Goal: Task Accomplishment & Management: Manage account settings

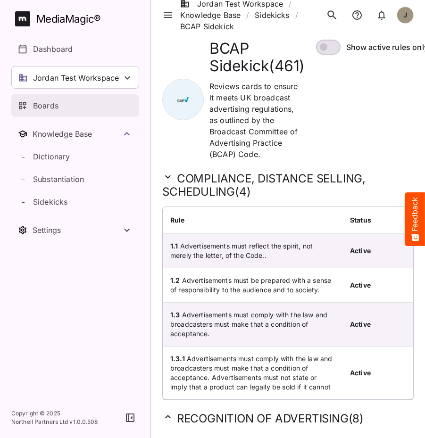
click at [66, 106] on div "Boards" at bounding box center [76, 105] width 116 height 11
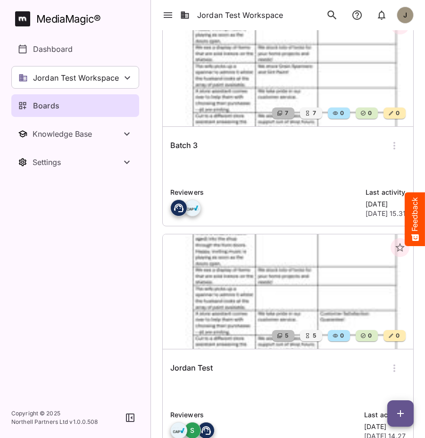
scroll to position [38, 0]
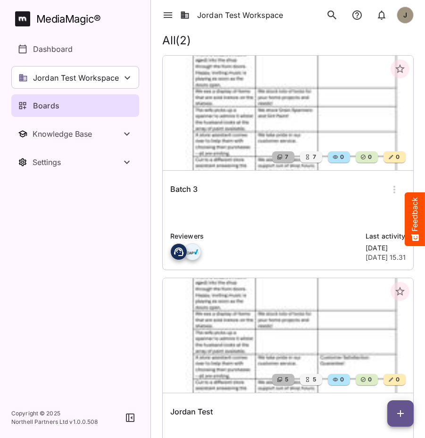
click at [212, 194] on div "Batch 3" at bounding box center [287, 189] width 235 height 23
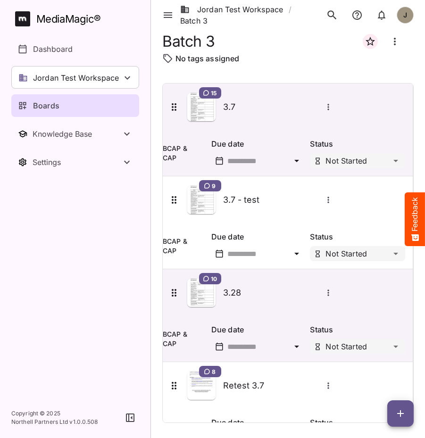
click at [115, 354] on nav "MediaMagic ® Dashboard Jordan Test Workspace Adrian BasicSearchTestWorkspace Cl…" at bounding box center [75, 199] width 150 height 398
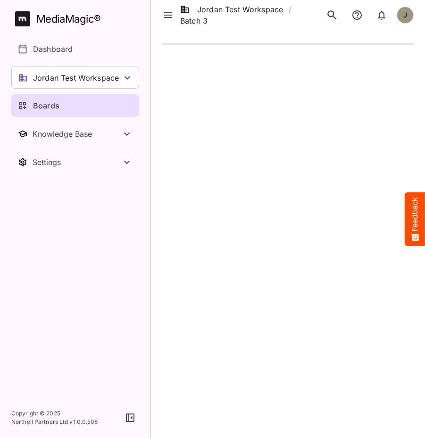
click at [247, 10] on link "Jordan Test Workspace" at bounding box center [231, 9] width 103 height 11
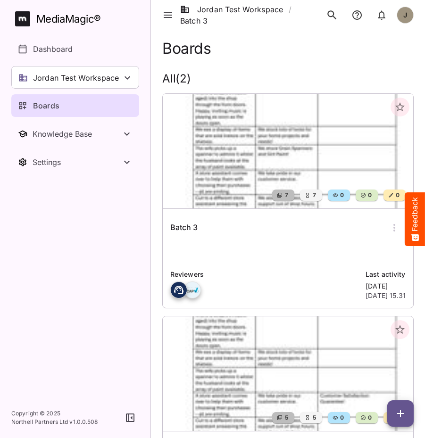
scroll to position [44, 0]
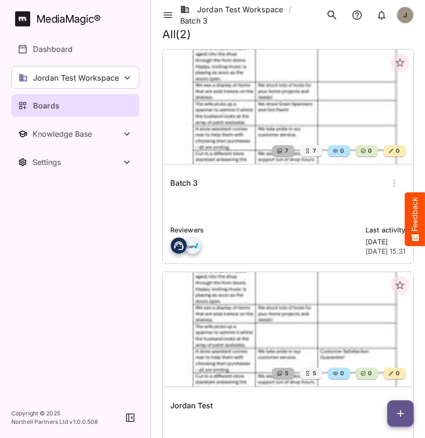
click at [215, 193] on div "Batch 3" at bounding box center [287, 183] width 235 height 23
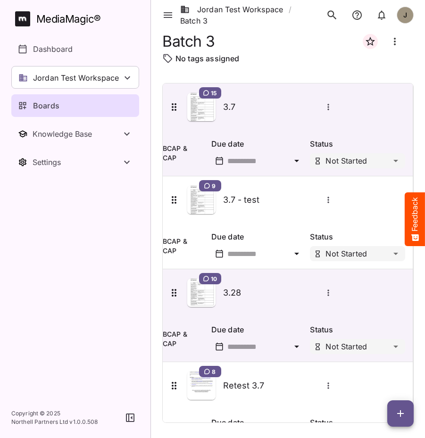
click at [201, 161] on div "Due date Status Not Started" at bounding box center [306, 151] width 213 height 49
click at [208, 135] on div "Due date" at bounding box center [257, 151] width 99 height 34
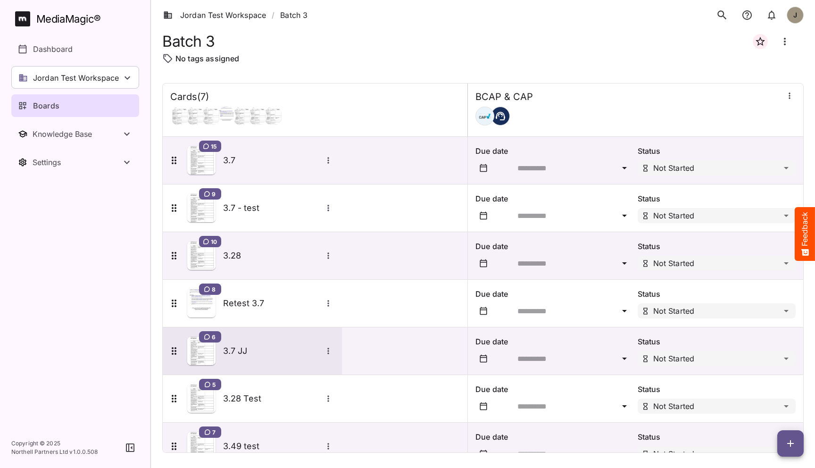
scroll to position [25, 0]
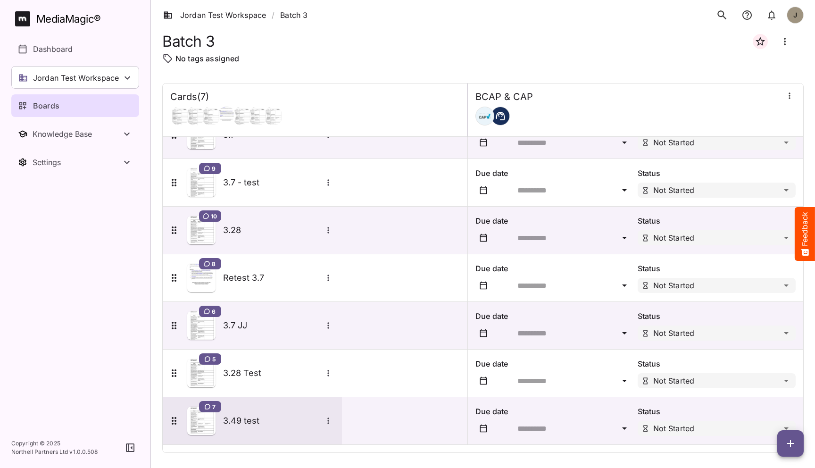
click at [243, 406] on div "7 3.49 test" at bounding box center [252, 420] width 179 height 47
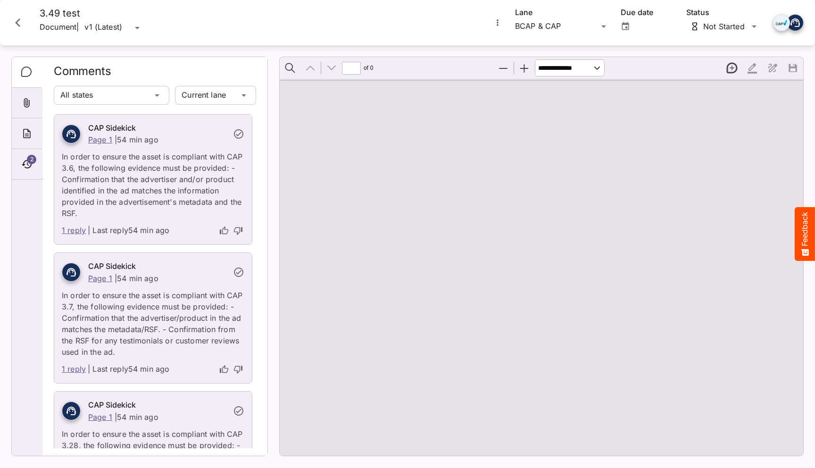
type input "*"
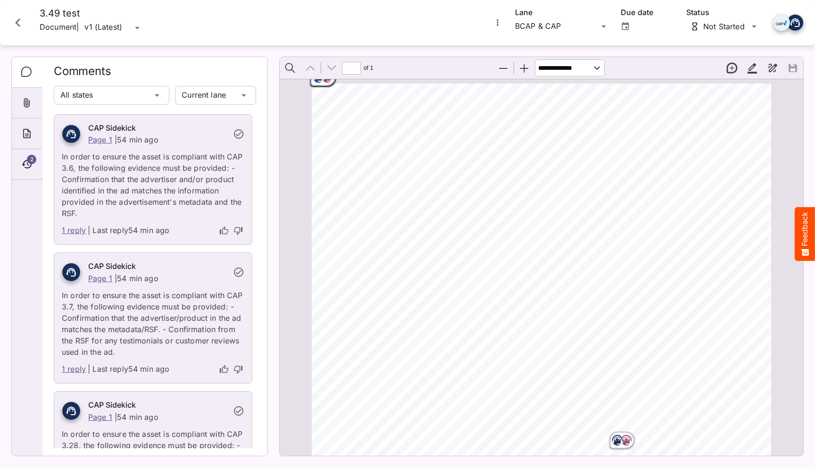
drag, startPoint x: 321, startPoint y: 81, endPoint x: 321, endPoint y: 106, distance: 25.0
click at [321, 106] on div "ADVERTISER: Grain & Grit Hardware VERSION: BCAP 3.4 9 DURATION: 30 seconds DATE…" at bounding box center [542, 410] width 468 height 662
click at [321, 106] on div "ADVERTISER: Grain & Grit Hardware VERSION: BCAP 3.4 9 DURATION: 30 seconds DATE…" at bounding box center [546, 414] width 468 height 662
click at [20, 27] on icon "Close card" at bounding box center [17, 22] width 17 height 17
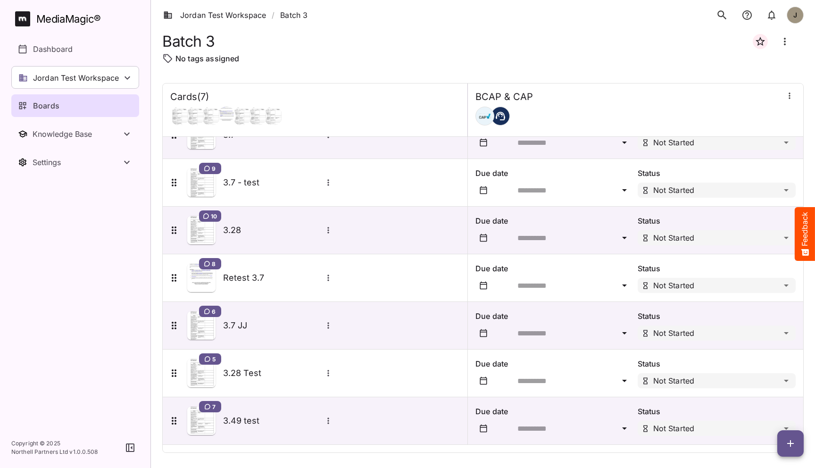
click at [425, 242] on div at bounding box center [554, 237] width 150 height 11
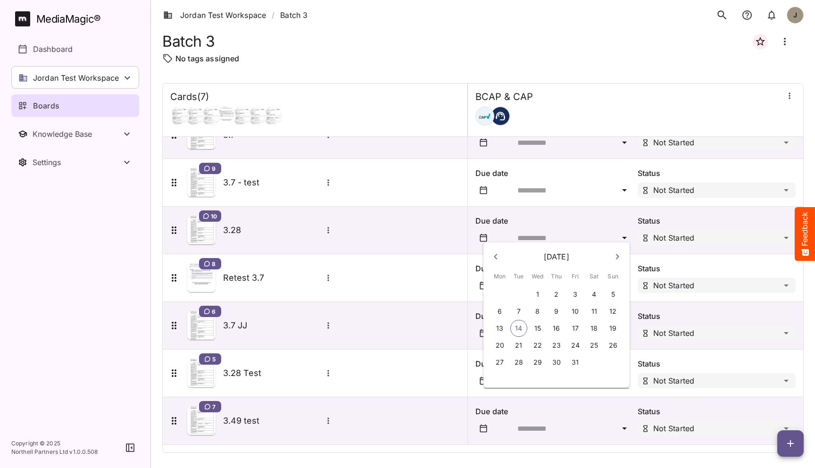
click at [334, 267] on div at bounding box center [407, 234] width 815 height 468
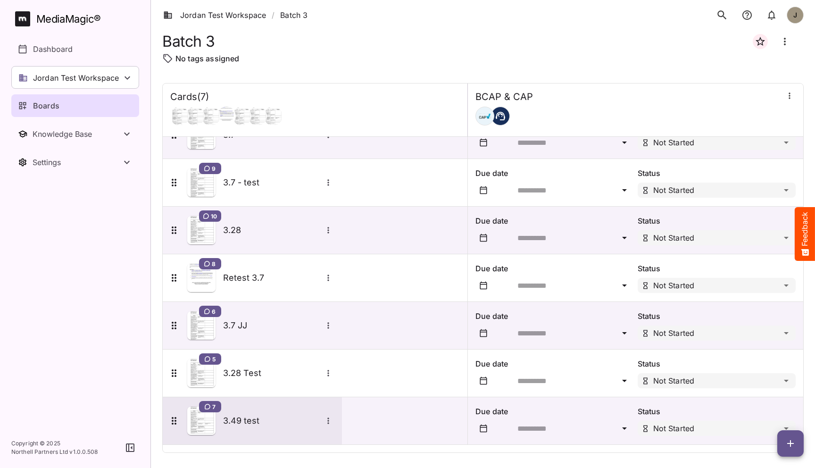
click at [249, 417] on h5 "3.49 test" at bounding box center [272, 420] width 99 height 11
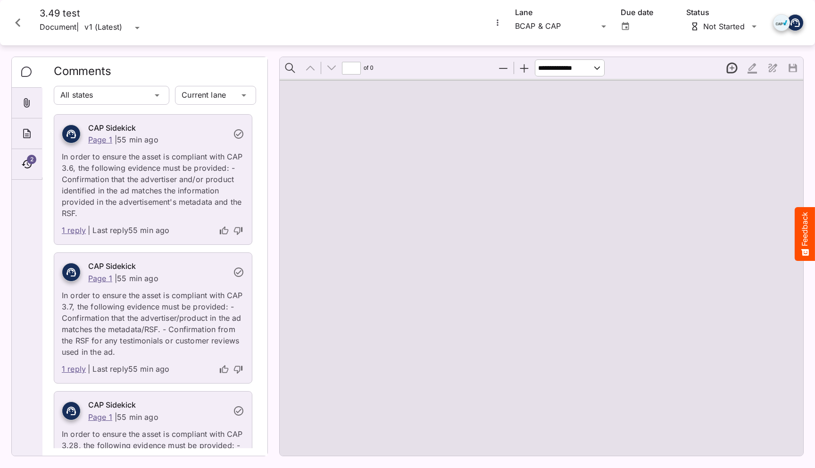
type input "*"
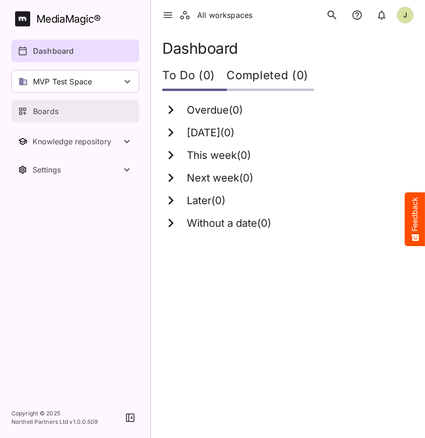
click at [84, 118] on link "Boards" at bounding box center [75, 111] width 128 height 23
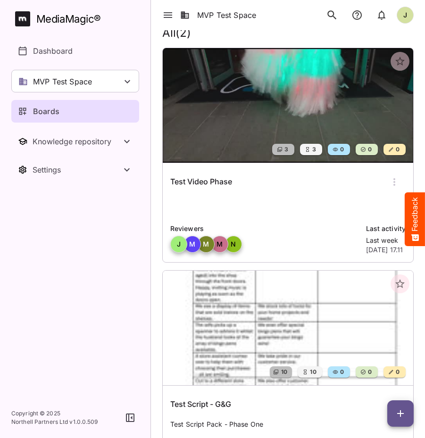
scroll to position [48, 0]
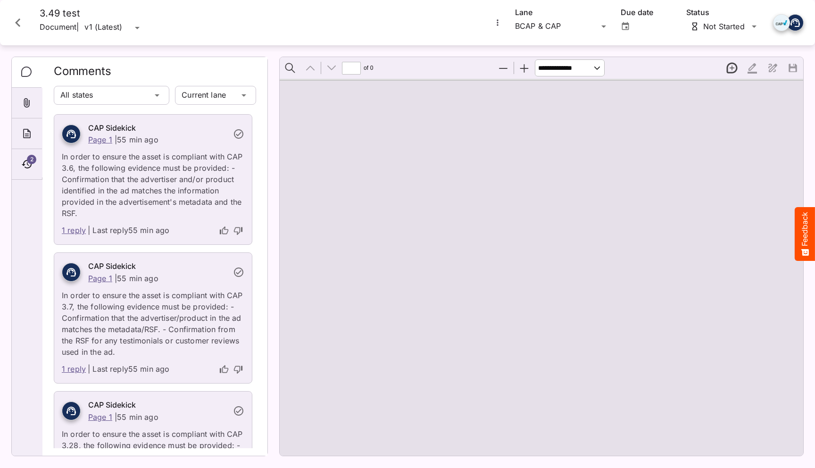
type input "*"
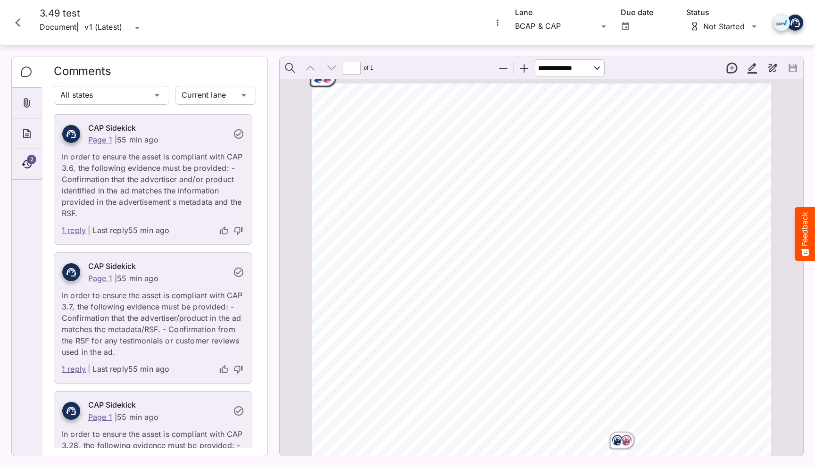
click at [319, 85] on div "Page ⁨1⁩" at bounding box center [323, 77] width 28 height 21
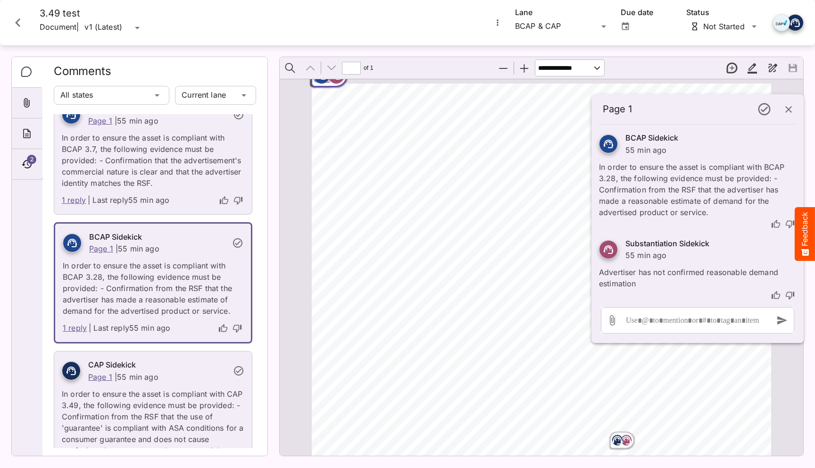
scroll to position [551, 0]
click at [783, 109] on icon "button" at bounding box center [788, 109] width 11 height 11
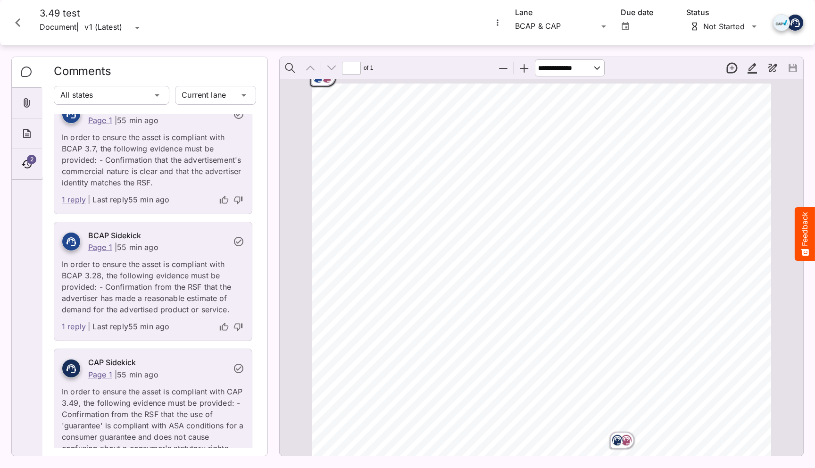
click at [326, 85] on div "Page ⁨1⁩" at bounding box center [323, 77] width 28 height 21
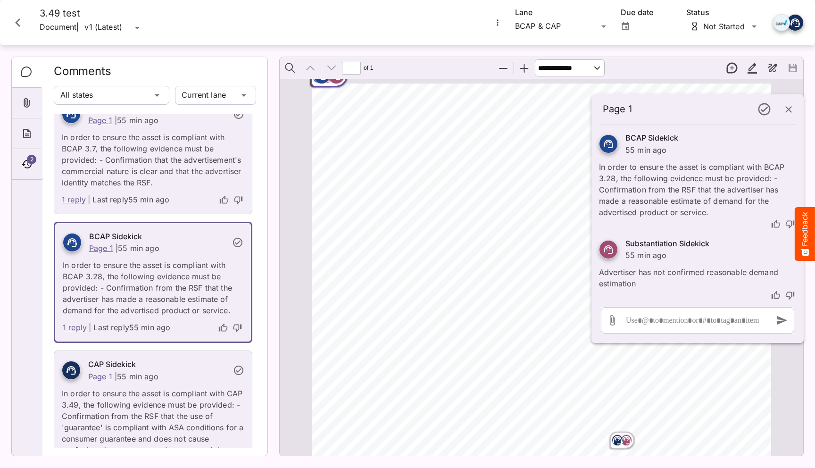
click at [244, 252] on div "BCAP Sidekick Page 1 | 55 min ago In order to ensure the asset is compliant wit…" at bounding box center [153, 269] width 196 height 93
click at [78, 200] on link "1 reply" at bounding box center [74, 200] width 24 height 12
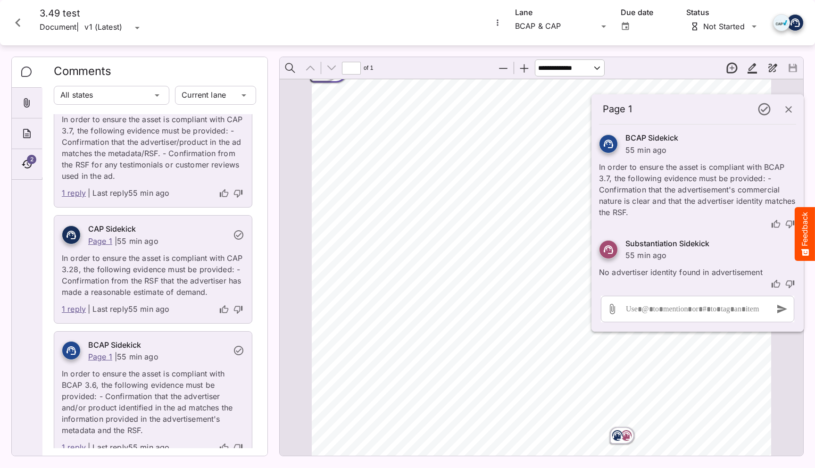
scroll to position [0, 0]
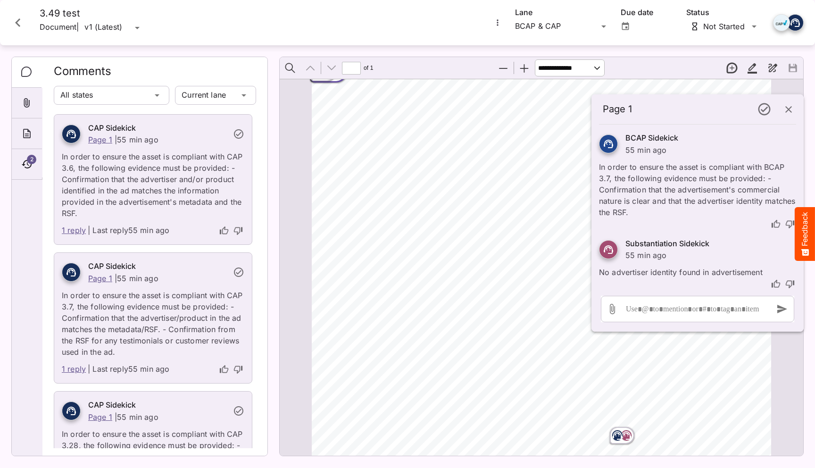
click at [72, 230] on link "1 reply" at bounding box center [74, 231] width 24 height 12
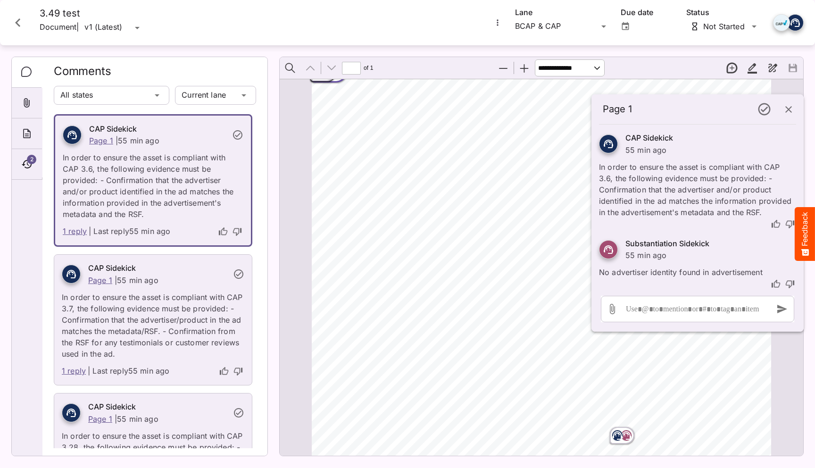
click at [70, 372] on link "1 reply" at bounding box center [74, 371] width 24 height 12
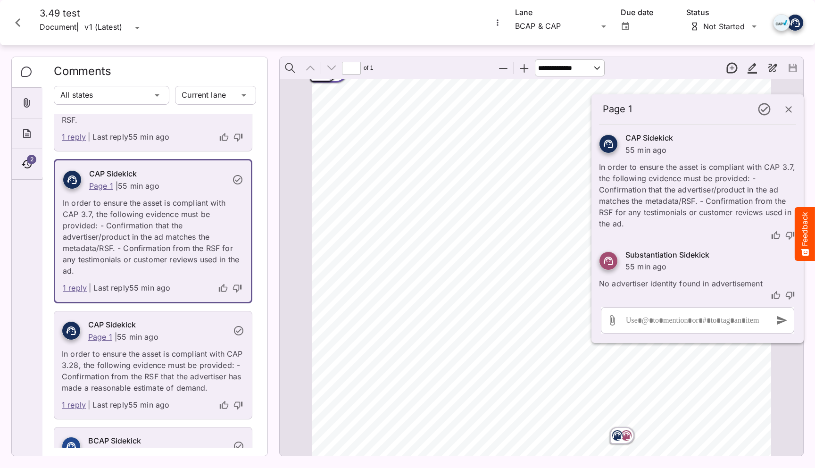
scroll to position [95, 0]
click at [72, 406] on link "1 reply" at bounding box center [74, 403] width 24 height 12
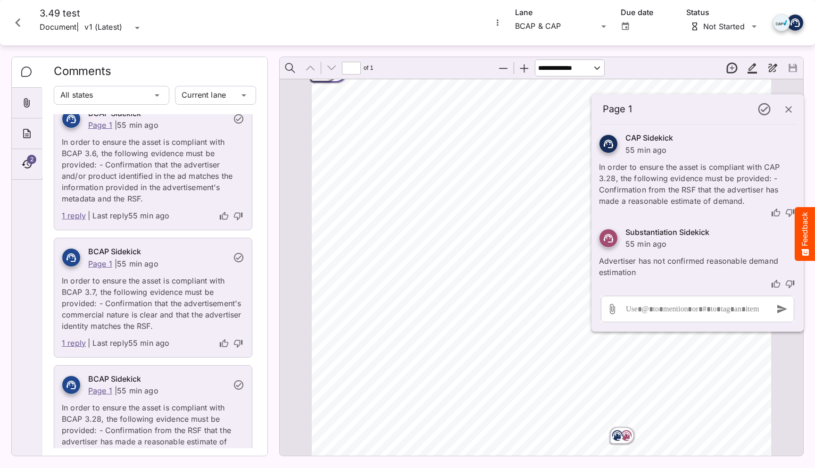
scroll to position [442, 0]
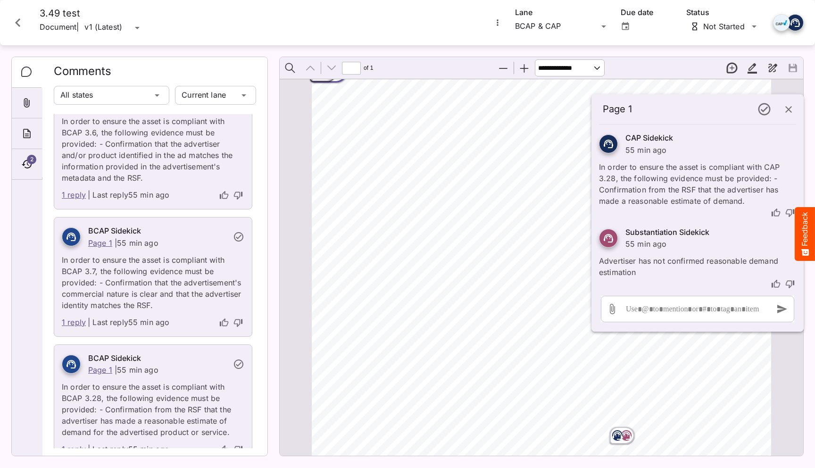
click at [74, 197] on link "1 reply" at bounding box center [74, 195] width 24 height 12
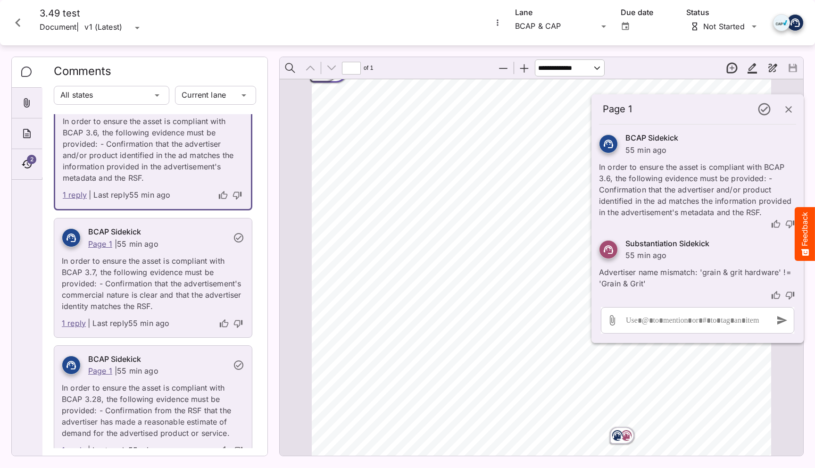
click at [78, 328] on link "1 reply" at bounding box center [74, 323] width 24 height 12
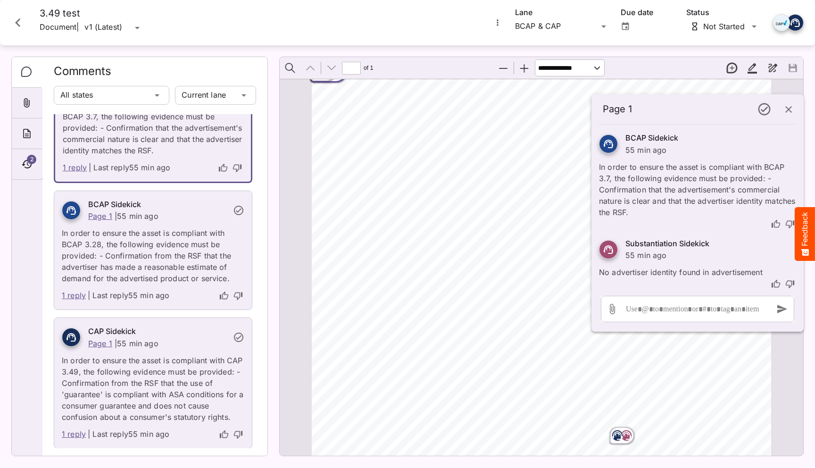
click at [75, 292] on link "1 reply" at bounding box center [74, 296] width 24 height 12
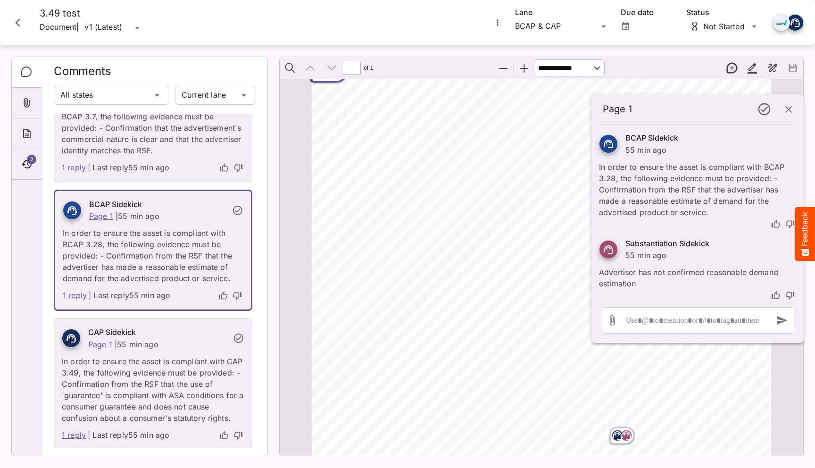
scroll to position [592, 0]
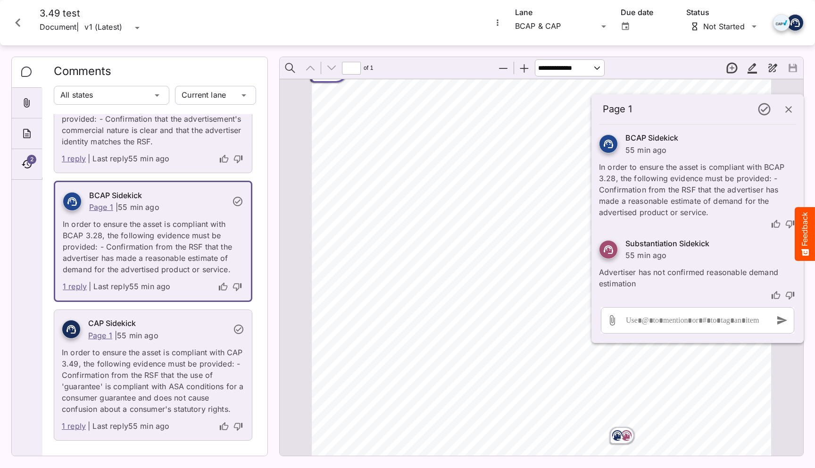
click at [489, 233] on div "ADVERTISER: Grain & Grit Hardware VERSION: BCAP 3.4 9 DURATION: 30 seconds DATE…" at bounding box center [546, 410] width 468 height 662
click at [134, 219] on p "In order to ensure the asset is compliant with BCAP 3.28, the following evidenc…" at bounding box center [153, 244] width 181 height 62
click at [19, 17] on icon "Close card" at bounding box center [17, 22] width 17 height 17
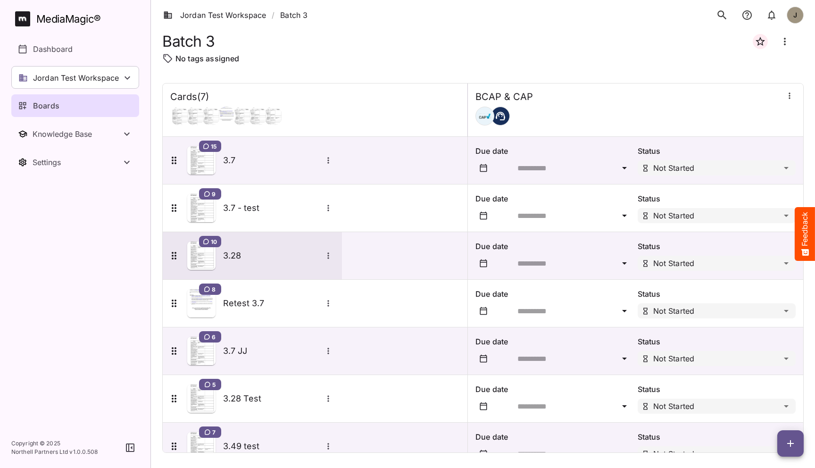
scroll to position [25, 0]
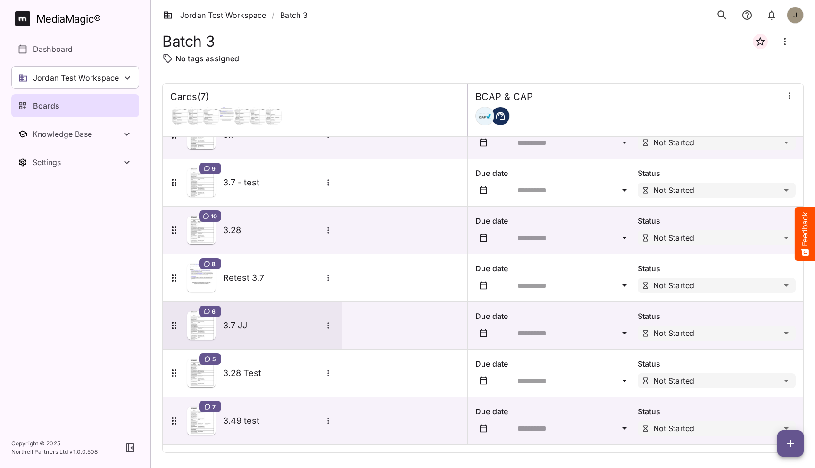
click at [241, 325] on h5 "3.7 JJ" at bounding box center [272, 325] width 99 height 11
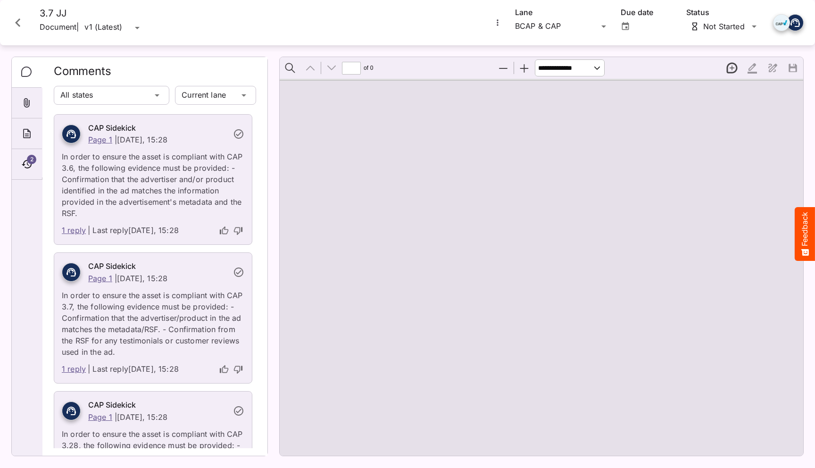
type input "*"
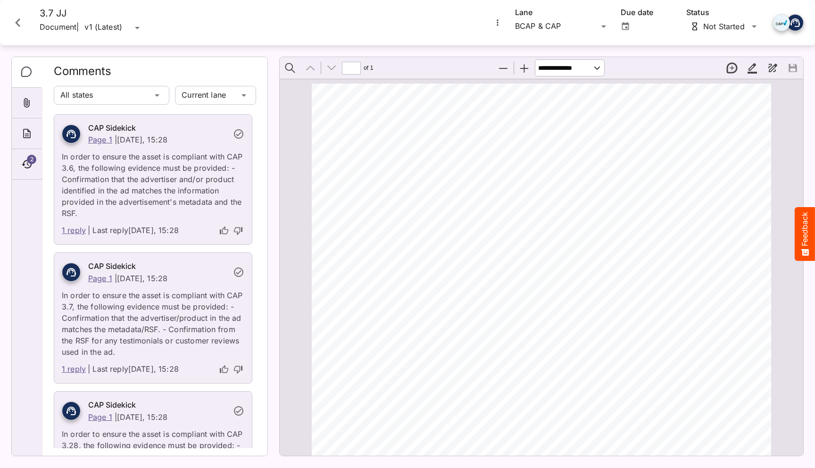
scroll to position [5, 0]
click at [17, 22] on icon "Close card" at bounding box center [17, 22] width 5 height 8
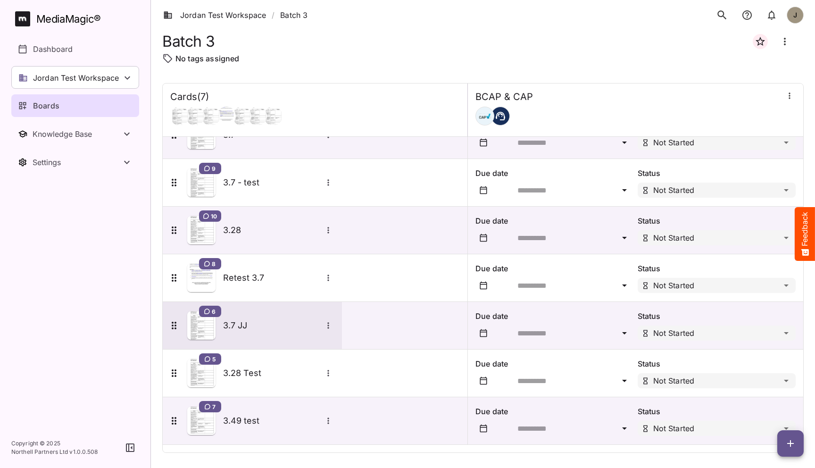
click at [326, 324] on icon "More options for 3.7 JJ" at bounding box center [328, 325] width 9 height 9
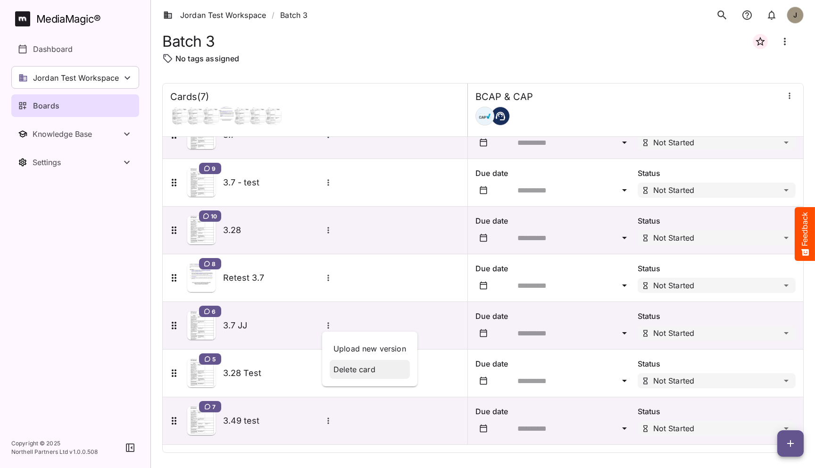
click at [367, 368] on p "Delete card" at bounding box center [370, 369] width 73 height 11
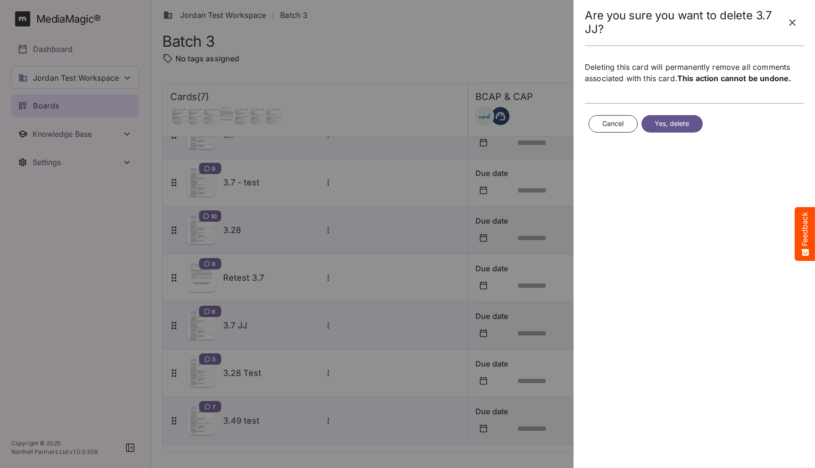
click at [679, 124] on span "Yes, delete" at bounding box center [672, 124] width 35 height 12
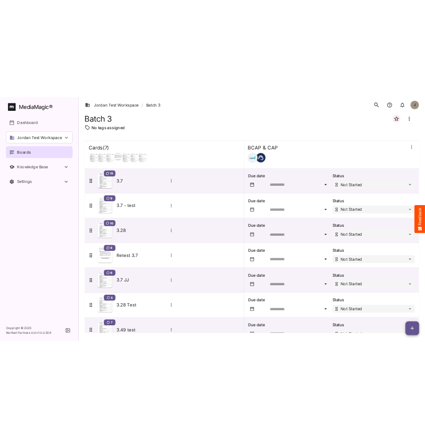
scroll to position [25, 0]
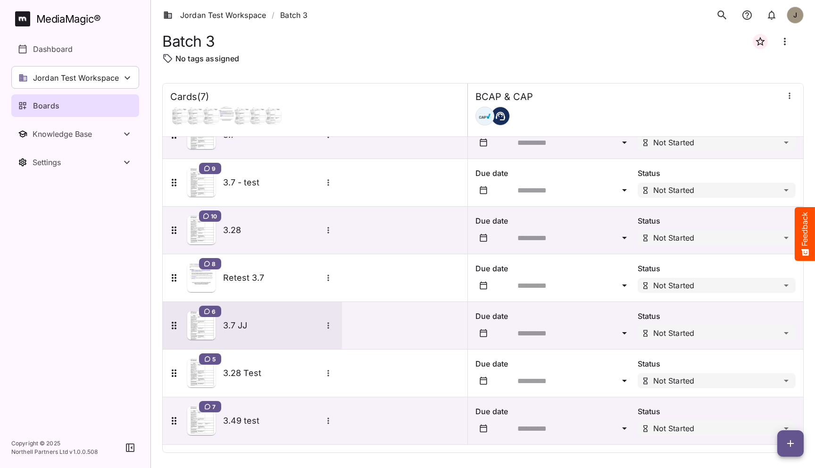
click at [327, 325] on icon "More options for 3.7 JJ" at bounding box center [328, 325] width 9 height 9
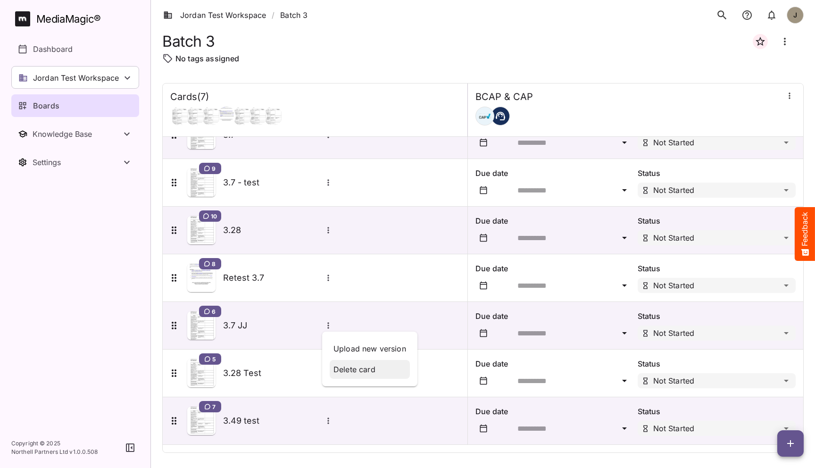
click at [363, 369] on p "Delete card" at bounding box center [370, 369] width 73 height 11
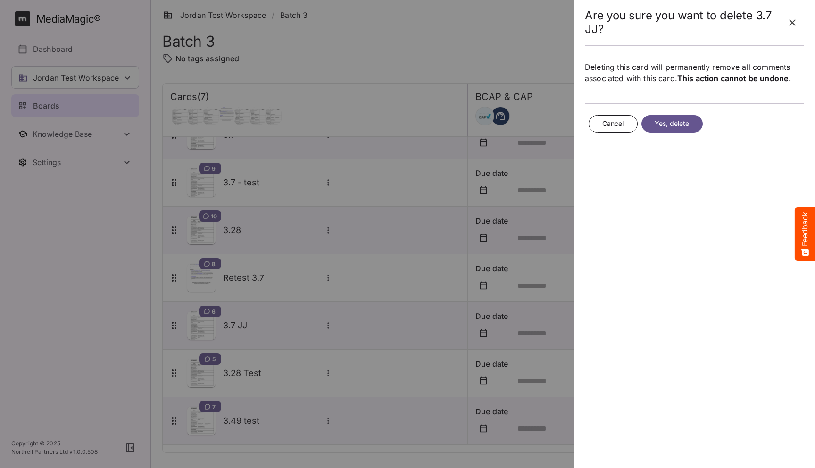
click at [676, 124] on span "Yes, delete" at bounding box center [672, 124] width 35 height 12
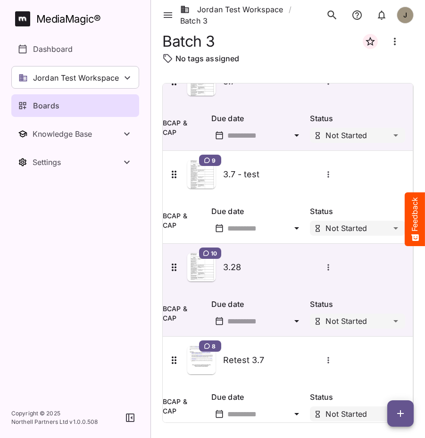
click at [190, 190] on td "9 3.7 - test" at bounding box center [288, 174] width 250 height 47
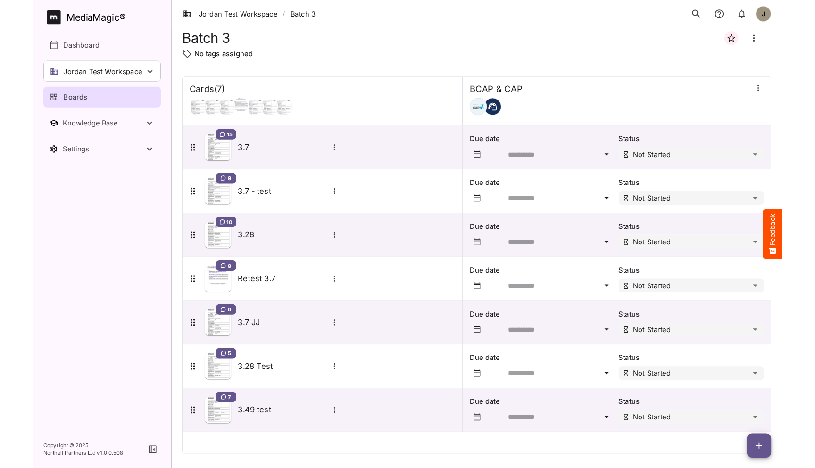
scroll to position [0, 0]
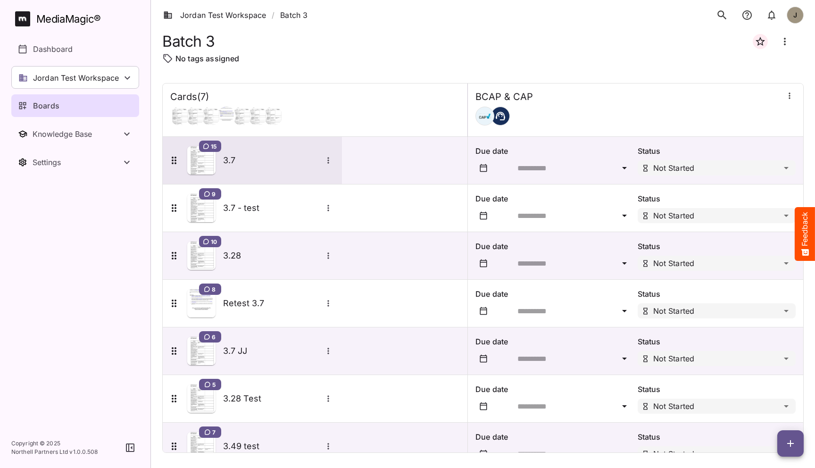
click at [246, 161] on h5 "3.7" at bounding box center [272, 160] width 99 height 11
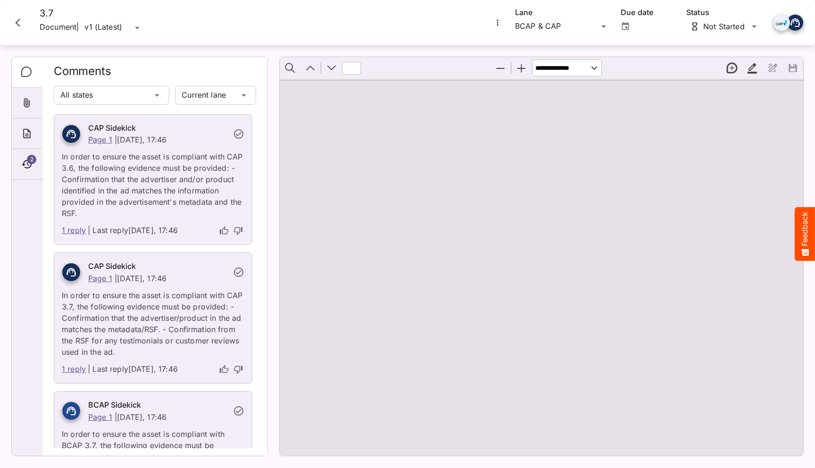
type input "*"
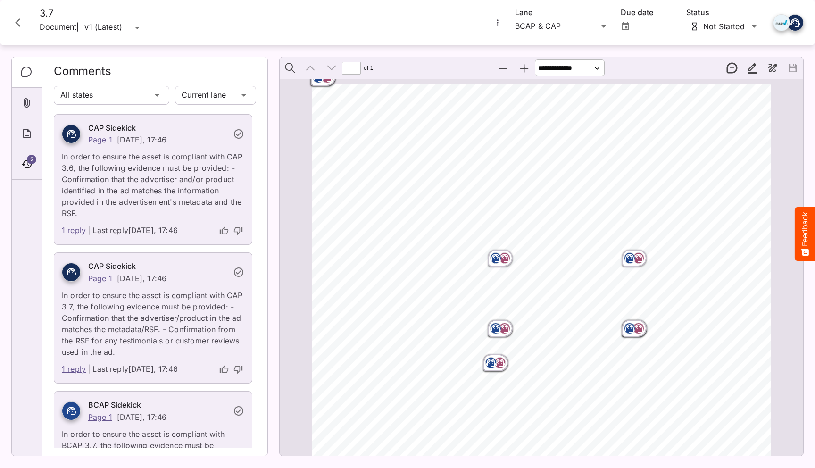
click at [318, 97] on div "ADVERTISER: Grain & Grit Hardware VERSION: BCAP 3.7 DURATION: 30 seconds DATE O…" at bounding box center [546, 414] width 468 height 662
click at [309, 28] on div "3.7 Document | v1 (Latest) v1 (Latest)" at bounding box center [245, 23] width 482 height 30
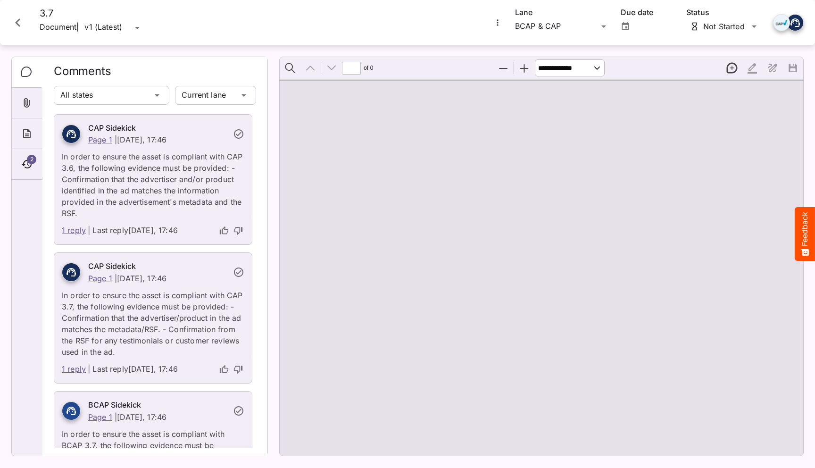
type input "*"
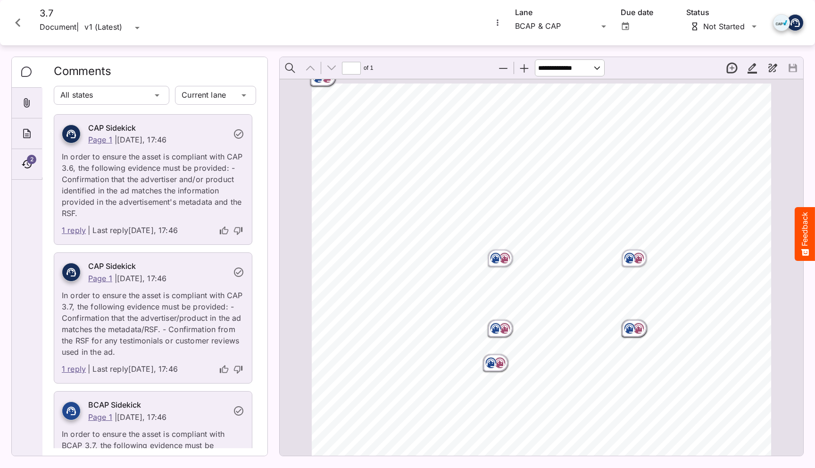
scroll to position [70, 0]
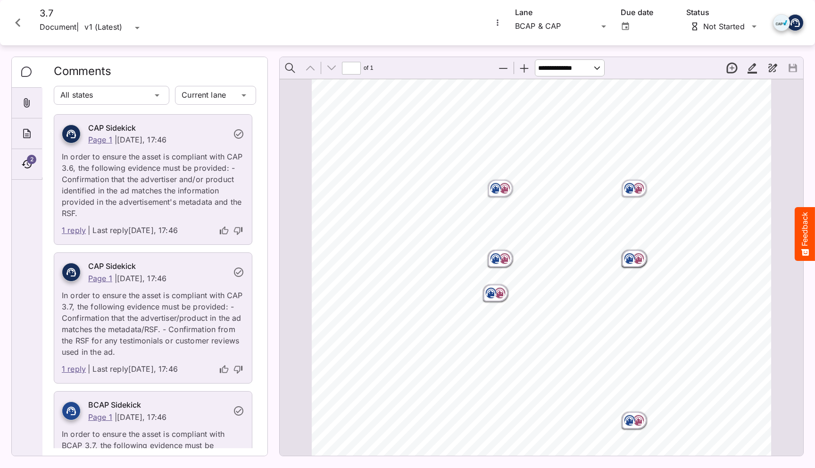
click at [501, 189] on rect "Page ⁨1⁩" at bounding box center [495, 188] width 11 height 11
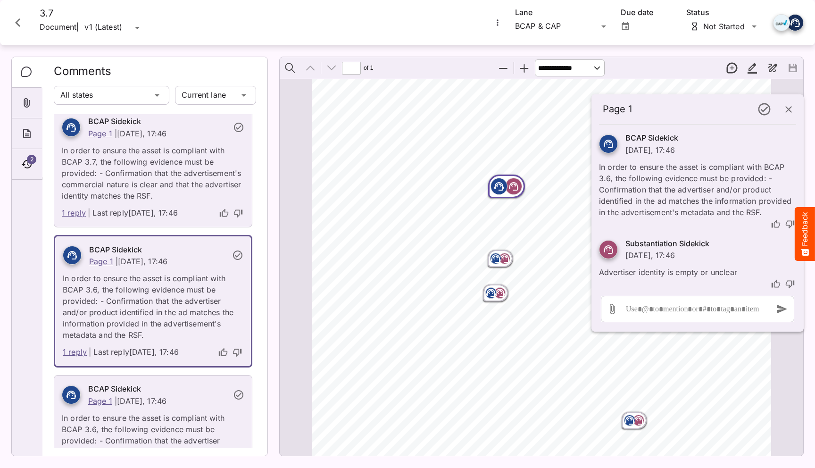
scroll to position [302, 0]
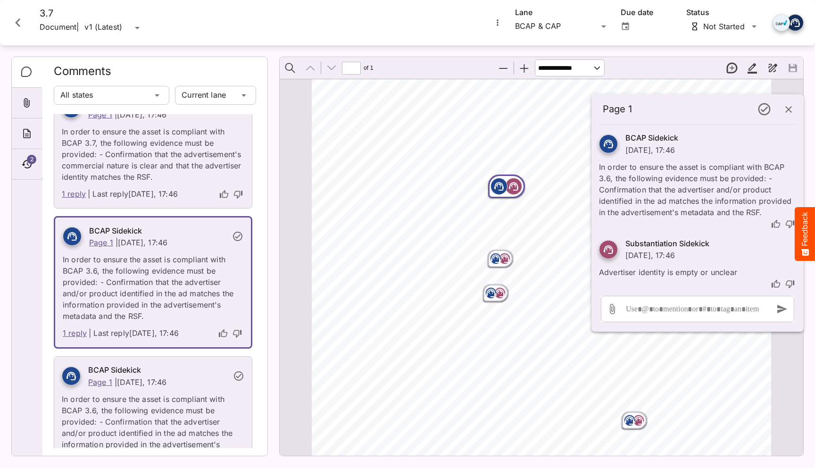
click at [500, 257] on icon "Page ⁨1⁩" at bounding box center [495, 258] width 9 height 8
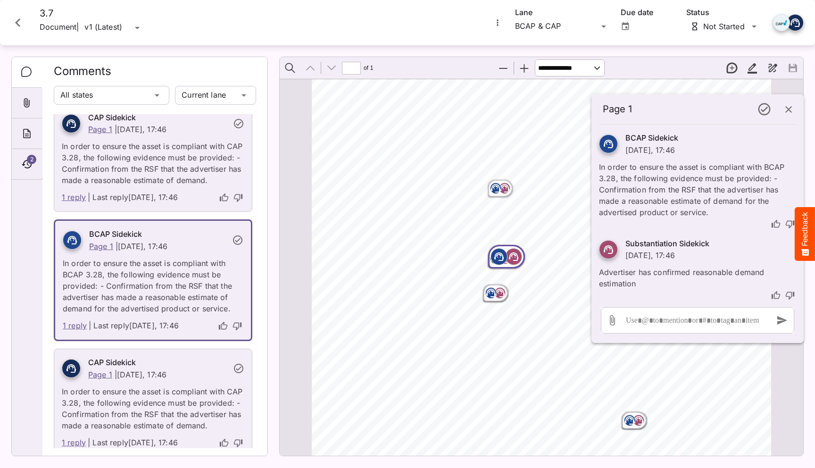
click at [500, 288] on rect "Page ⁨1⁩" at bounding box center [499, 292] width 11 height 11
click at [639, 421] on rect "Page ⁨1⁩" at bounding box center [638, 420] width 11 height 11
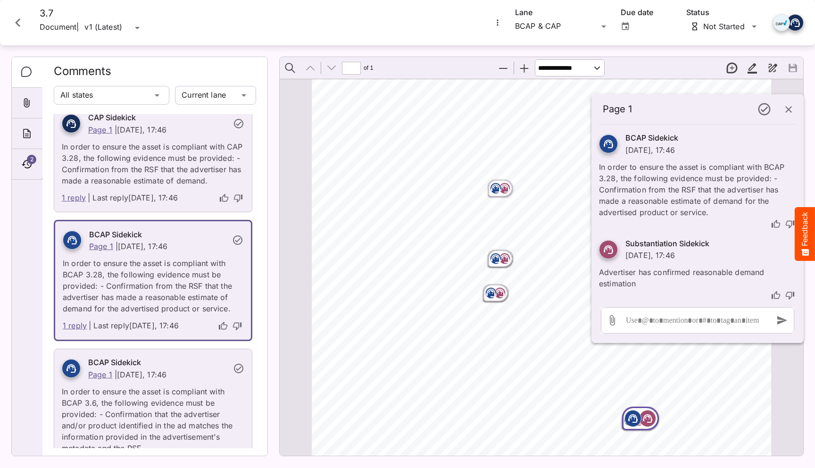
scroll to position [0, 0]
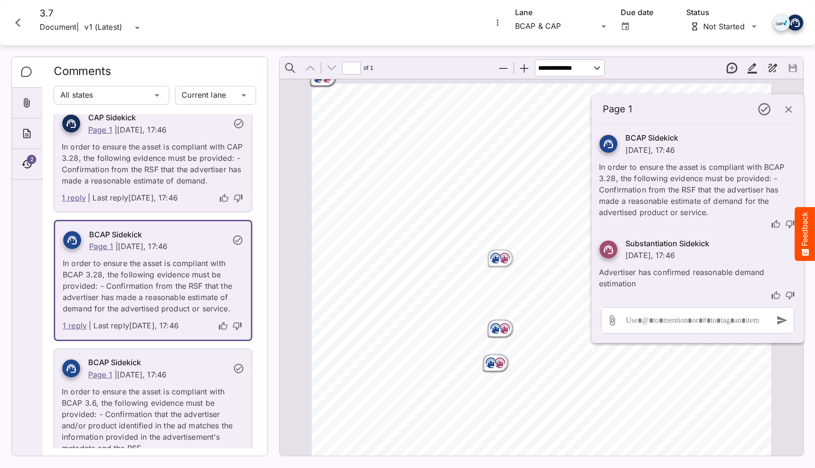
click at [321, 83] on rect "Page ⁨1⁩" at bounding box center [318, 77] width 11 height 11
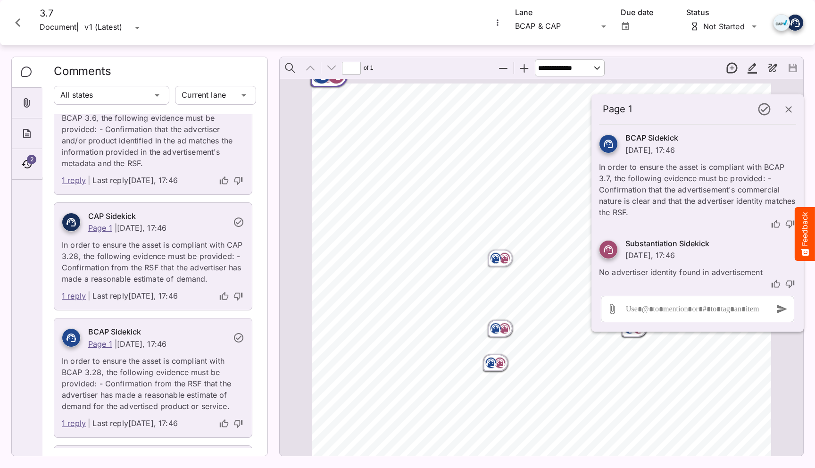
scroll to position [401, 0]
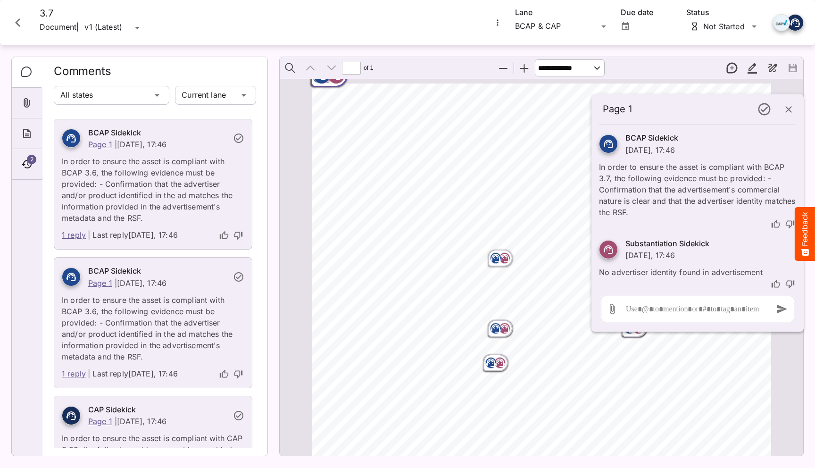
click at [15, 25] on icon "Close card" at bounding box center [17, 22] width 17 height 17
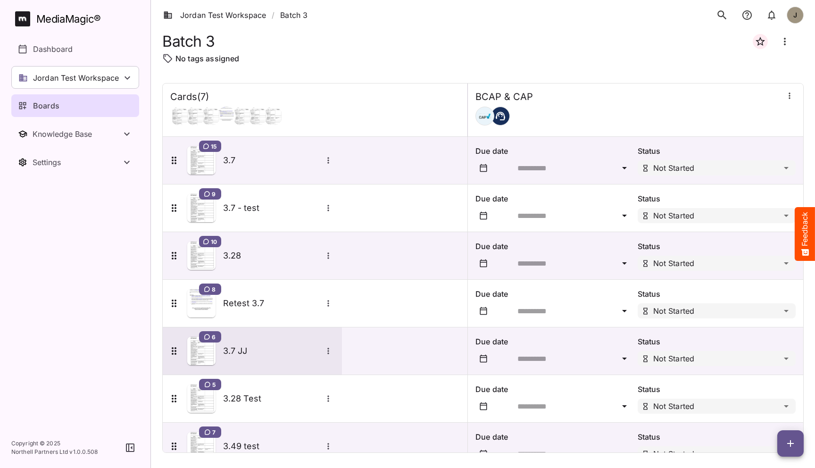
scroll to position [25, 0]
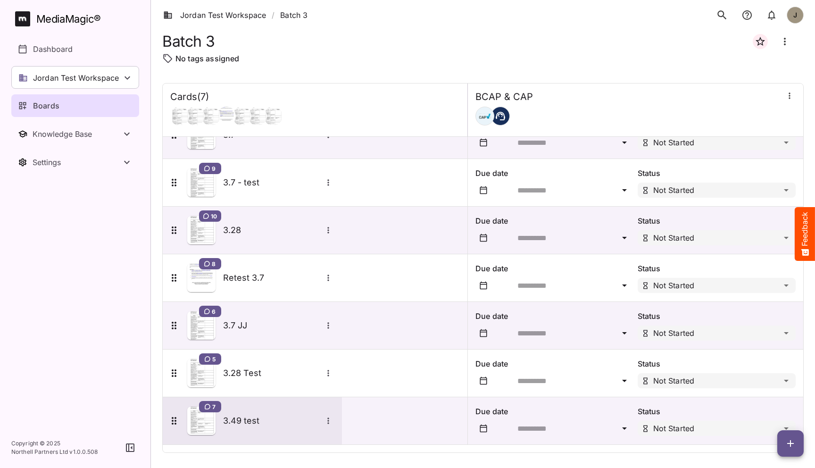
click at [239, 407] on div "7 3.49 test" at bounding box center [251, 421] width 166 height 28
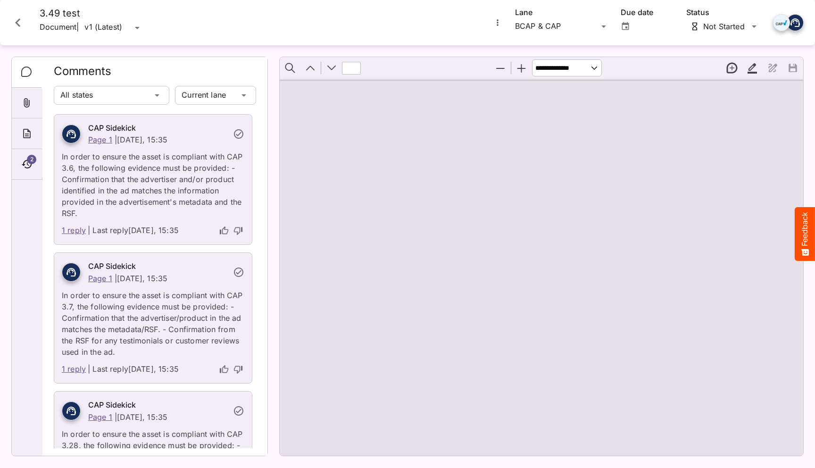
type input "*"
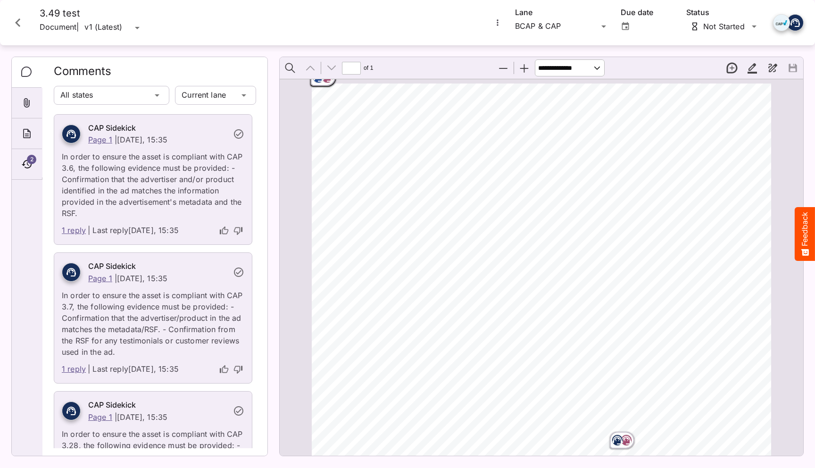
click at [326, 82] on rect "Page ⁨1⁩" at bounding box center [327, 77] width 11 height 11
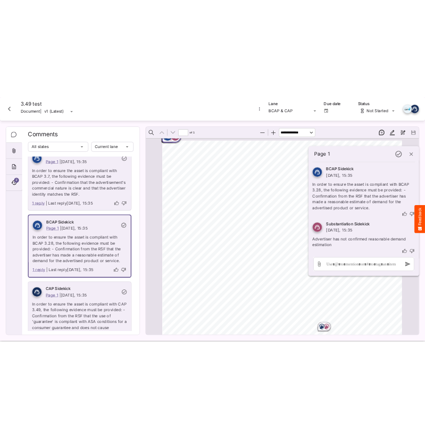
scroll to position [551, 0]
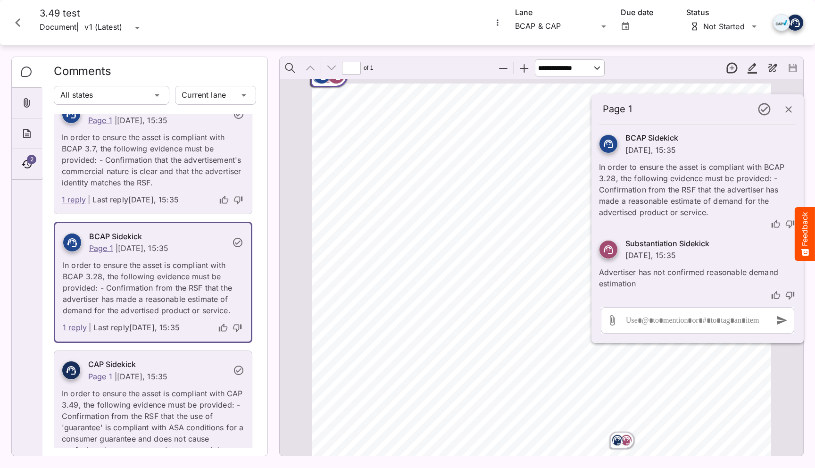
click at [17, 29] on icon "Close card" at bounding box center [17, 22] width 17 height 17
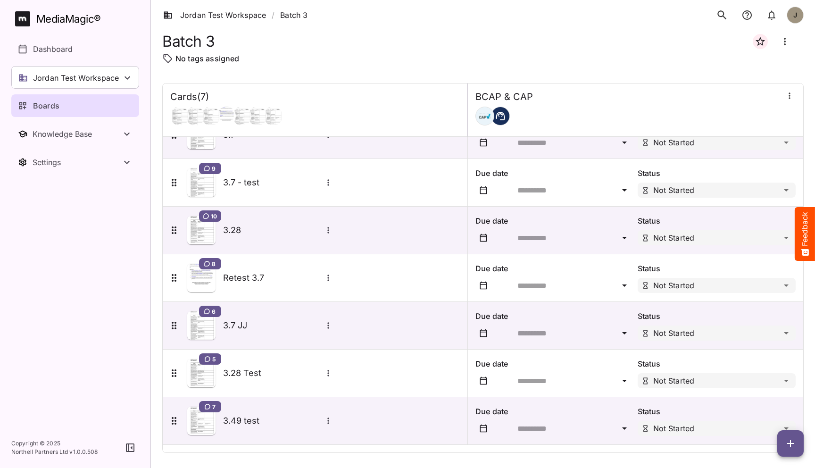
click at [785, 439] on span "button" at bounding box center [790, 443] width 26 height 11
click at [778, 388] on p "Add new card" at bounding box center [767, 382] width 51 height 11
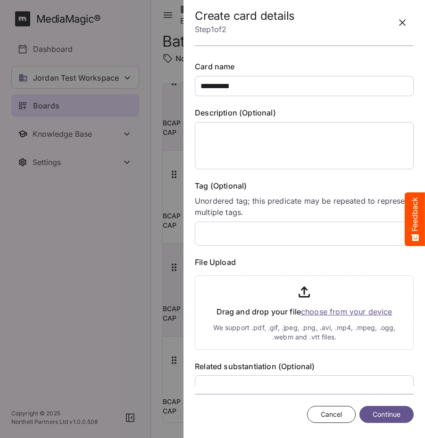
scroll to position [25, 0]
type input "**********"
click at [398, 16] on button "button" at bounding box center [402, 22] width 23 height 23
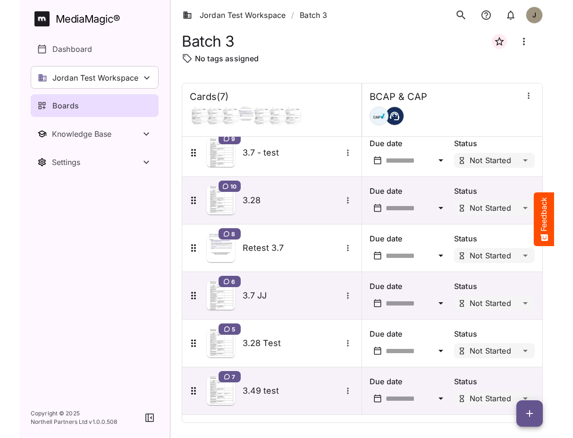
scroll to position [55, 0]
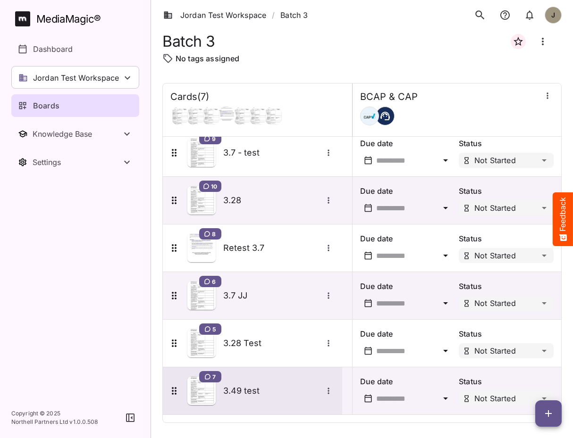
click at [241, 386] on h5 "3.49 test" at bounding box center [272, 390] width 99 height 11
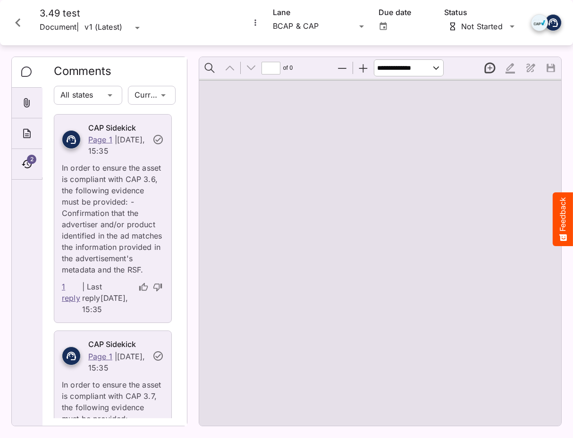
type input "*"
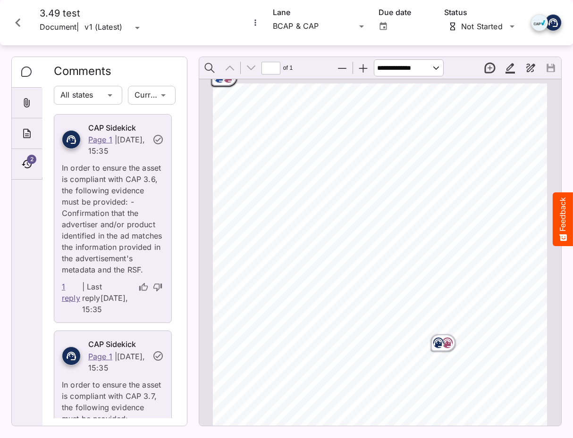
click at [26, 27] on icon "Close card" at bounding box center [17, 22] width 17 height 17
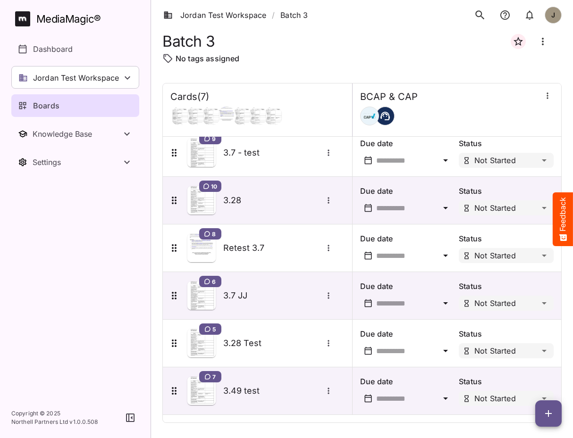
click at [544, 415] on icon "button" at bounding box center [548, 413] width 11 height 11
click at [511, 346] on div "Add new card" at bounding box center [524, 353] width 58 height 19
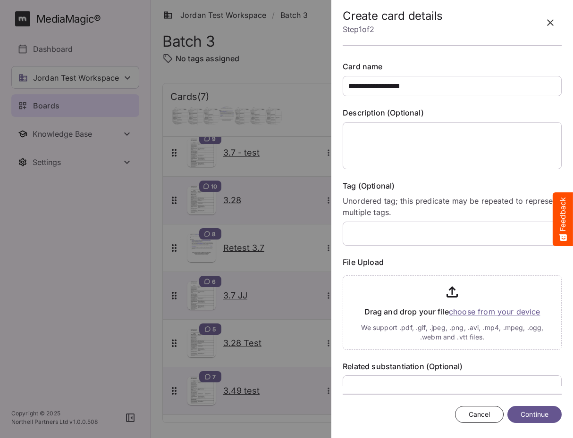
type input "**********"
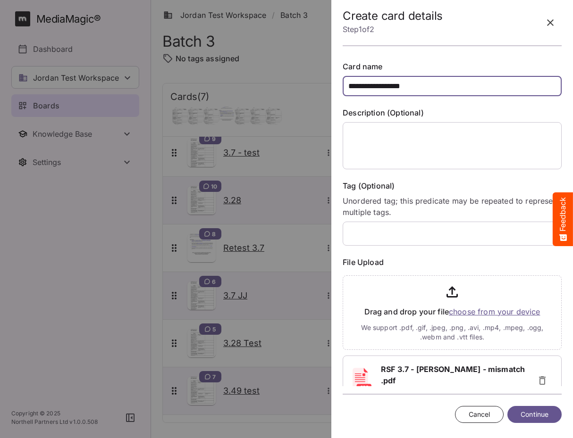
scroll to position [76, 0]
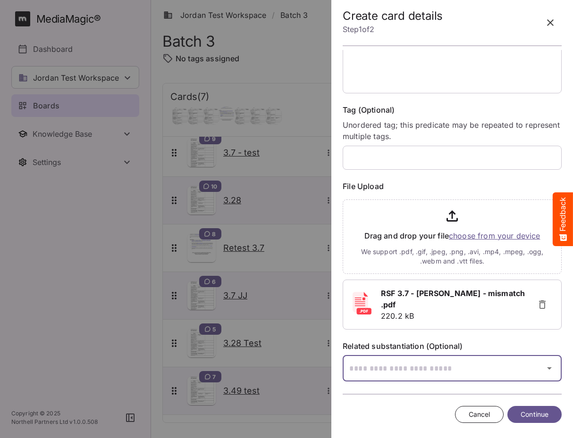
click at [445, 359] on input "text" at bounding box center [439, 368] width 195 height 26
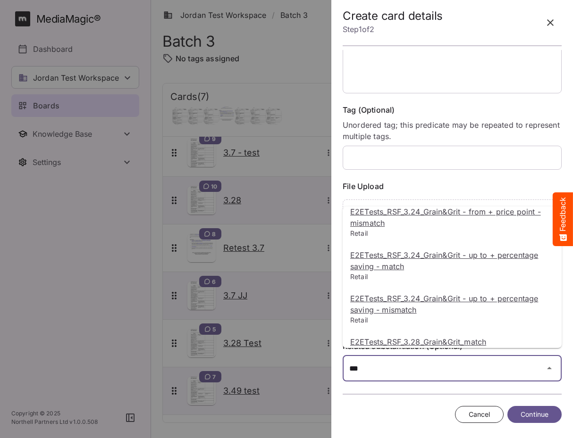
scroll to position [0, 0]
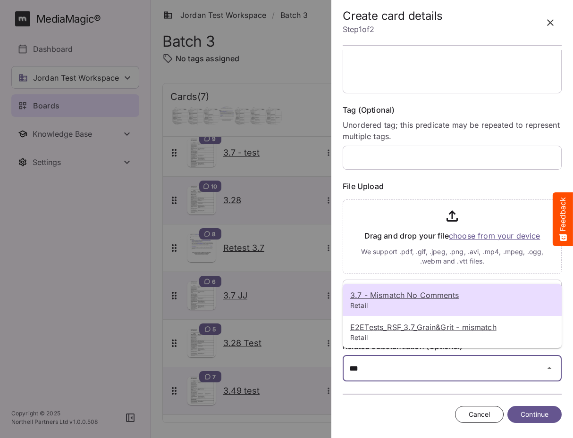
type input "***"
click at [409, 290] on p "3.7 - Mismatch No Comments" at bounding box center [452, 295] width 204 height 11
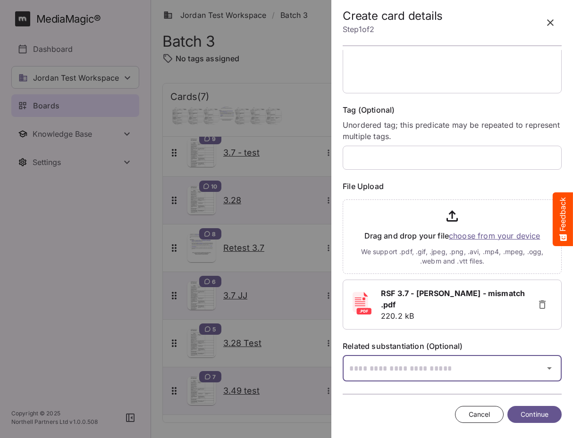
scroll to position [104, 0]
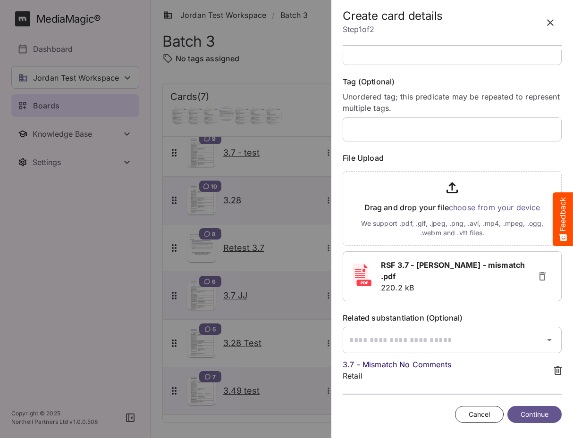
click at [530, 415] on span "Continue" at bounding box center [534, 415] width 28 height 12
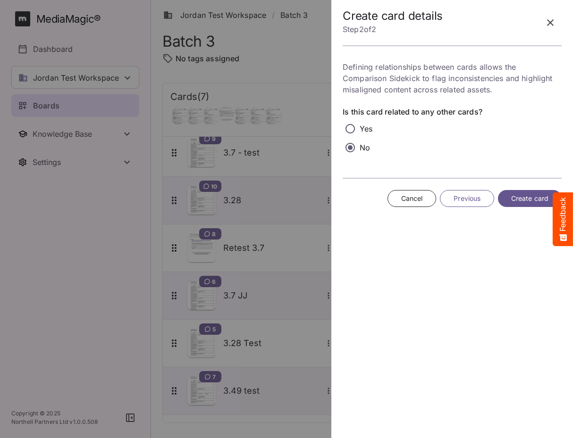
scroll to position [0, 0]
click at [518, 198] on span "Create card" at bounding box center [529, 199] width 37 height 12
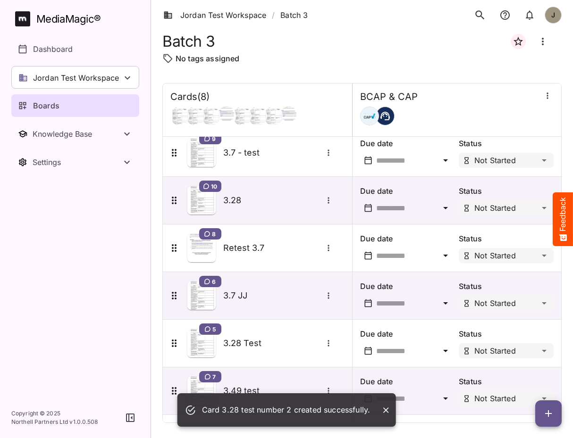
scroll to position [103, 0]
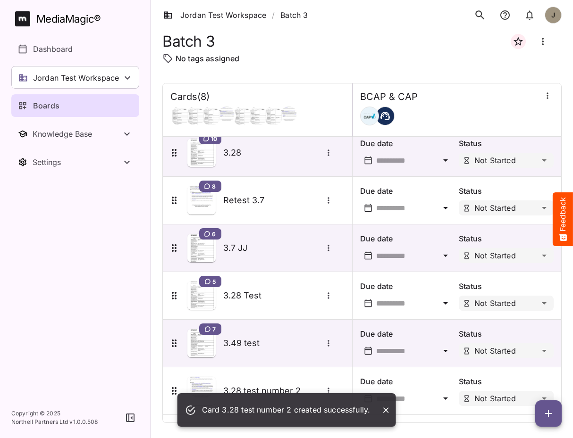
click at [387, 410] on icon "Close" at bounding box center [385, 410] width 9 height 9
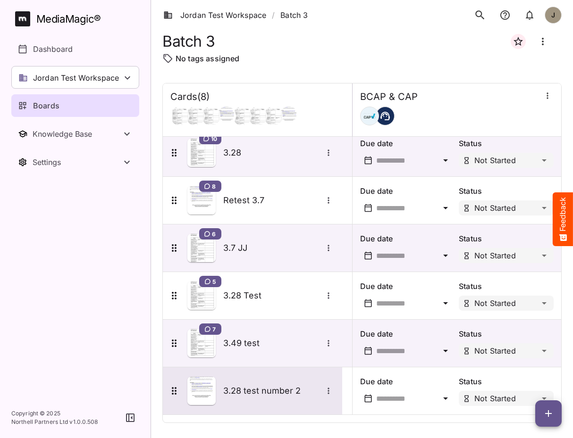
click at [250, 386] on h5 "3.28 test number 2" at bounding box center [272, 390] width 99 height 11
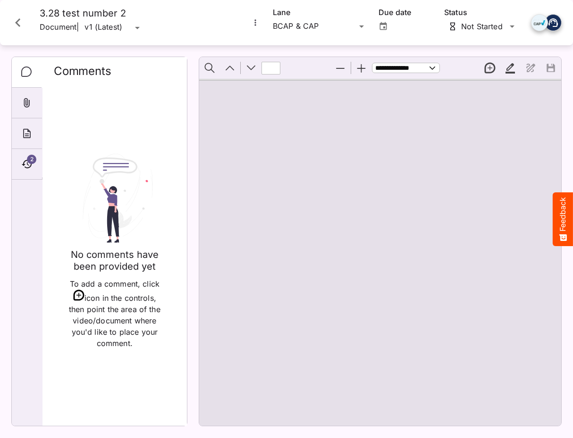
type input "*"
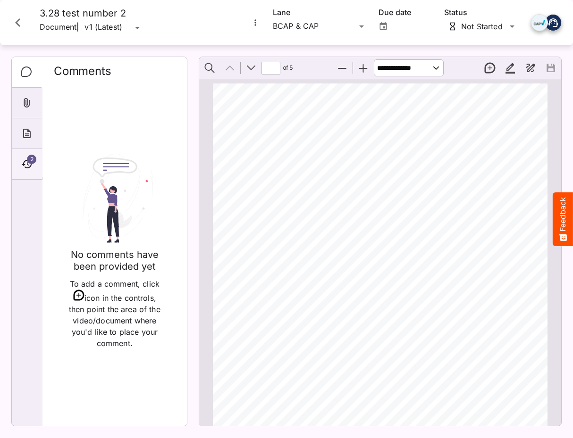
click at [30, 154] on div "2" at bounding box center [27, 164] width 30 height 31
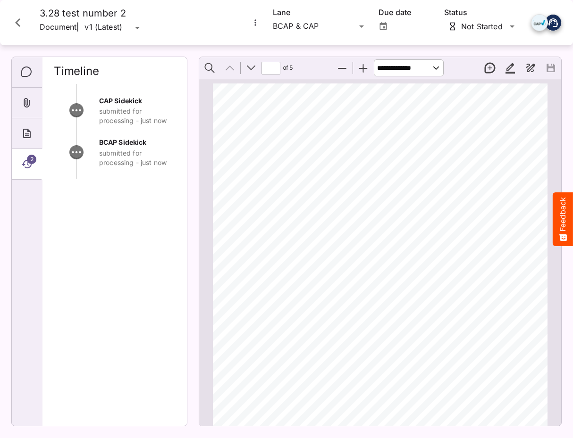
click at [24, 24] on icon "Close card" at bounding box center [17, 22] width 17 height 17
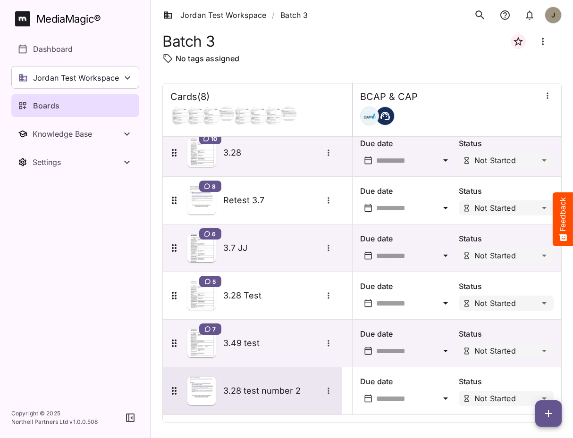
click at [250, 395] on h5 "3.28 test number 2" at bounding box center [272, 390] width 99 height 11
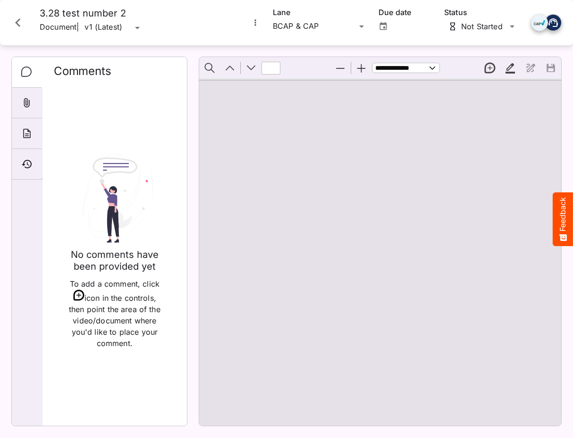
type input "*"
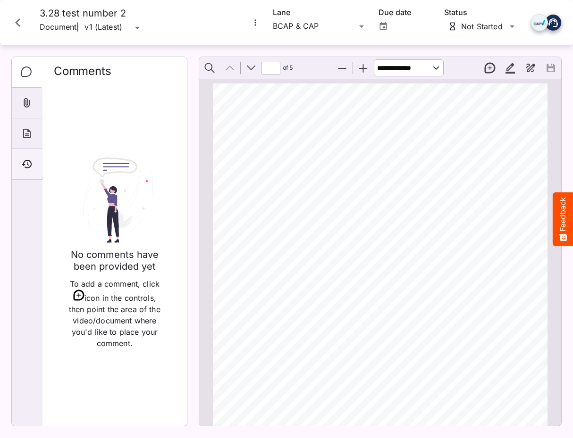
click at [25, 161] on icon "Timeline" at bounding box center [27, 164] width 10 height 8
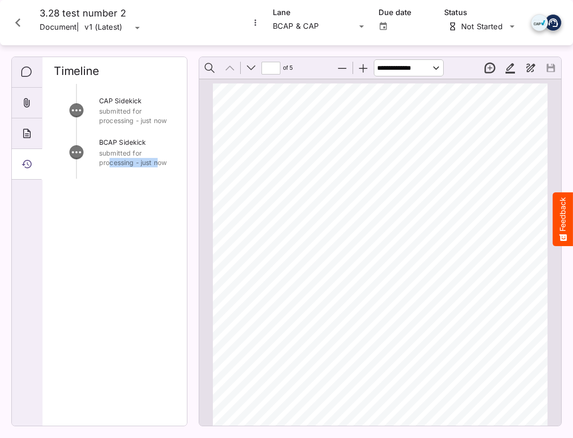
drag, startPoint x: 154, startPoint y: 161, endPoint x: 110, endPoint y: 161, distance: 43.9
click at [110, 161] on p "submitted for processing - just now" at bounding box center [137, 158] width 76 height 19
click at [16, 22] on icon "Close card" at bounding box center [17, 22] width 17 height 17
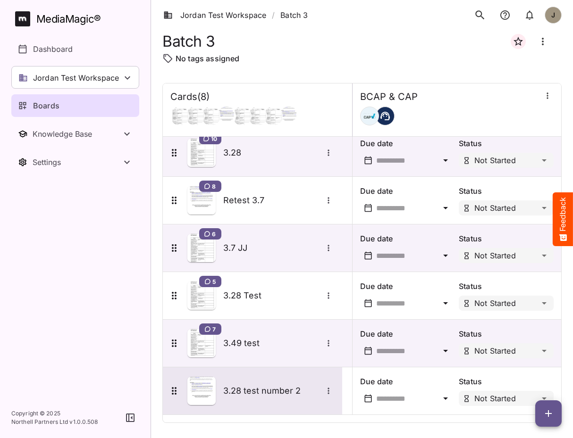
click at [269, 393] on h5 "3.28 test number 2" at bounding box center [272, 390] width 99 height 11
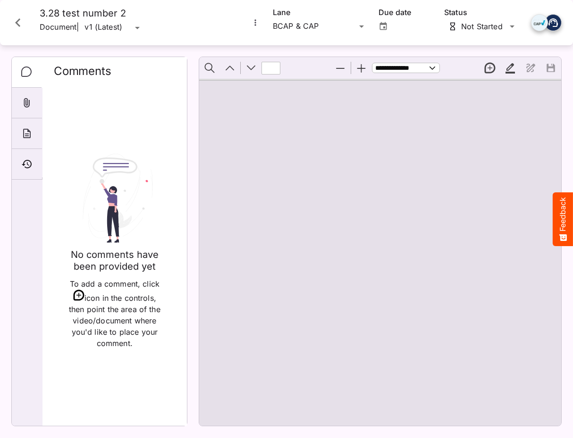
type input "*"
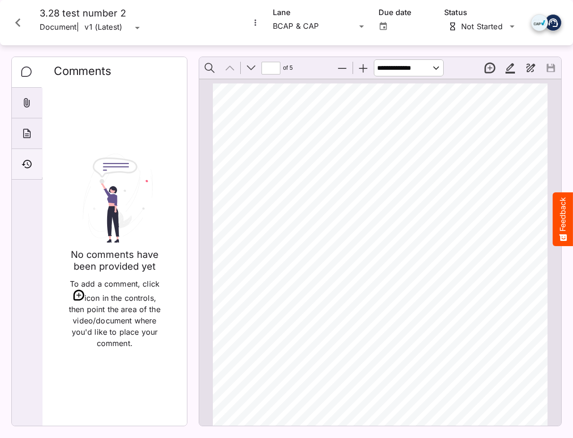
click at [23, 165] on icon "Timeline" at bounding box center [27, 164] width 10 height 8
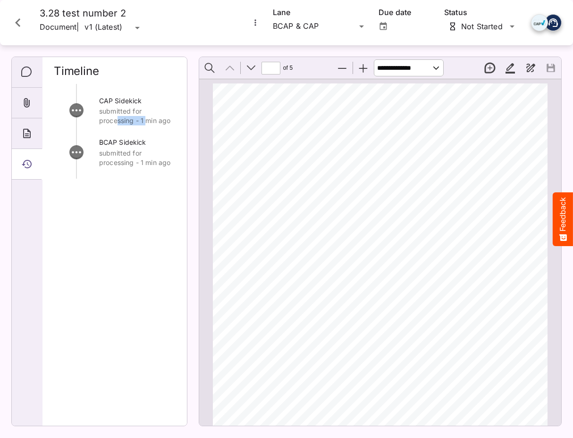
drag, startPoint x: 149, startPoint y: 121, endPoint x: 117, endPoint y: 121, distance: 31.6
click at [117, 121] on p "submitted for processing - 1 min ago" at bounding box center [137, 116] width 76 height 19
click at [15, 21] on icon "Close card" at bounding box center [17, 22] width 17 height 17
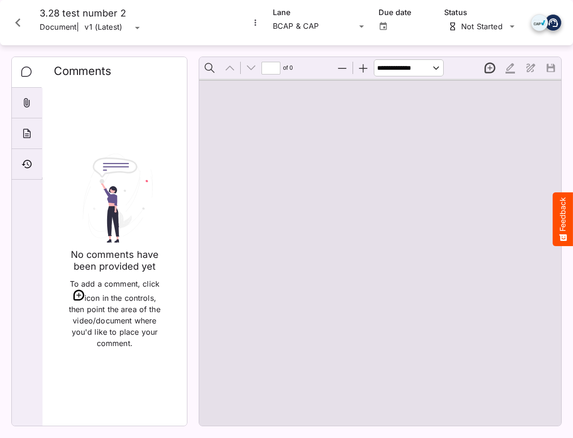
type input "*"
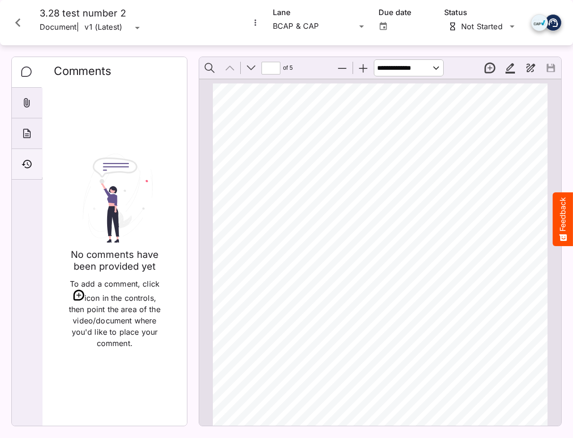
click at [24, 159] on icon "Timeline" at bounding box center [26, 164] width 11 height 11
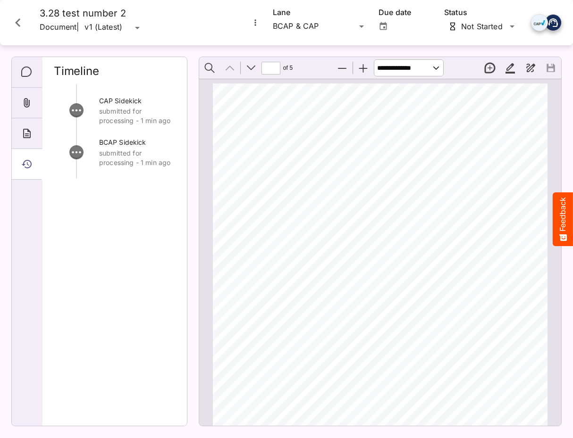
click at [20, 23] on icon "Close card" at bounding box center [17, 22] width 17 height 17
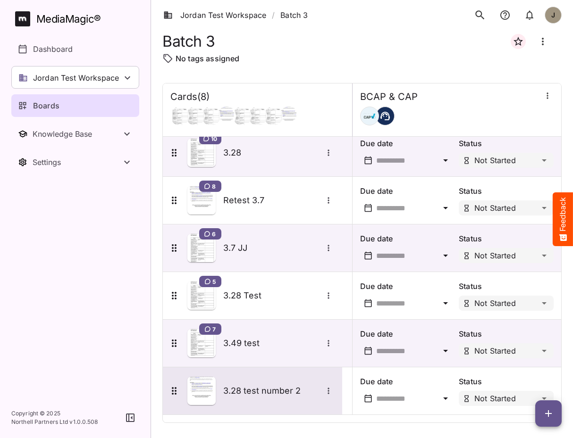
click at [244, 390] on h5 "3.28 test number 2" at bounding box center [272, 390] width 99 height 11
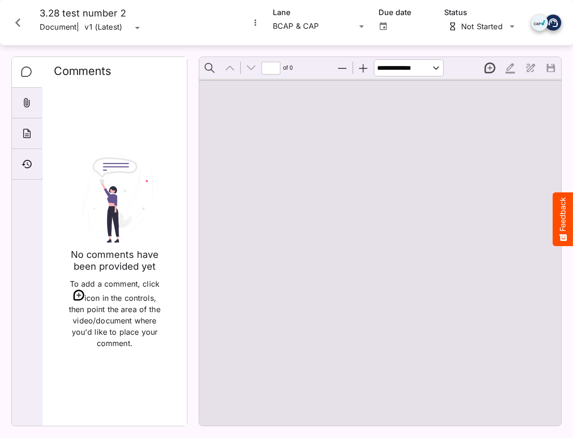
type input "*"
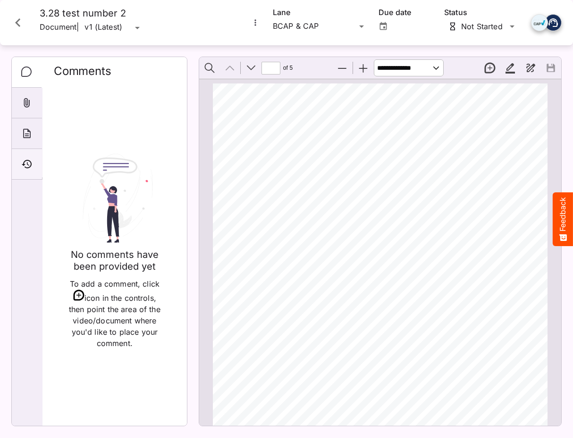
click at [29, 157] on div "Timeline" at bounding box center [27, 164] width 30 height 31
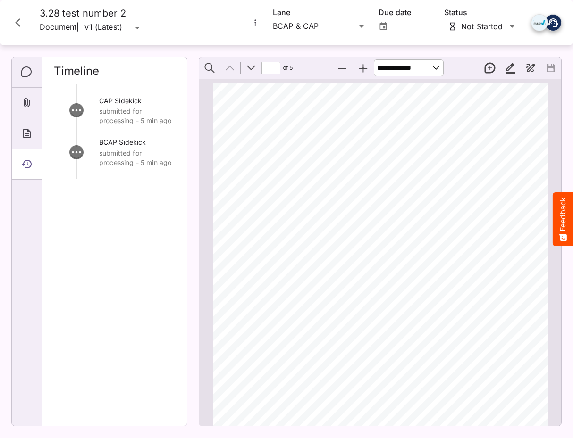
click at [105, 160] on p "submitted for processing - 5 min ago" at bounding box center [137, 158] width 76 height 19
click at [17, 24] on icon "Close card" at bounding box center [17, 22] width 5 height 8
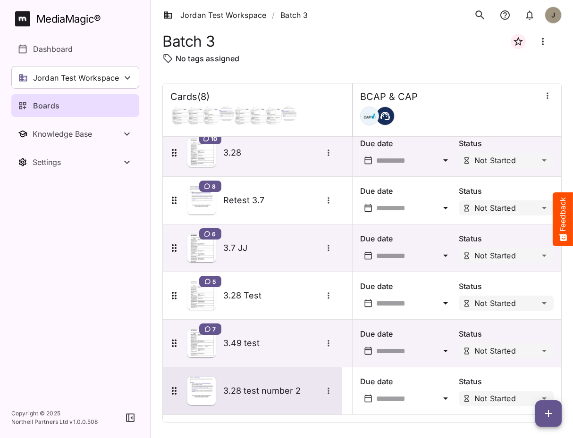
click at [330, 391] on icon "More options for 3.28 test number 2" at bounding box center [328, 390] width 9 height 9
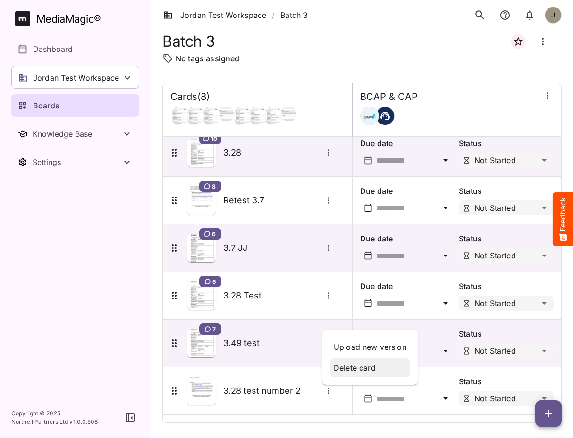
click at [347, 371] on p "Delete card" at bounding box center [370, 367] width 73 height 11
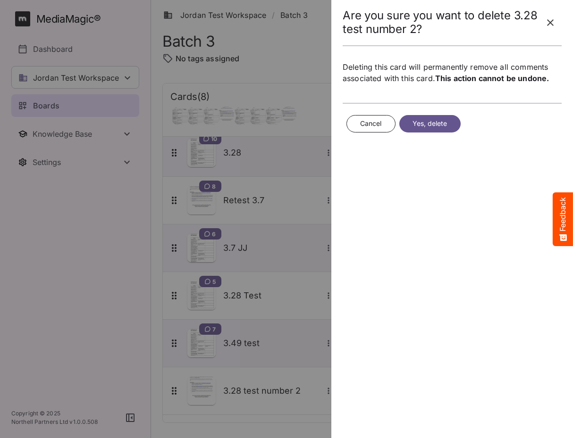
click at [552, 21] on icon "button" at bounding box center [550, 22] width 7 height 7
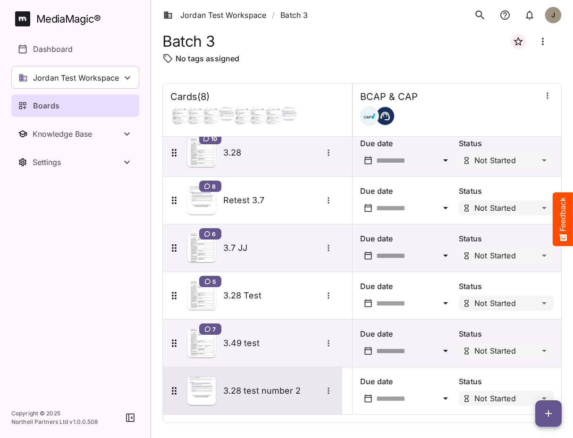
click at [269, 387] on h5 "3.28 test number 2" at bounding box center [272, 390] width 99 height 11
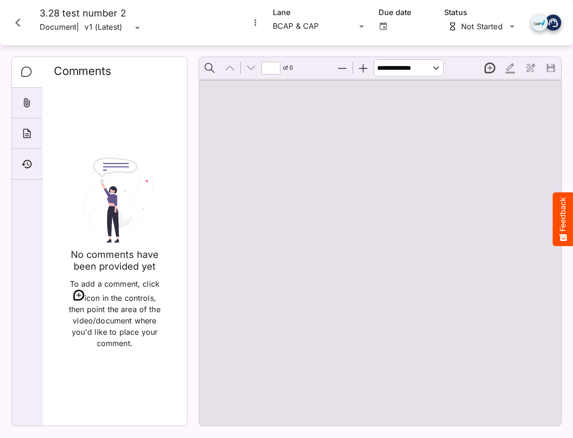
type input "*"
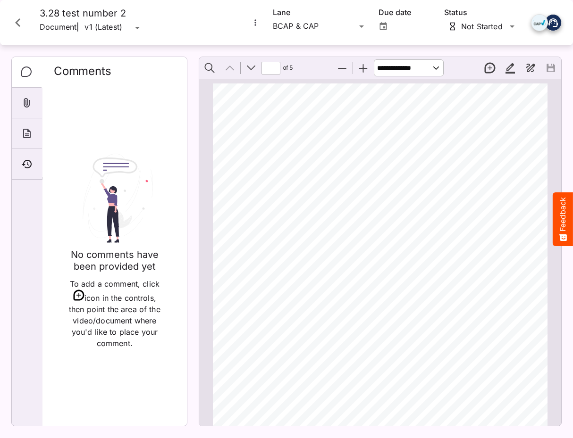
click at [20, 25] on icon "Close card" at bounding box center [17, 22] width 17 height 17
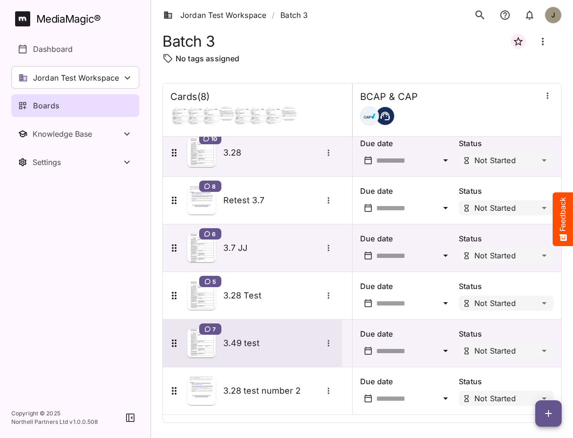
click at [256, 353] on div "7 3.49 test" at bounding box center [251, 343] width 166 height 28
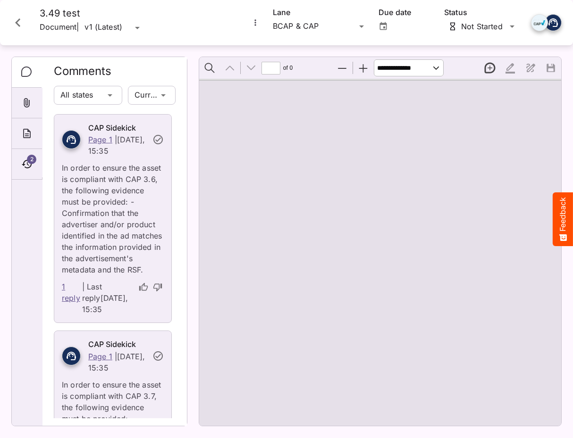
type input "*"
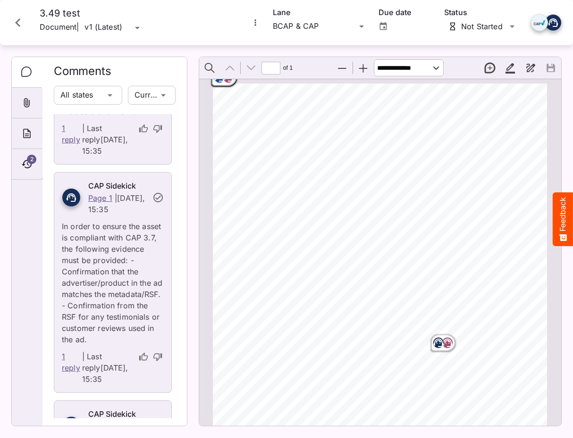
scroll to position [159, 0]
click at [222, 77] on div "Previous Next" at bounding box center [240, 68] width 41 height 20
click at [222, 80] on rect "Page ⁨1⁩" at bounding box center [219, 77] width 11 height 11
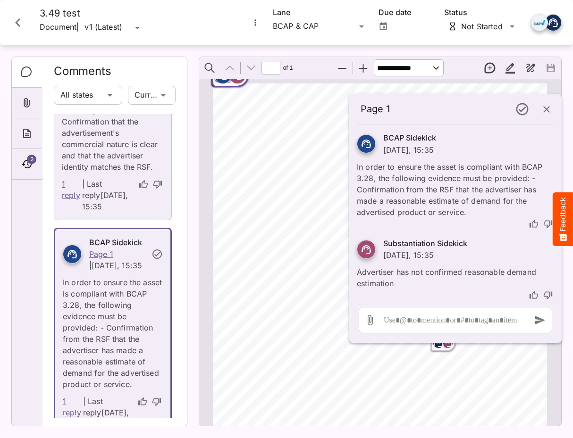
scroll to position [952, 0]
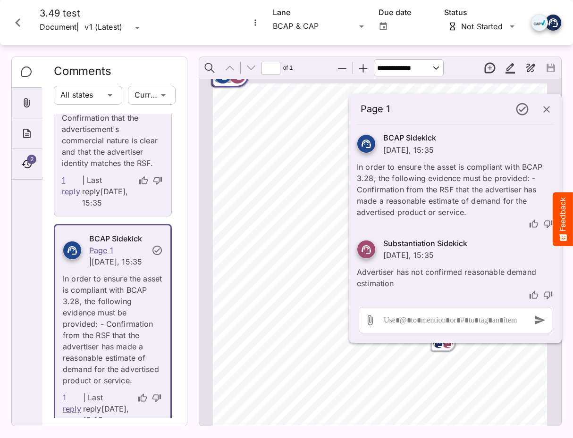
click at [544, 109] on icon "button" at bounding box center [546, 109] width 11 height 11
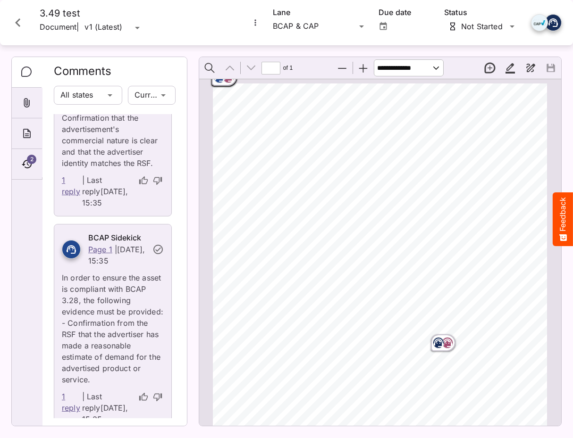
click at [448, 339] on icon "Page ⁨1⁩" at bounding box center [446, 343] width 9 height 8
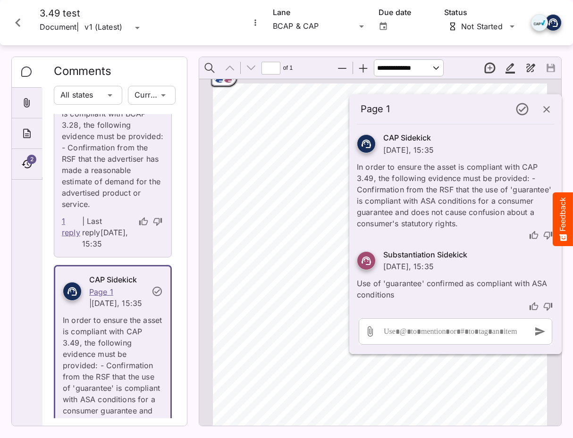
scroll to position [1134, 0]
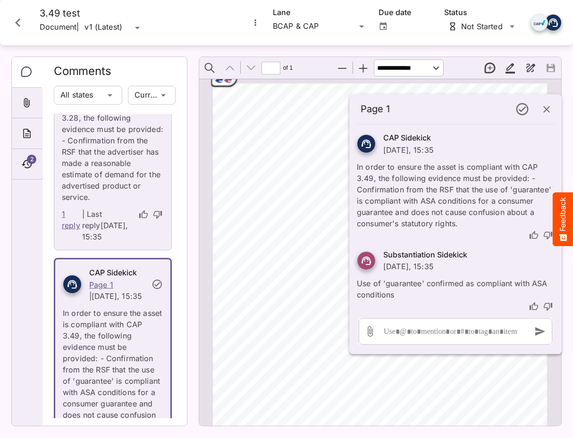
click at [543, 111] on icon "button" at bounding box center [546, 109] width 7 height 7
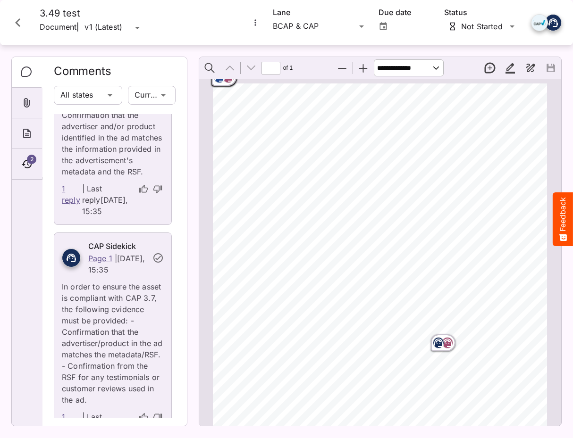
scroll to position [56, 0]
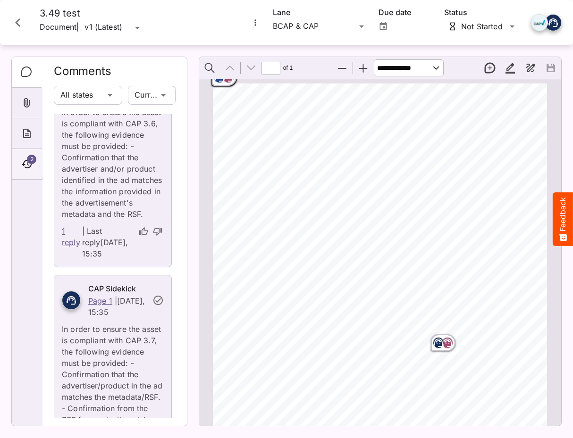
click at [27, 167] on icon "Timeline" at bounding box center [26, 164] width 11 height 11
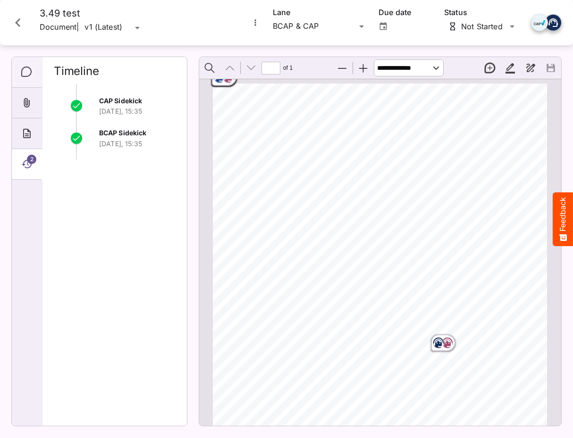
click at [20, 69] on div "Comments" at bounding box center [27, 72] width 30 height 31
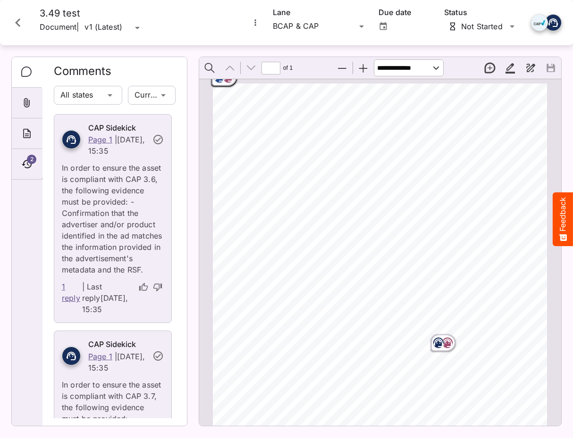
click at [282, 150] on div "ADVERTISER: Grain & Grit Hardware VERSION: BCAP 3.4 9 DURATION: 30 seconds DATE…" at bounding box center [384, 325] width 342 height 485
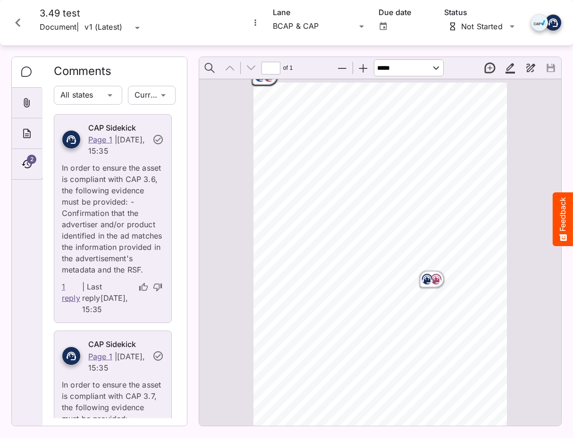
scroll to position [0, 0]
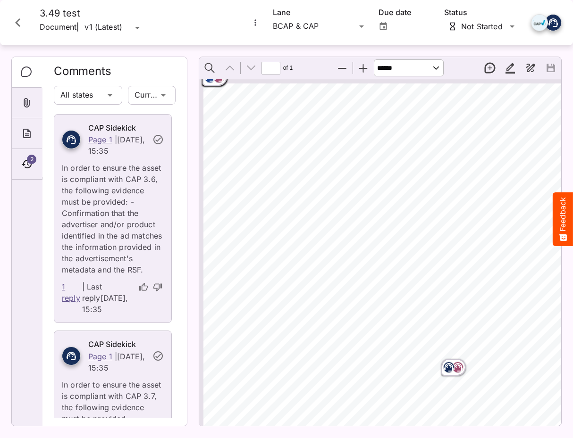
select select "******"
click at [219, 86] on div "Page ⁨1⁩" at bounding box center [214, 77] width 28 height 21
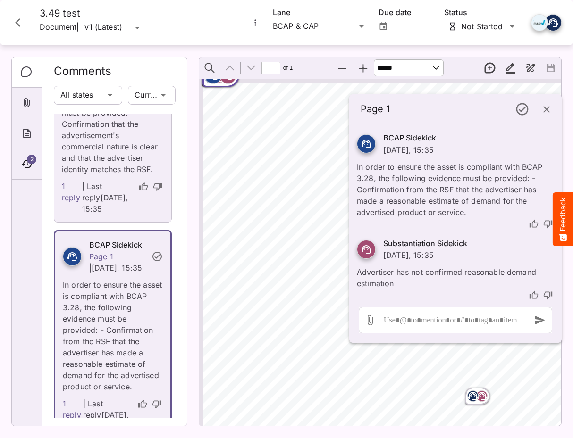
scroll to position [952, 0]
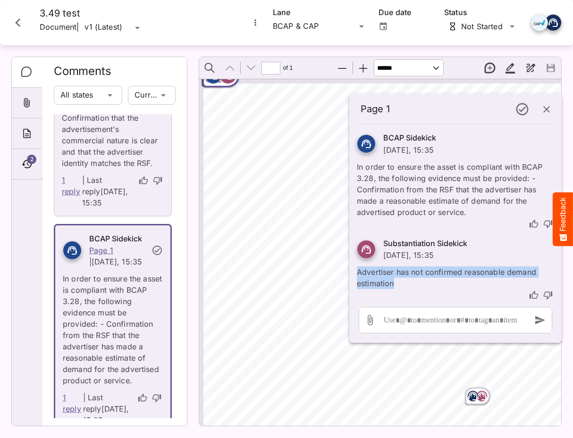
drag, startPoint x: 396, startPoint y: 282, endPoint x: 358, endPoint y: 271, distance: 40.2
click at [358, 271] on p "Advertiser has not confirmed reasonable demand estimation" at bounding box center [455, 275] width 197 height 28
drag, startPoint x: 358, startPoint y: 271, endPoint x: 392, endPoint y: 283, distance: 36.0
click at [392, 283] on p "Advertiser has not confirmed reasonable demand estimation" at bounding box center [455, 275] width 197 height 28
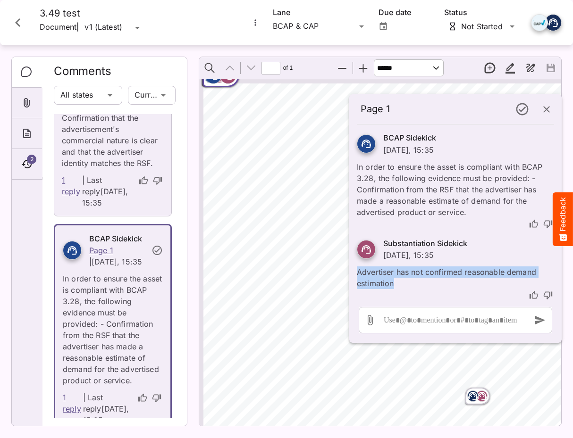
click at [392, 283] on p "Advertiser has not confirmed reasonable demand estimation" at bounding box center [455, 275] width 197 height 28
drag, startPoint x: 395, startPoint y: 283, endPoint x: 357, endPoint y: 275, distance: 39.1
click at [357, 275] on p "Advertiser has not confirmed reasonable demand estimation" at bounding box center [455, 275] width 197 height 28
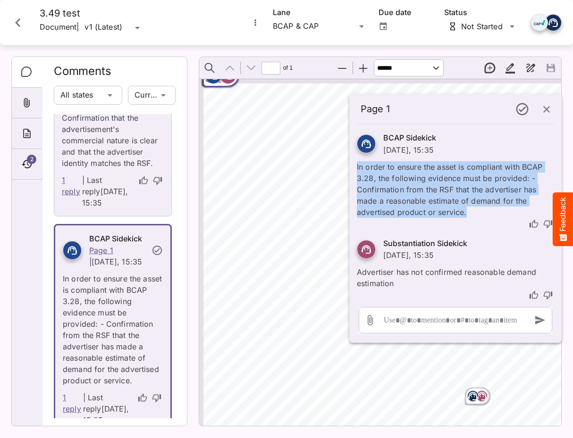
drag, startPoint x: 465, startPoint y: 212, endPoint x: 356, endPoint y: 164, distance: 119.1
click at [357, 164] on p "In order to ensure the asset is compliant with BCAP 3.28, the following evidenc…" at bounding box center [455, 187] width 197 height 62
drag, startPoint x: 356, startPoint y: 164, endPoint x: 459, endPoint y: 206, distance: 111.1
click at [459, 206] on p "In order to ensure the asset is compliant with BCAP 3.28, the following evidenc…" at bounding box center [455, 187] width 197 height 62
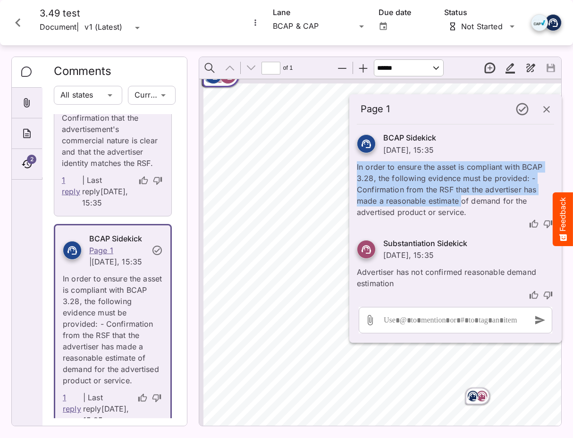
click at [459, 206] on p "In order to ensure the asset is compliant with BCAP 3.28, the following evidenc…" at bounding box center [455, 187] width 197 height 62
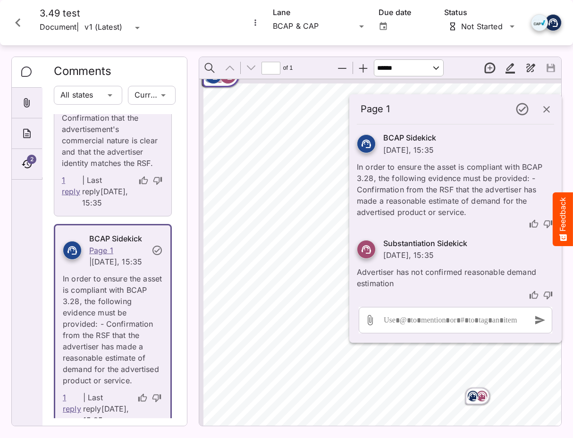
click at [549, 107] on icon "button" at bounding box center [546, 109] width 11 height 11
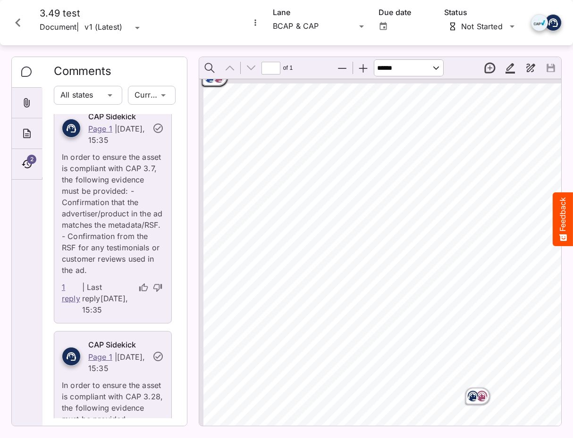
scroll to position [0, 0]
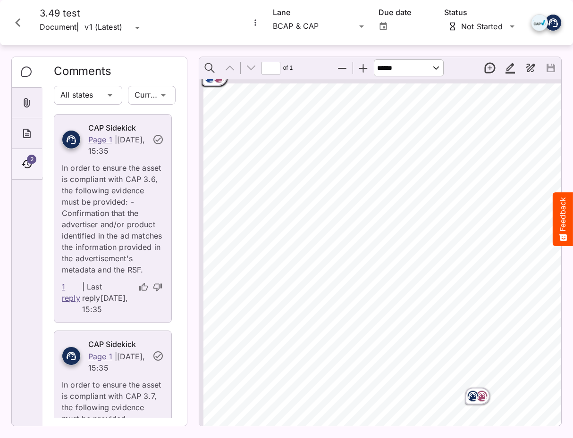
click at [30, 171] on div "2" at bounding box center [27, 164] width 30 height 31
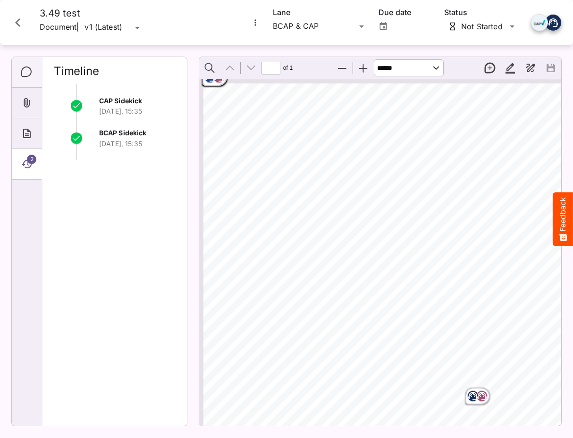
click at [25, 78] on div "Comments" at bounding box center [27, 72] width 30 height 31
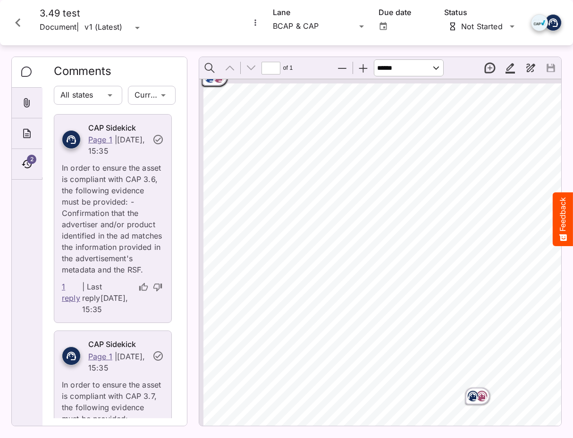
click at [19, 27] on icon "Close card" at bounding box center [17, 22] width 17 height 17
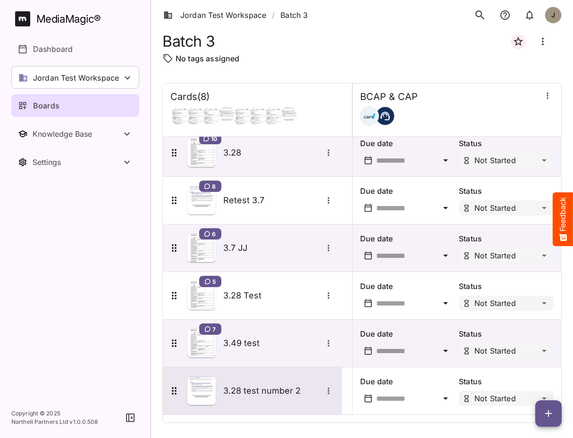
click at [252, 376] on div "3.28 test number 2" at bounding box center [252, 390] width 179 height 47
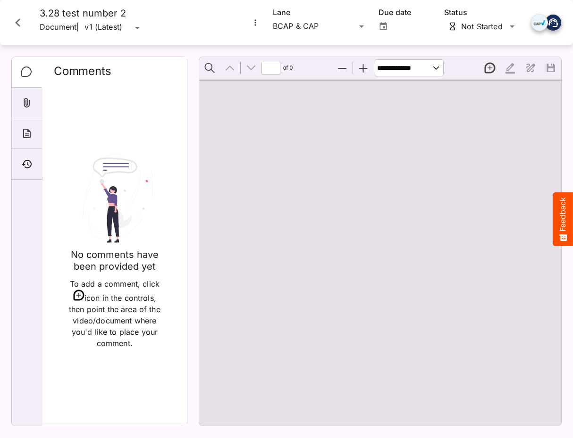
type input "*"
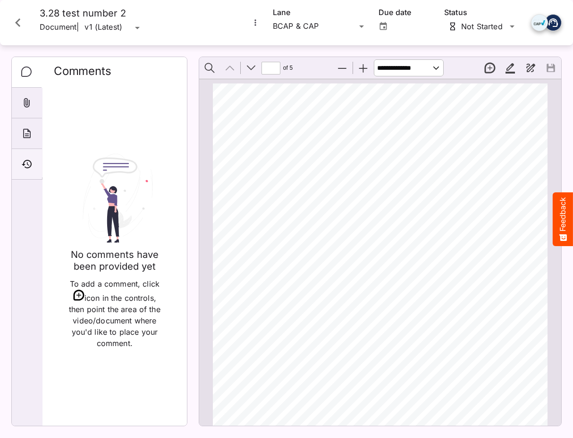
click at [29, 165] on icon "Timeline" at bounding box center [26, 164] width 11 height 11
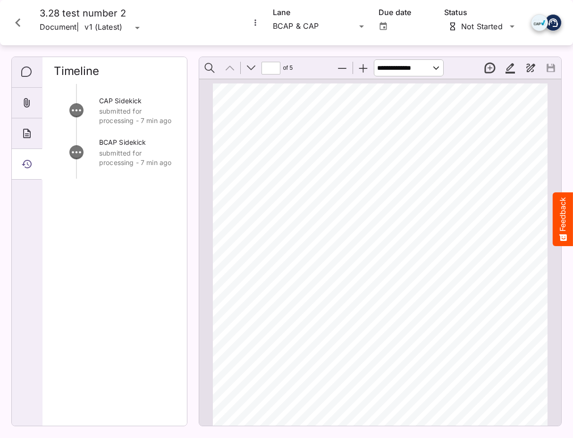
click at [11, 20] on icon "Close card" at bounding box center [17, 22] width 17 height 17
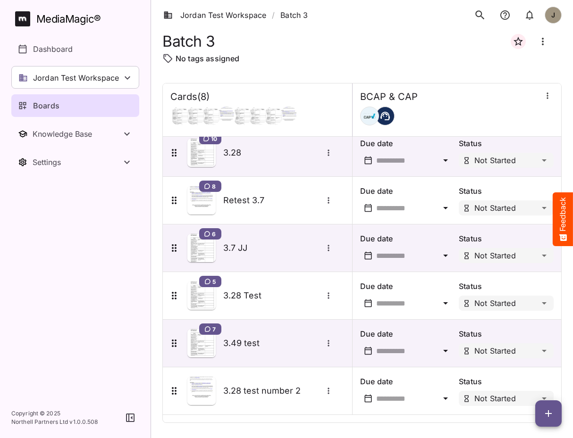
click at [550, 415] on icon "button" at bounding box center [548, 413] width 11 height 11
click at [542, 357] on p "Add new card" at bounding box center [524, 353] width 51 height 11
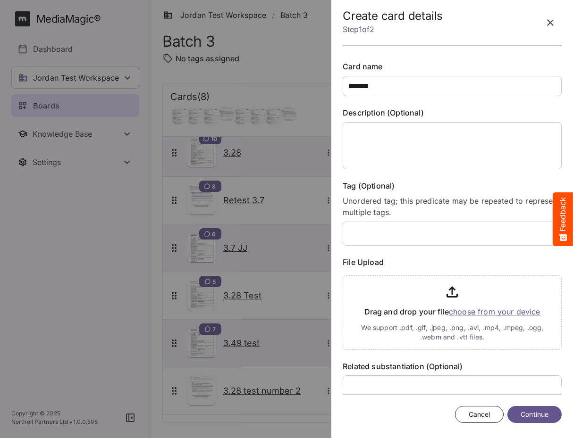
type input "*******"
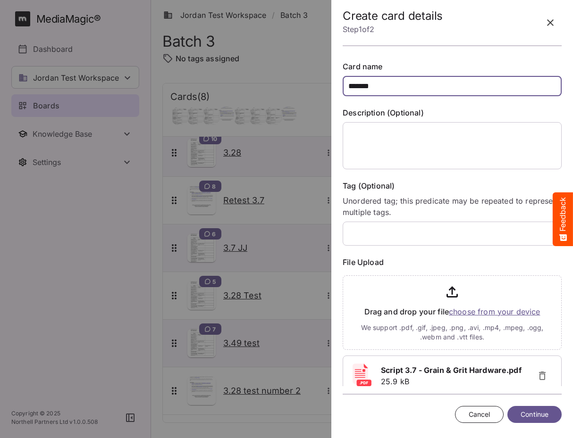
scroll to position [76, 0]
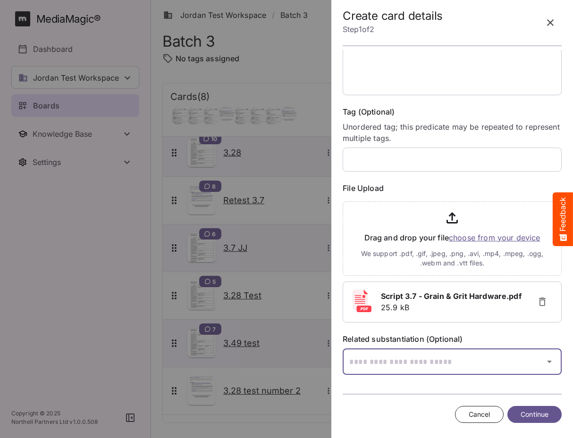
click at [415, 352] on div "Jordan Test Workspace / Batch 3 J MediaMagic ® Dashboard Jordan Test Workspace …" at bounding box center [286, 217] width 573 height 434
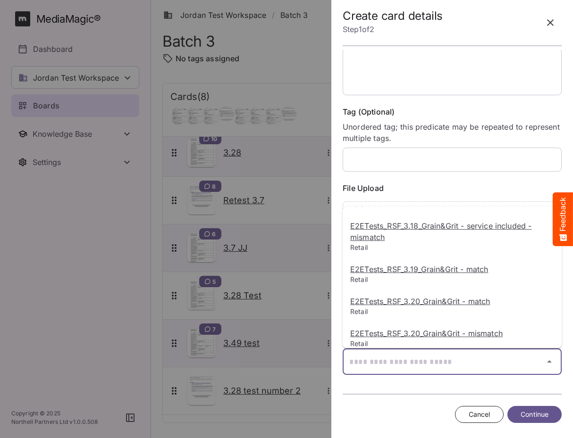
scroll to position [284, 0]
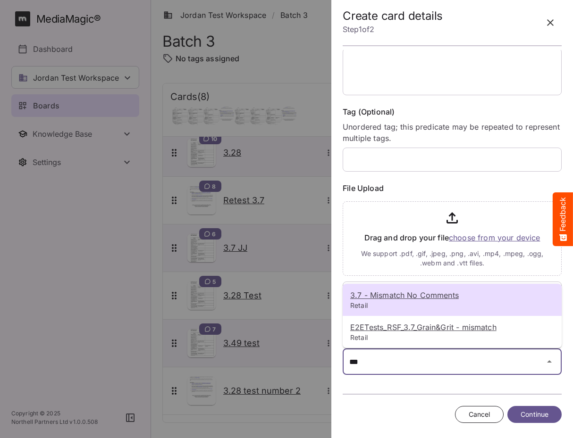
type input "***"
click at [421, 297] on u "3.7 - Mismatch No Comments" at bounding box center [404, 295] width 109 height 9
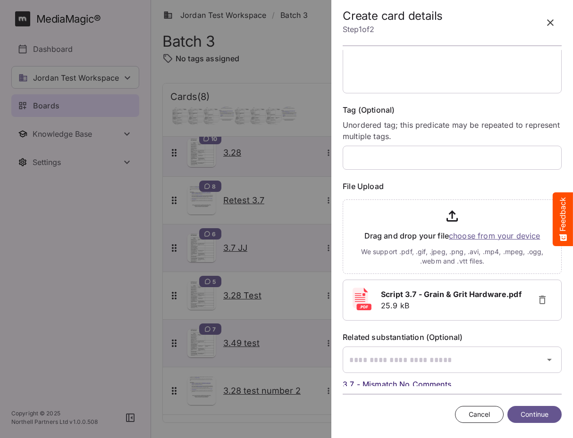
click at [524, 412] on span "Continue" at bounding box center [534, 415] width 28 height 12
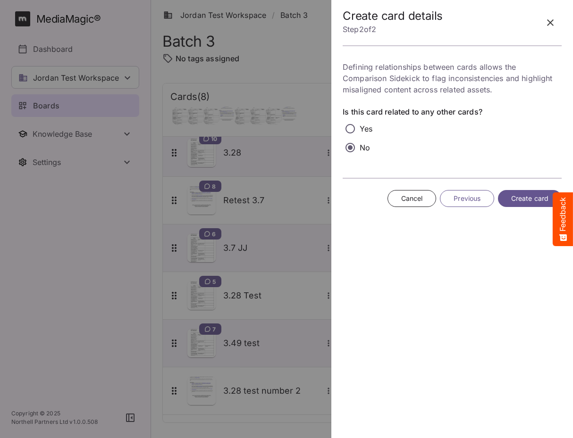
click at [518, 193] on span "Create card" at bounding box center [529, 199] width 37 height 12
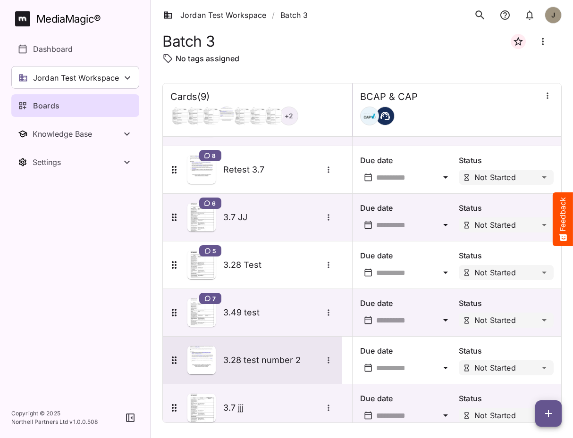
scroll to position [150, 0]
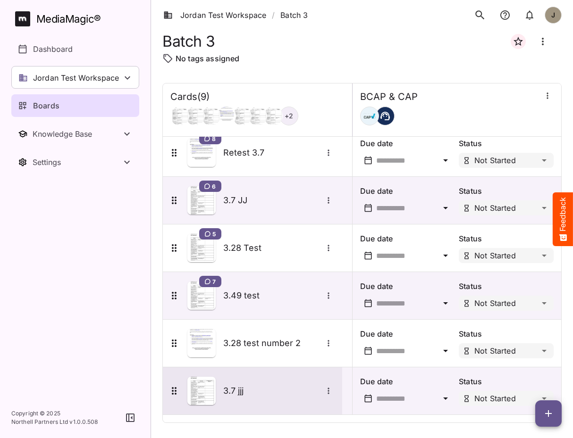
click at [249, 393] on h5 "3.7 jjj" at bounding box center [272, 390] width 99 height 11
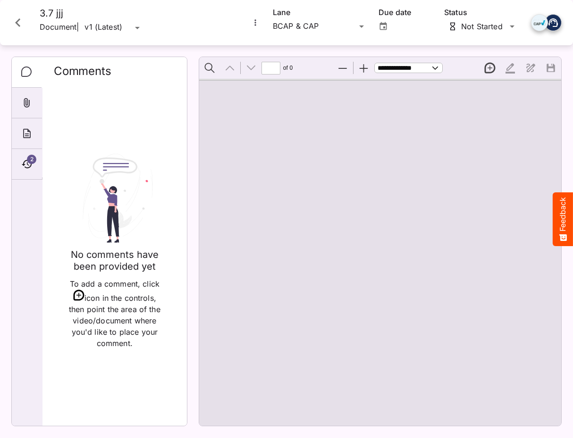
type input "*"
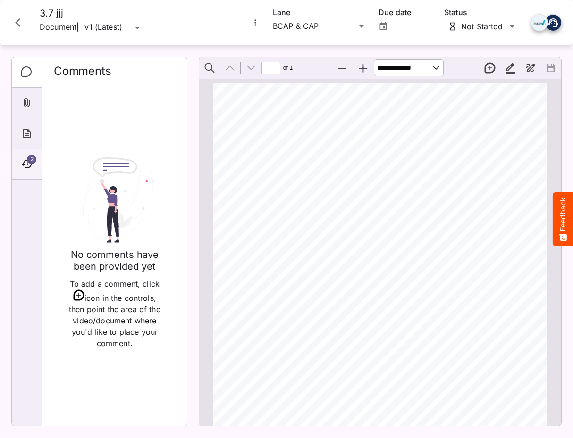
click at [25, 160] on icon "Timeline" at bounding box center [26, 164] width 11 height 11
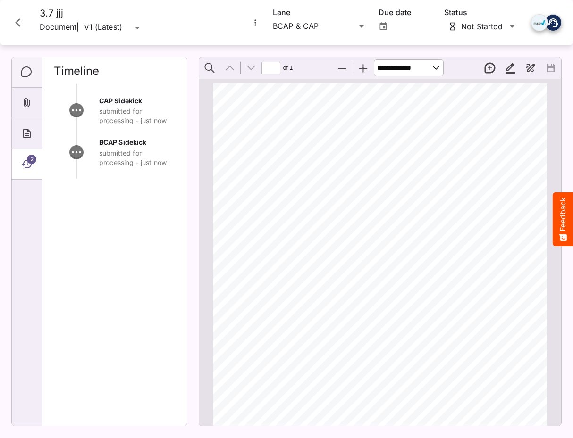
click at [28, 72] on icon "Comments" at bounding box center [26, 72] width 11 height 11
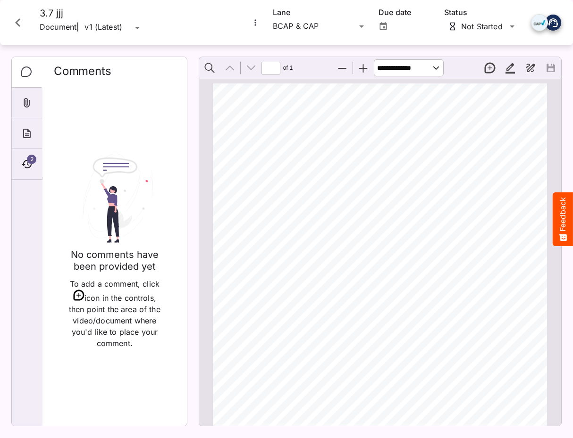
click at [303, 110] on div "ADVERTISER: Grain & Grit Hardware VERSION: BCAP 3.7 DURATION: 30 seconds DATE O…" at bounding box center [384, 325] width 342 height 485
click at [23, 21] on icon "Close card" at bounding box center [17, 22] width 17 height 17
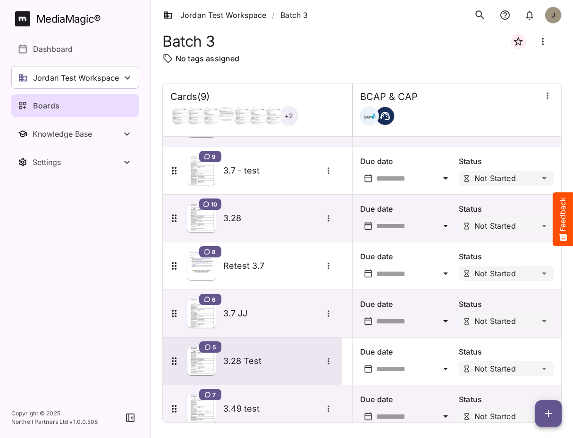
scroll to position [150, 0]
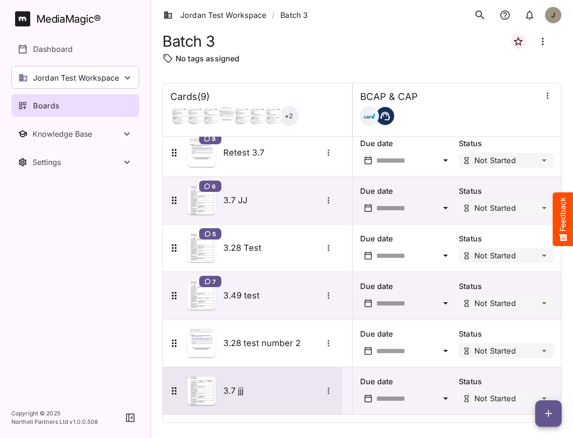
click at [250, 392] on h5 "3.7 jjj" at bounding box center [272, 390] width 99 height 11
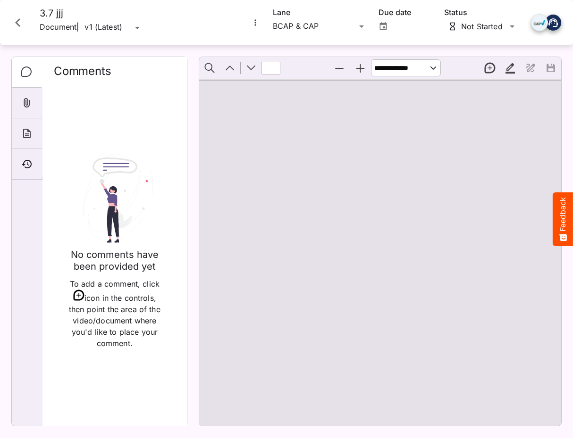
type input "*"
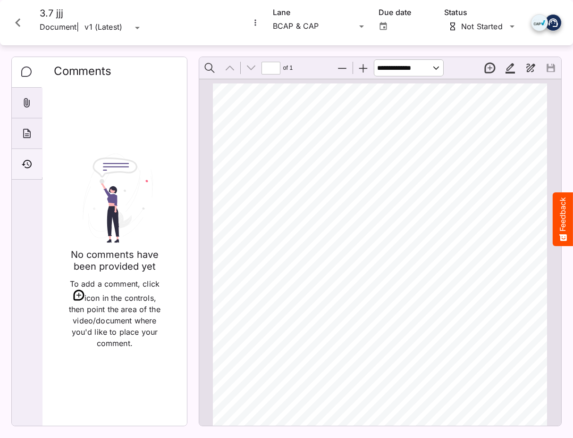
click at [22, 160] on icon "Timeline" at bounding box center [26, 164] width 11 height 11
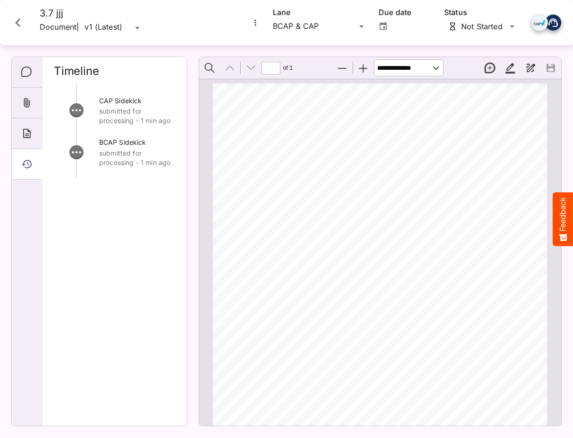
click at [15, 20] on icon "Close card" at bounding box center [17, 22] width 17 height 17
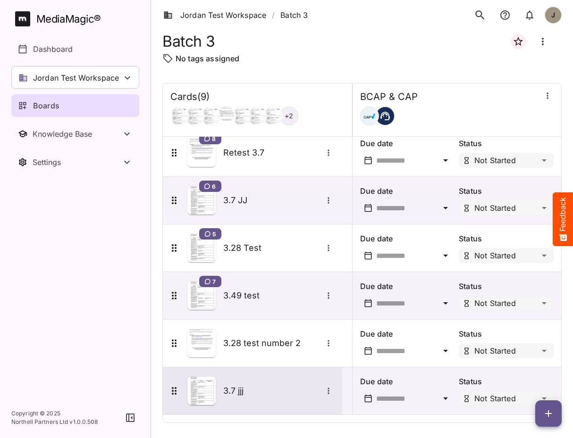
click at [239, 396] on h5 "3.7 jjj" at bounding box center [272, 390] width 99 height 11
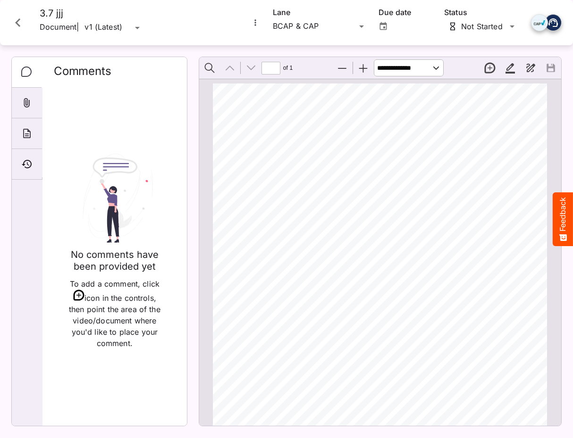
scroll to position [142, 0]
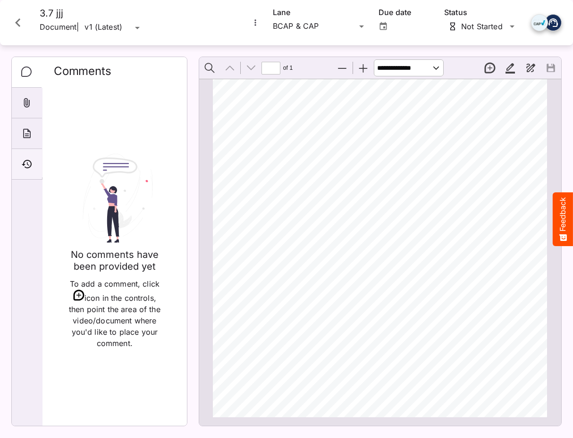
click at [23, 159] on icon "Timeline" at bounding box center [26, 164] width 11 height 11
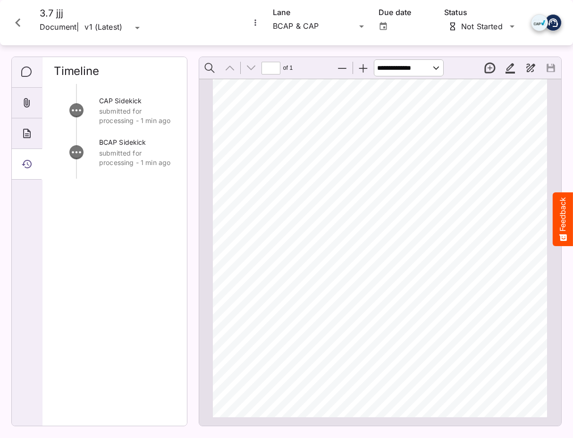
click at [25, 76] on icon "Comments" at bounding box center [26, 72] width 10 height 10
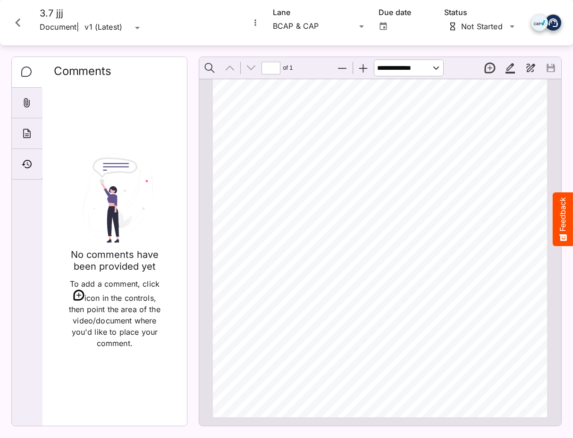
click at [18, 28] on icon "Close card" at bounding box center [17, 22] width 17 height 17
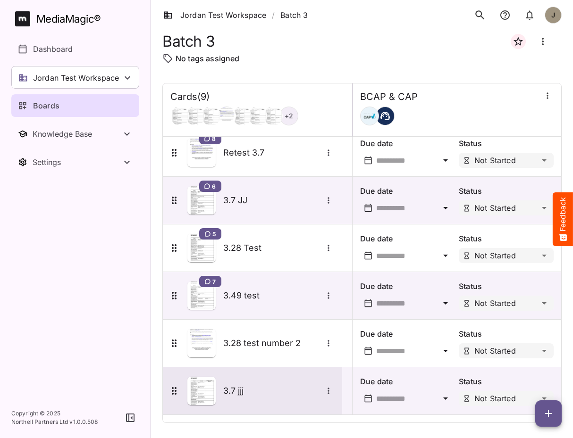
click at [254, 394] on h5 "3.7 jjj" at bounding box center [272, 390] width 99 height 11
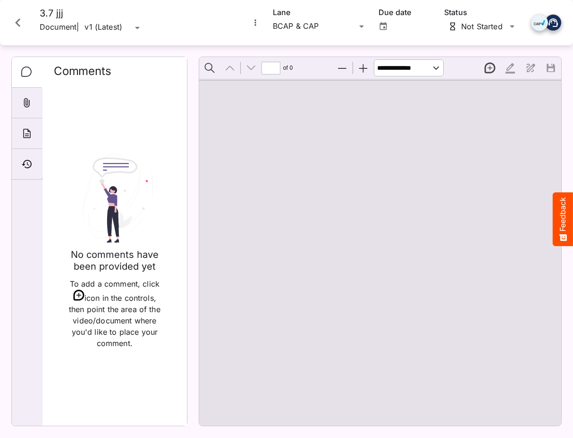
type input "*"
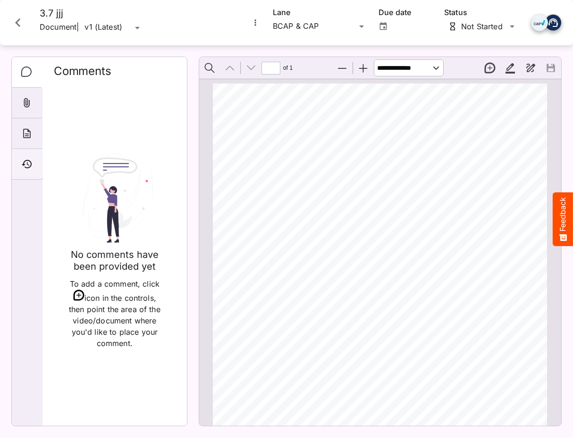
click at [21, 155] on div "Timeline" at bounding box center [27, 164] width 30 height 31
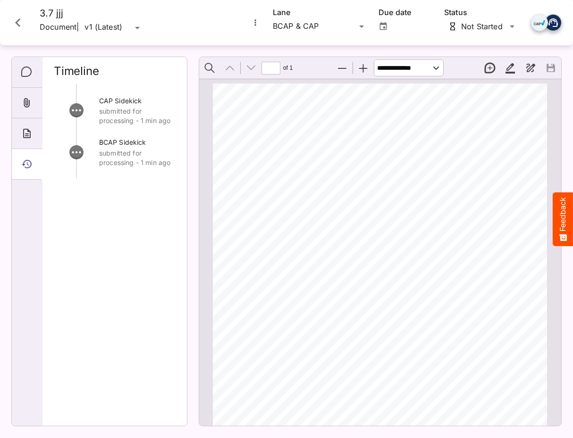
click at [18, 23] on icon "Close card" at bounding box center [17, 22] width 17 height 17
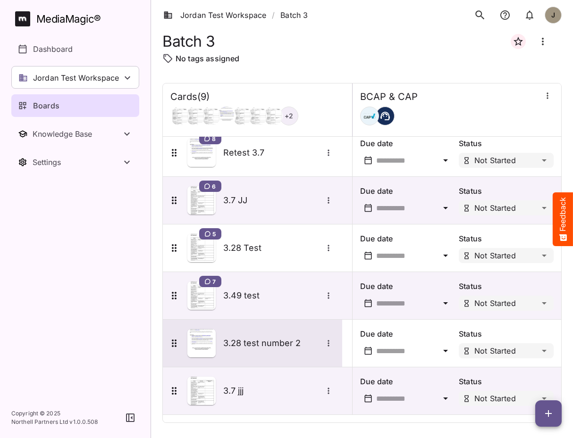
click at [257, 327] on div "3.28 test number 2" at bounding box center [252, 343] width 179 height 47
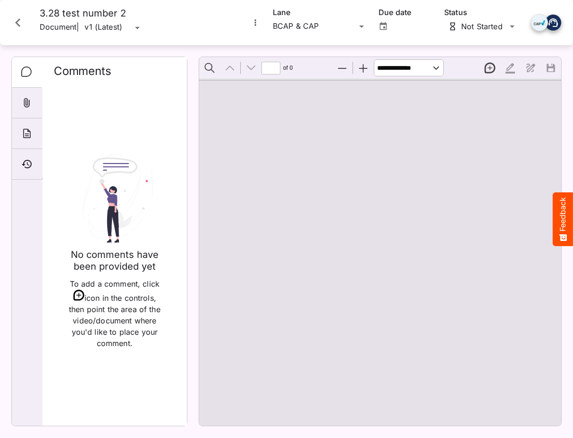
type input "*"
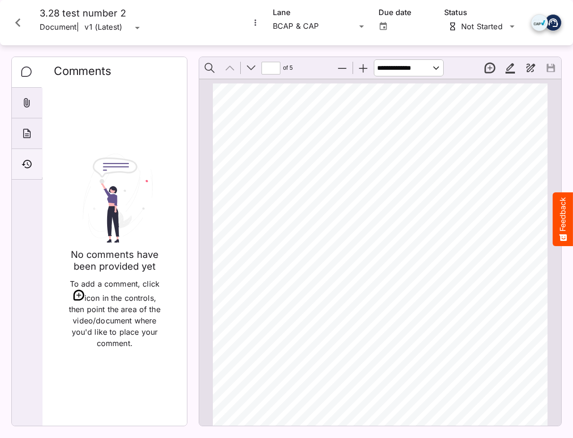
click at [30, 162] on icon "Timeline" at bounding box center [26, 164] width 11 height 11
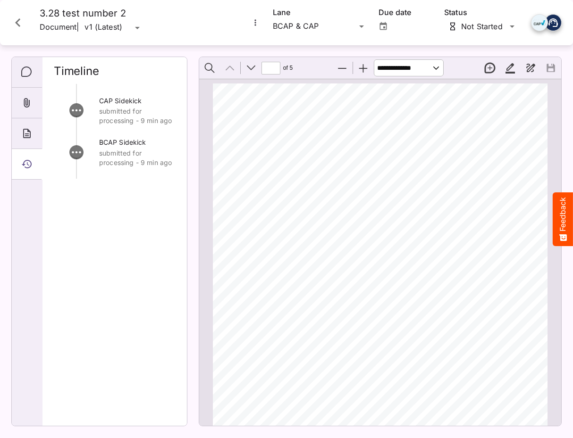
click at [17, 15] on icon "Close card" at bounding box center [17, 22] width 17 height 17
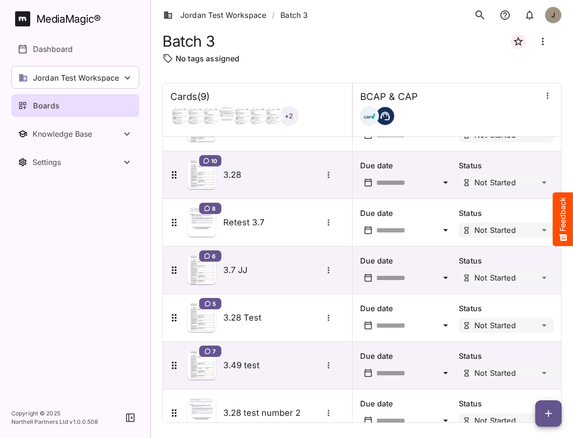
scroll to position [85, 0]
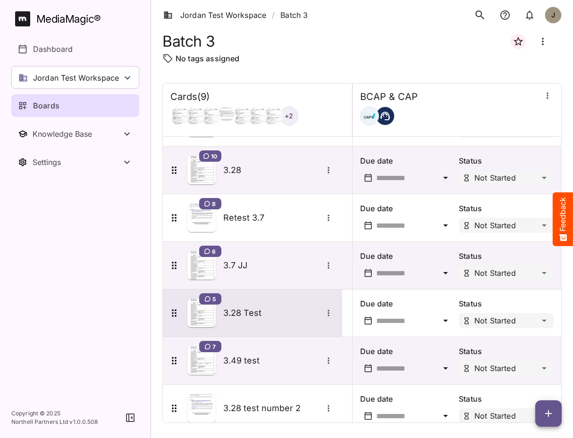
click at [247, 315] on h5 "3.28 Test" at bounding box center [272, 313] width 99 height 11
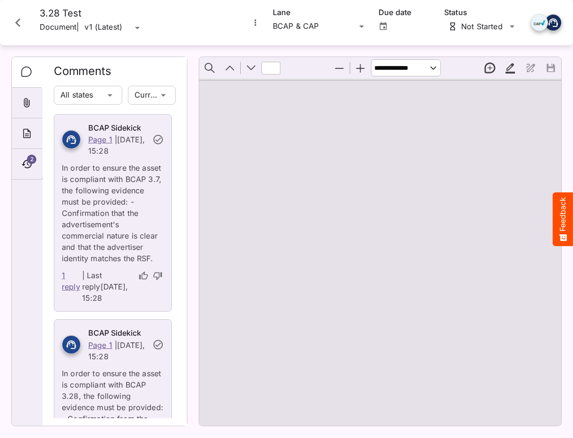
type input "*"
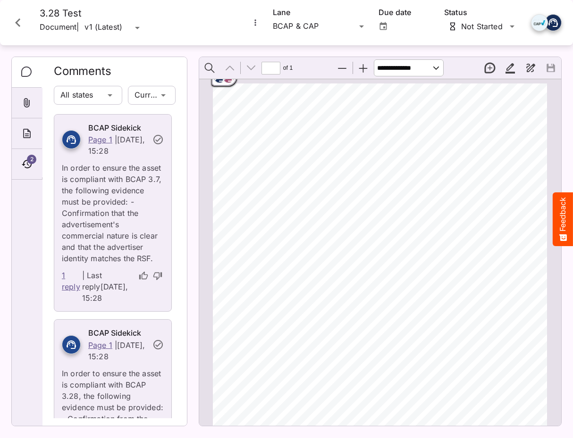
click at [227, 82] on rect "Page ⁨1⁩" at bounding box center [228, 77] width 11 height 11
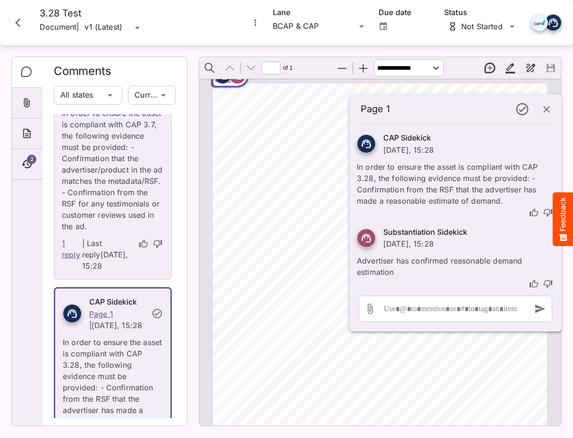
scroll to position [701, 0]
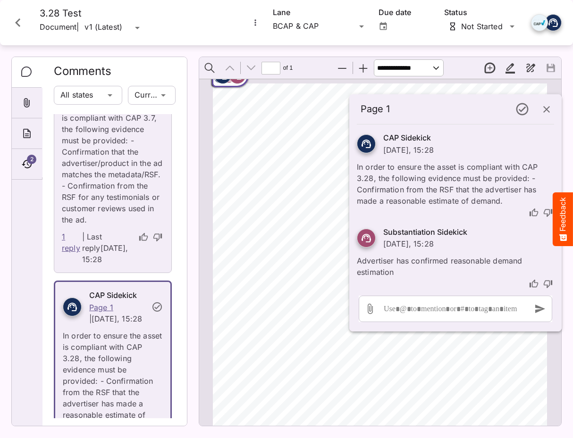
click at [541, 107] on icon "button" at bounding box center [546, 109] width 11 height 11
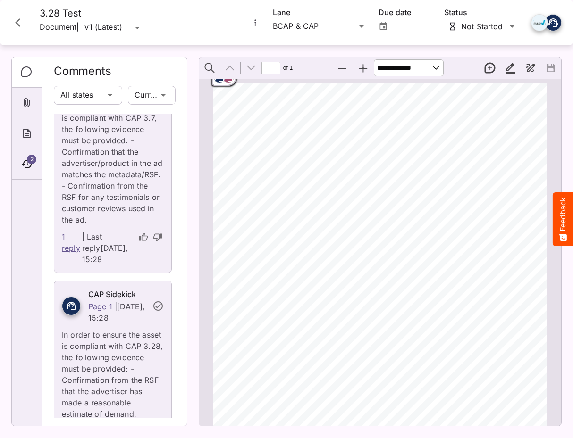
click at [17, 20] on icon "Close card" at bounding box center [17, 22] width 17 height 17
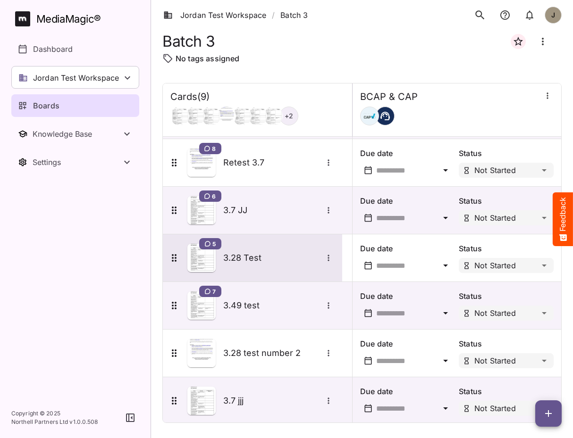
scroll to position [150, 0]
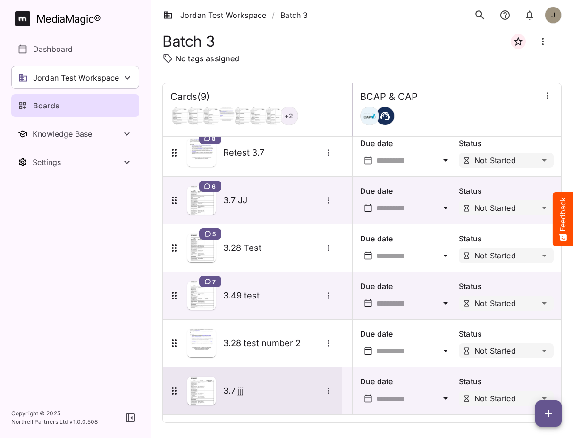
click at [253, 383] on div "3.7 jjj" at bounding box center [251, 391] width 166 height 28
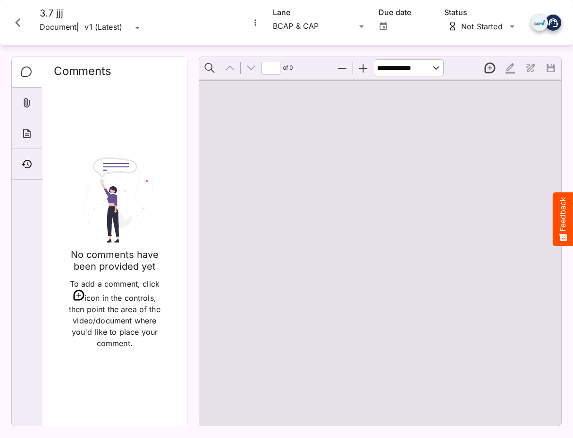
type input "*"
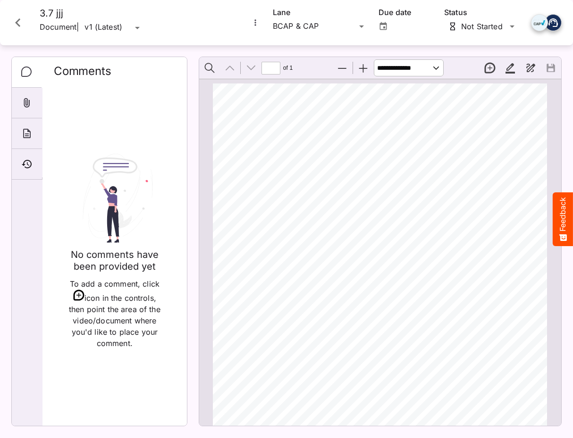
click at [22, 24] on icon "Close card" at bounding box center [17, 22] width 17 height 17
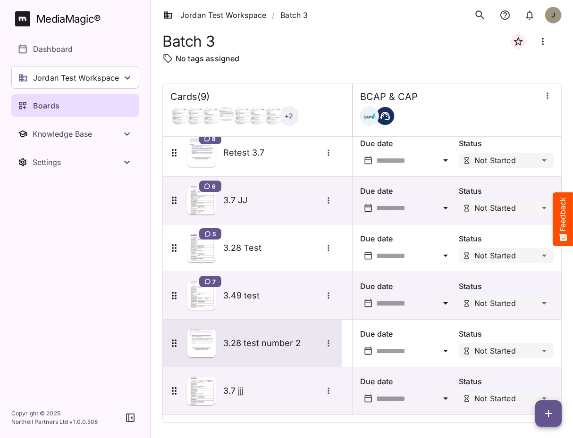
click at [242, 351] on div "3.28 test number 2" at bounding box center [251, 343] width 166 height 28
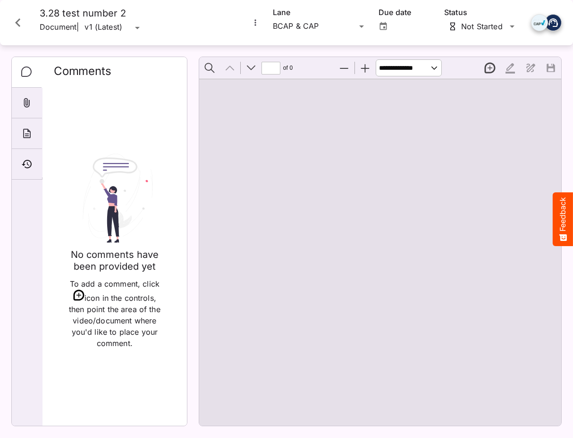
type input "*"
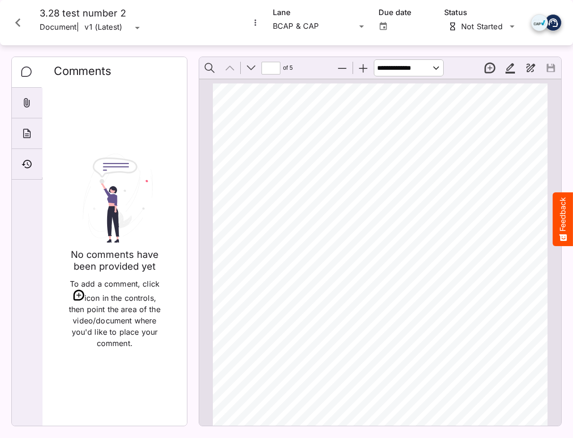
click at [25, 21] on icon "Close card" at bounding box center [17, 22] width 17 height 17
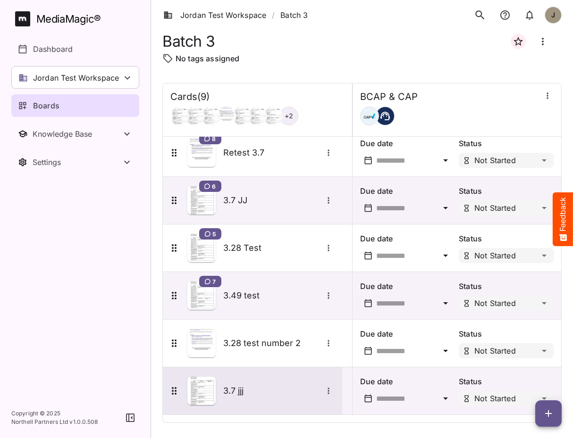
click at [244, 386] on h5 "3.7 jjj" at bounding box center [272, 390] width 99 height 11
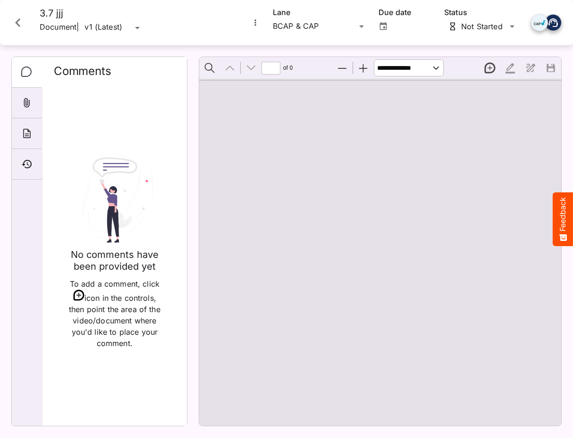
type input "*"
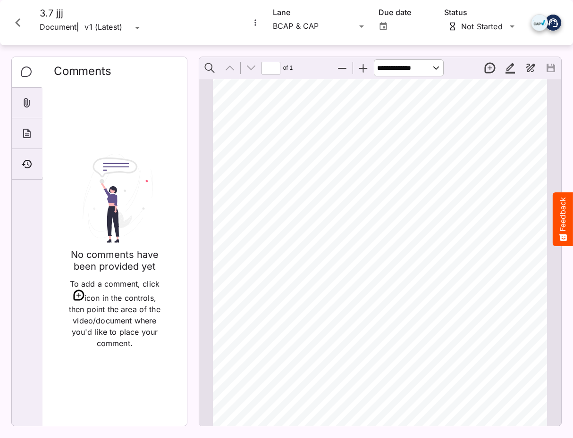
scroll to position [142, 0]
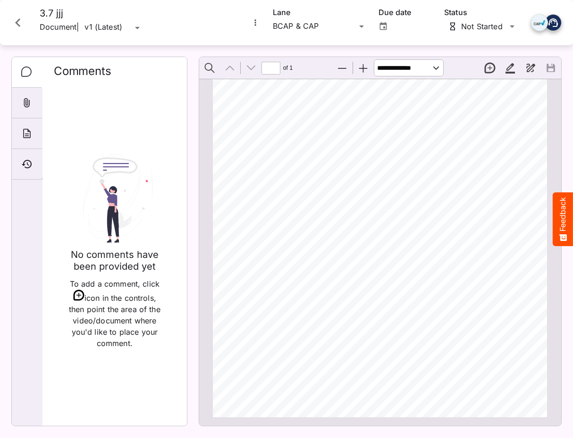
click at [16, 26] on icon "Close card" at bounding box center [17, 22] width 17 height 17
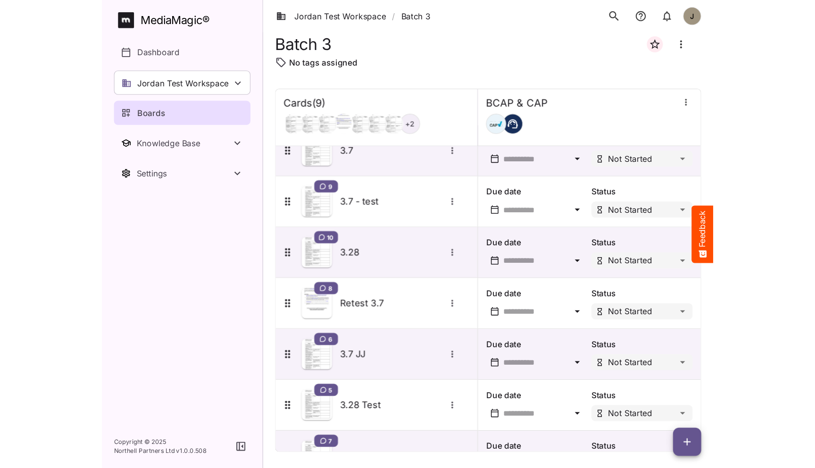
scroll to position [150, 0]
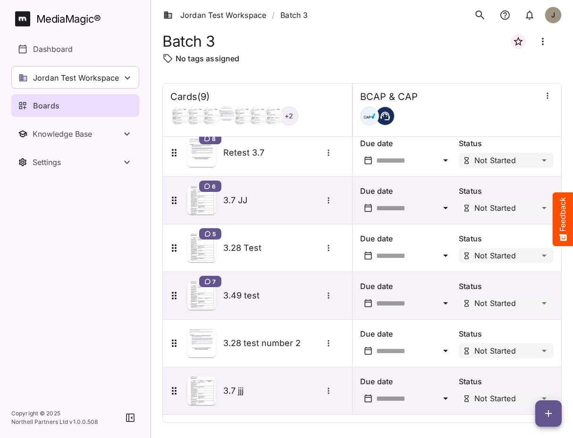
click at [85, 101] on div "Boards" at bounding box center [76, 105] width 116 height 11
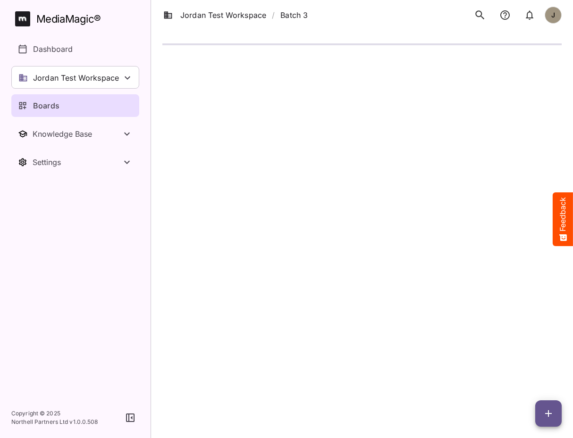
click at [314, 69] on html "Jordan Test Workspace / Batch 3 J MediaMagic ® Dashboard Jordan Test Workspace …" at bounding box center [286, 34] width 573 height 69
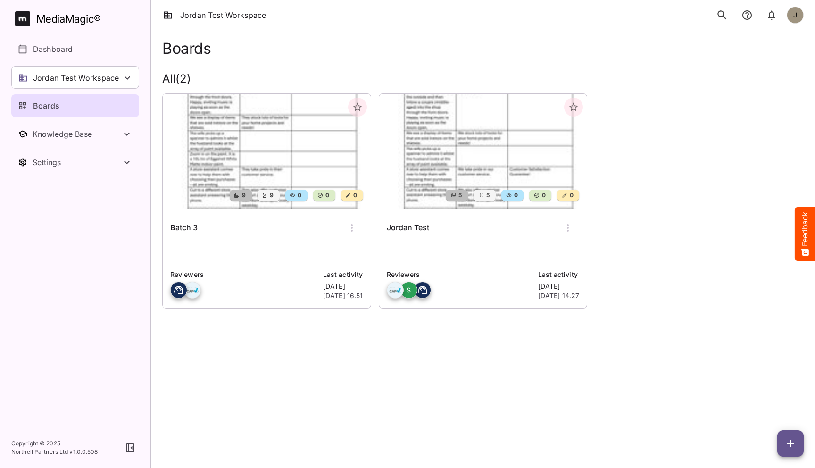
click at [277, 334] on html "Jordan Test Workspace J MediaMagic ® Dashboard Jordan Test Workspace [PERSON_NA…" at bounding box center [407, 167] width 815 height 334
click at [223, 231] on div "Batch 3" at bounding box center [266, 228] width 193 height 23
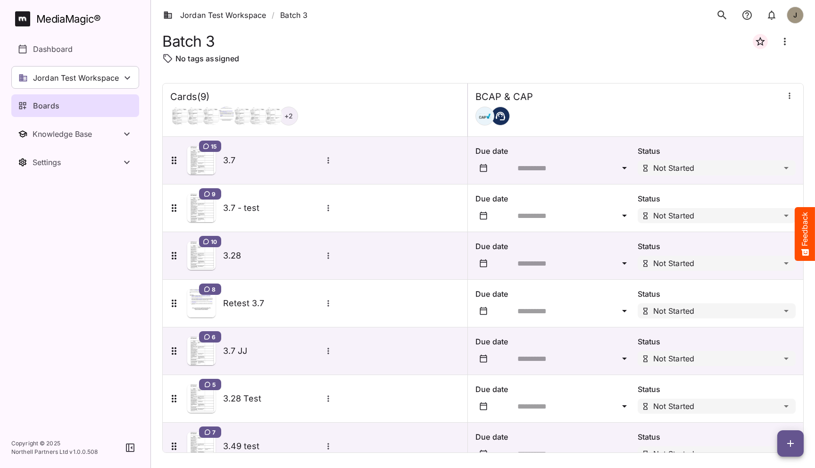
scroll to position [121, 0]
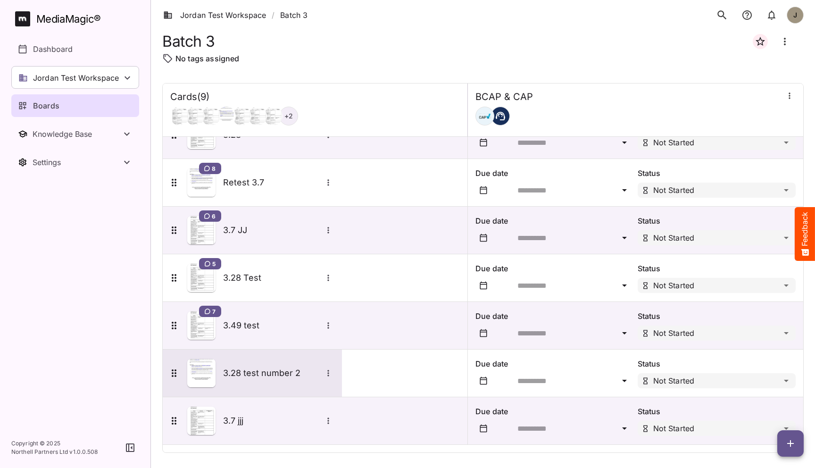
click at [257, 376] on h5 "3.28 test number 2" at bounding box center [272, 372] width 99 height 11
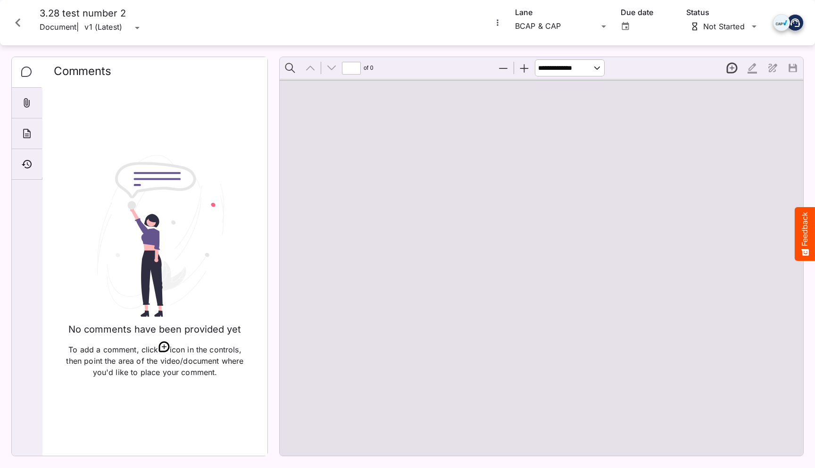
type input "*"
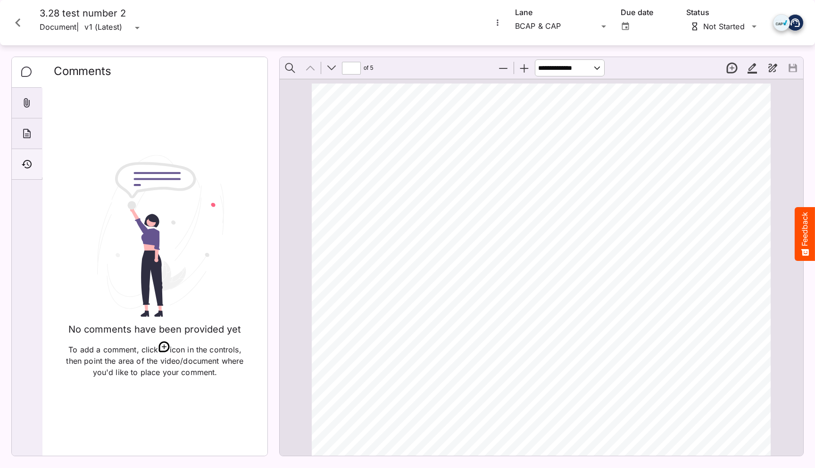
click at [26, 165] on icon "Timeline" at bounding box center [26, 164] width 11 height 11
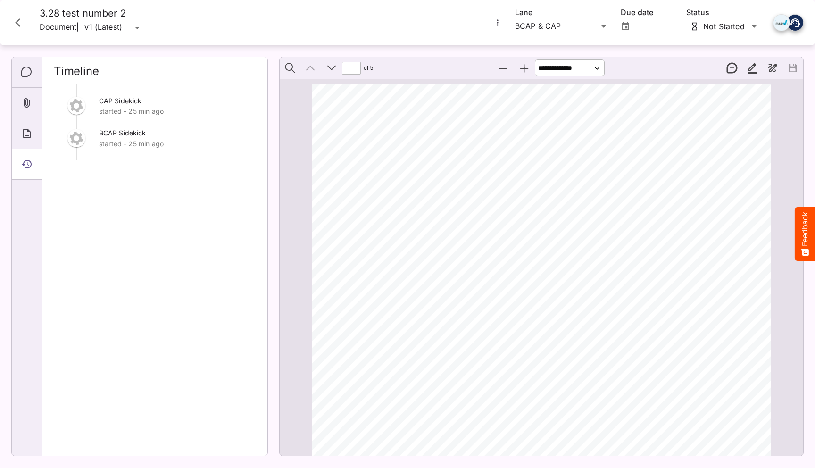
click at [21, 28] on icon "Close card" at bounding box center [17, 22] width 17 height 17
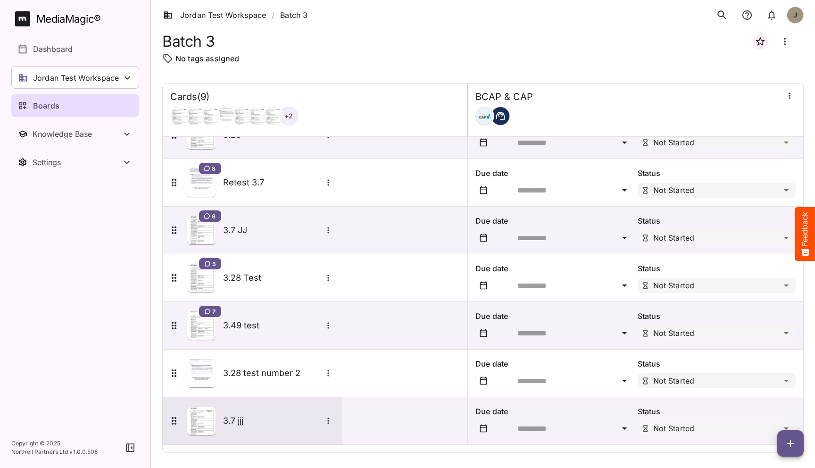
click at [231, 417] on h5 "3.7 jjj" at bounding box center [272, 420] width 99 height 11
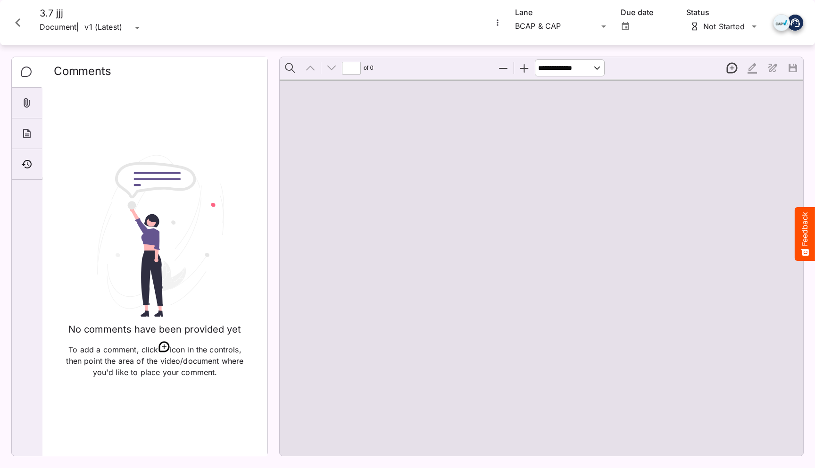
type input "*"
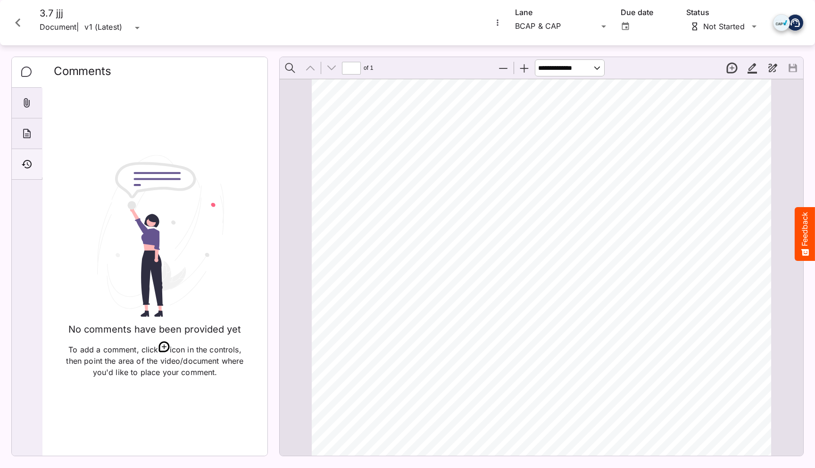
click at [28, 160] on icon "Timeline" at bounding box center [26, 164] width 11 height 11
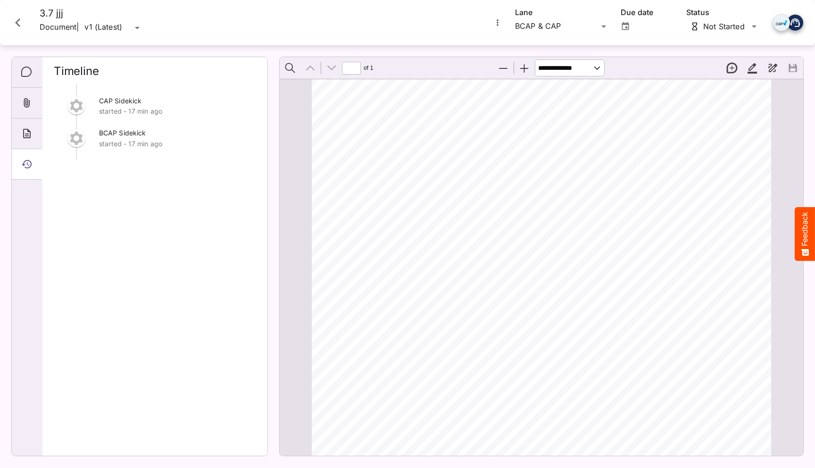
click at [21, 26] on icon "Close card" at bounding box center [17, 22] width 17 height 17
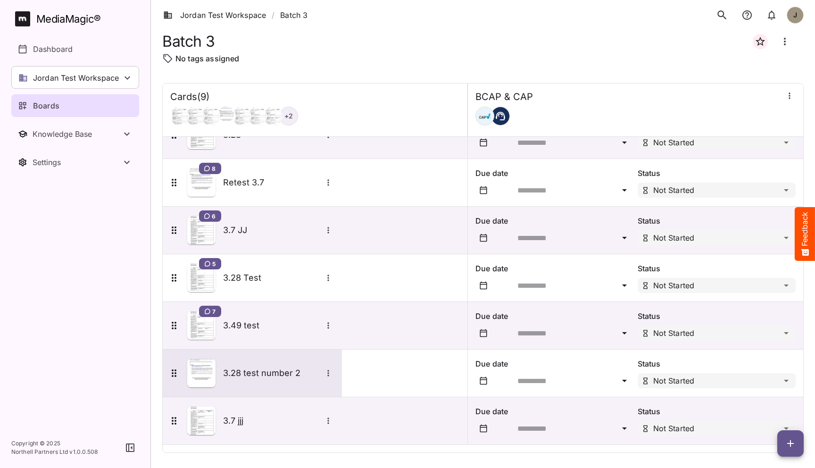
click at [256, 378] on h5 "3.28 test number 2" at bounding box center [272, 372] width 99 height 11
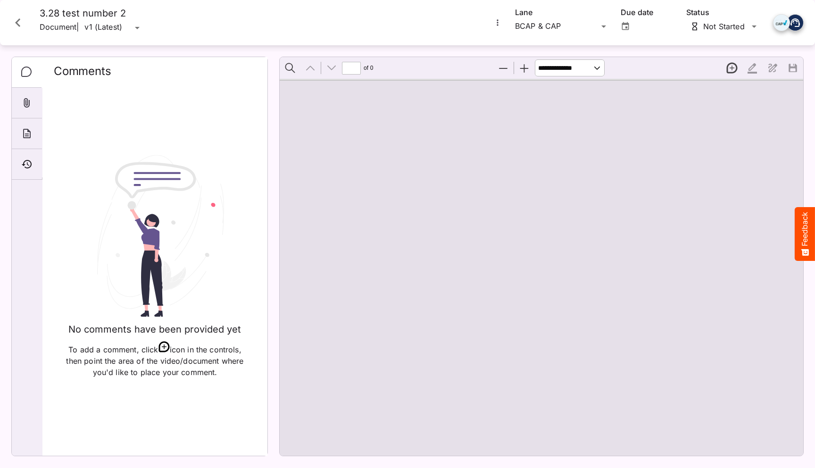
type input "*"
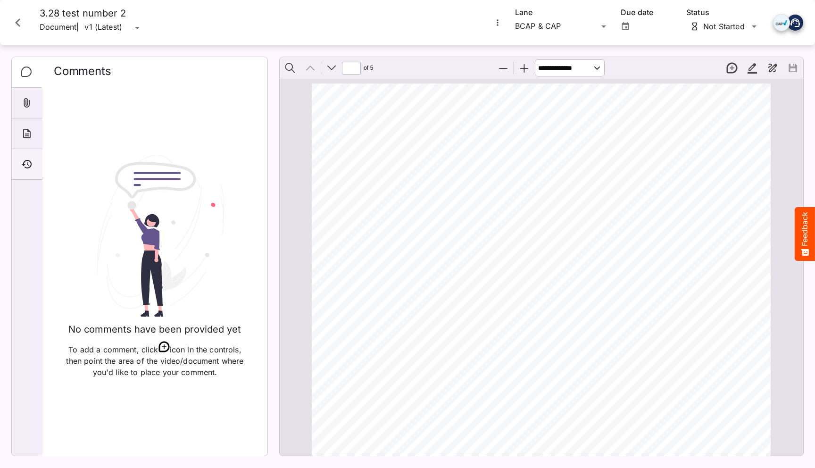
click at [27, 160] on icon "Timeline" at bounding box center [27, 164] width 10 height 8
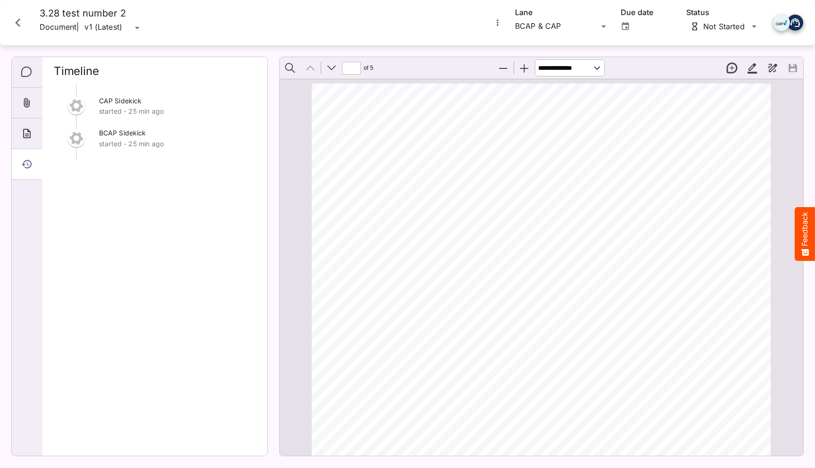
click at [17, 21] on icon "Close card" at bounding box center [17, 22] width 5 height 8
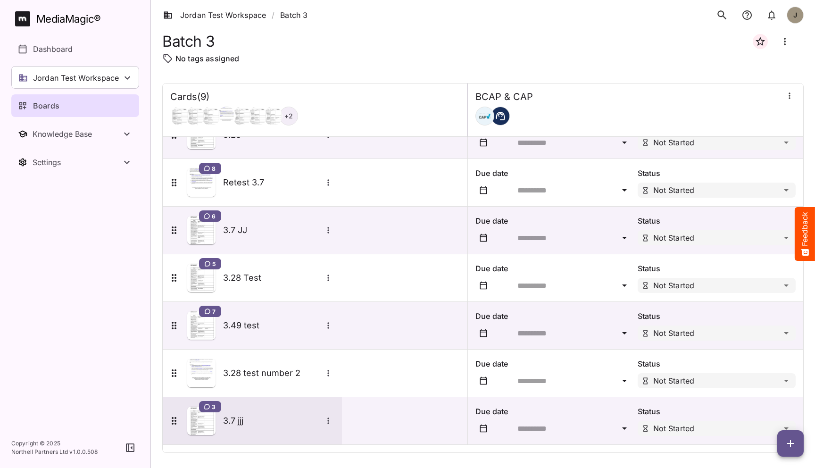
click at [273, 420] on h5 "3.7 jjj" at bounding box center [272, 420] width 99 height 11
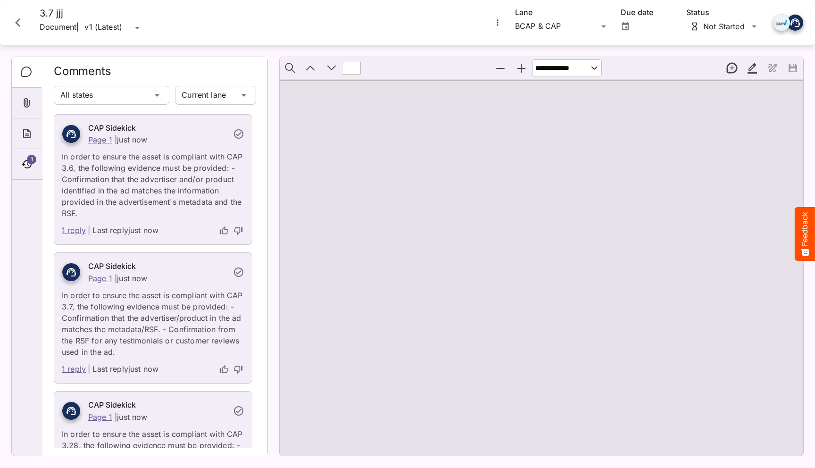
type input "*"
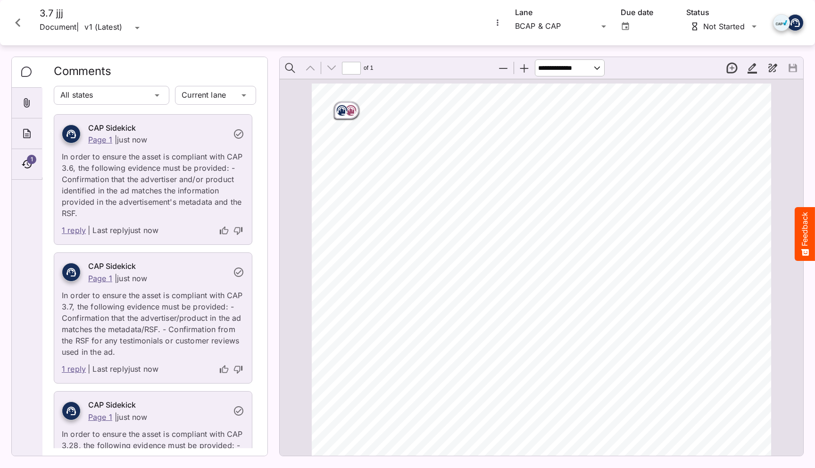
click at [350, 115] on rect "Page ⁨1⁩" at bounding box center [350, 110] width 11 height 11
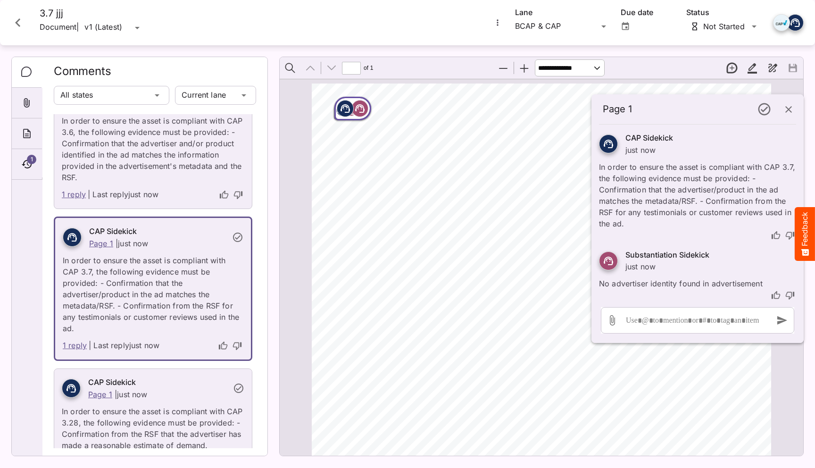
scroll to position [37, 0]
click at [361, 107] on icon "Page ⁨1⁩" at bounding box center [360, 107] width 6 height 3
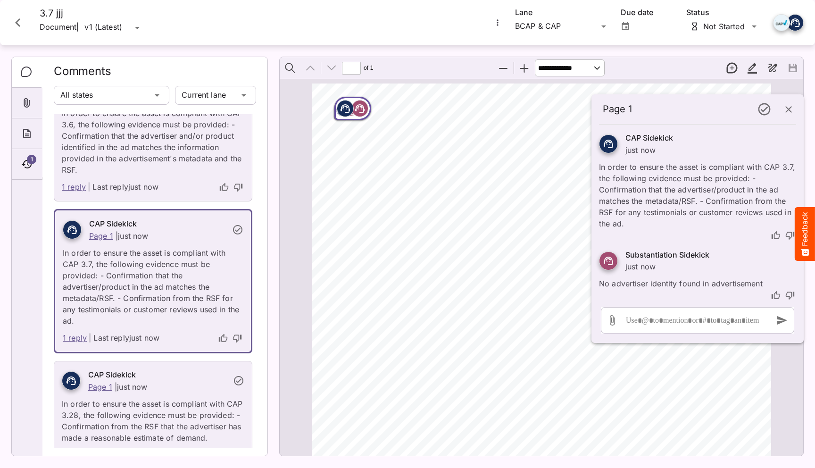
click at [353, 115] on div "Page ⁨1⁩" at bounding box center [345, 108] width 17 height 17
click at [352, 115] on div "Page ⁨1⁩" at bounding box center [345, 108] width 17 height 17
click at [340, 114] on rect "Page ⁨1⁩" at bounding box center [345, 108] width 11 height 11
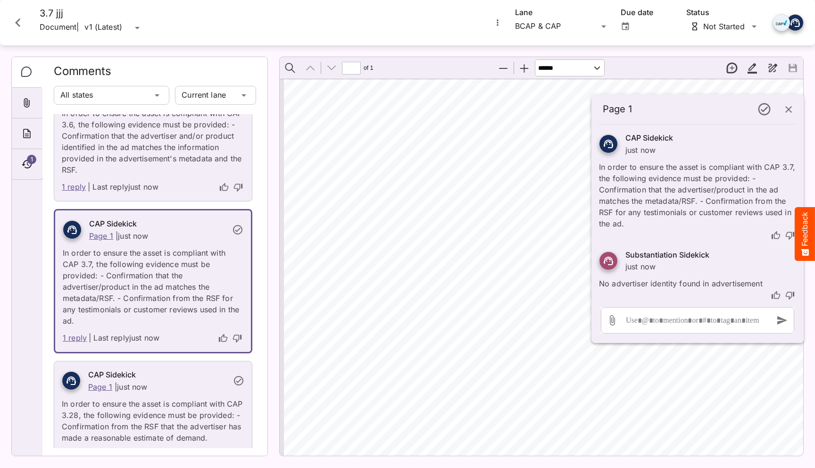
scroll to position [0, 0]
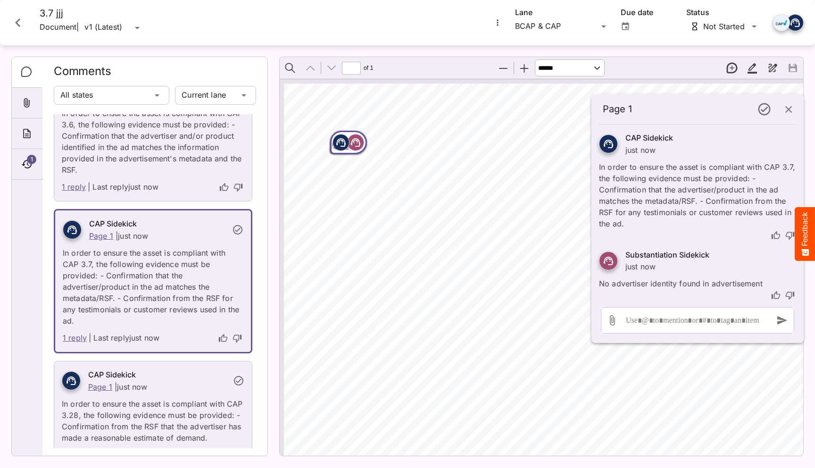
click at [349, 149] on div "Page ⁨1⁩" at bounding box center [341, 142] width 17 height 17
click at [342, 142] on rect "Page ⁨1⁩" at bounding box center [340, 142] width 11 height 11
click at [351, 141] on rect "Page ⁨1⁩" at bounding box center [355, 142] width 11 height 11
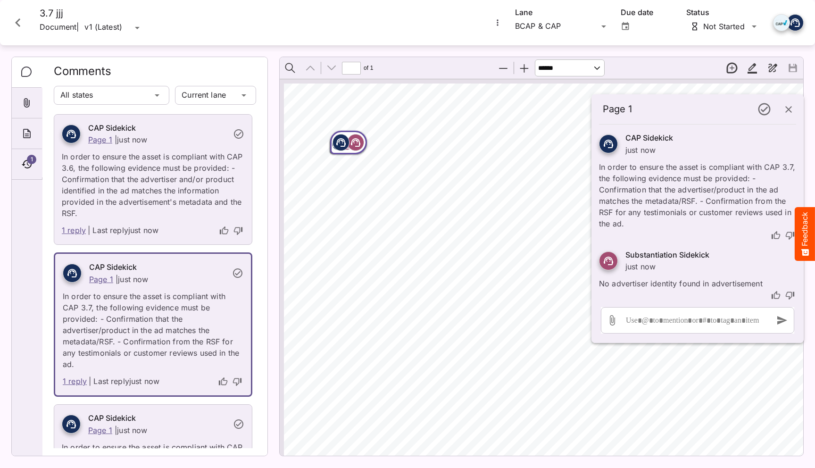
scroll to position [72, 0]
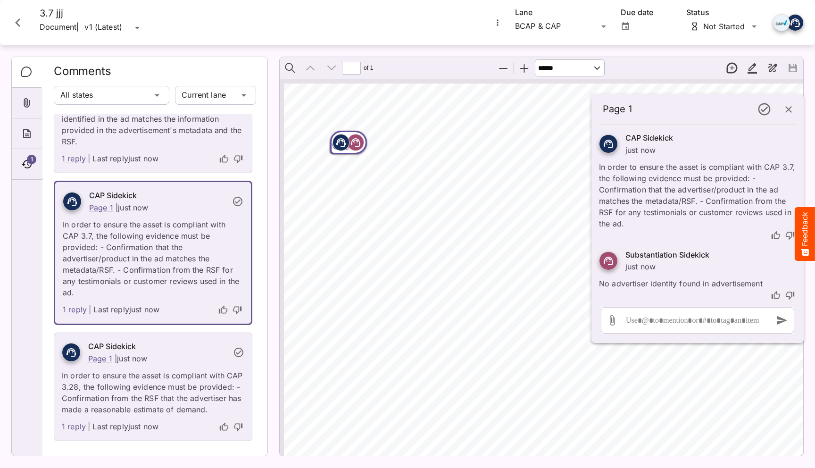
click at [572, 111] on icon "button" at bounding box center [788, 109] width 11 height 11
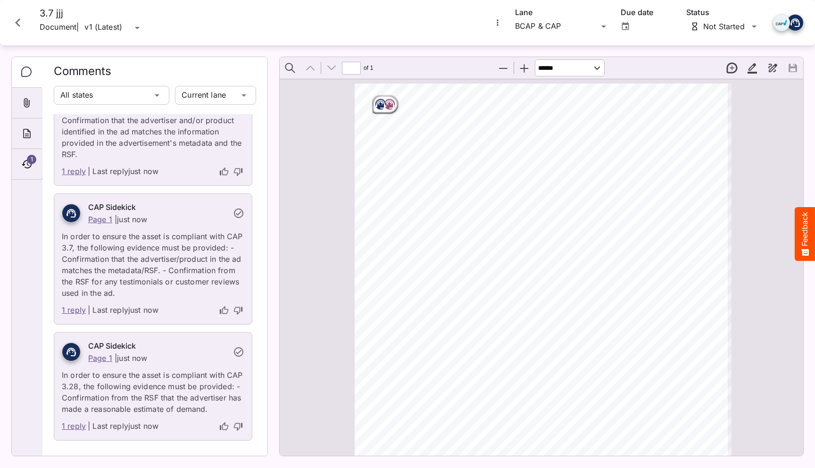
scroll to position [0, 0]
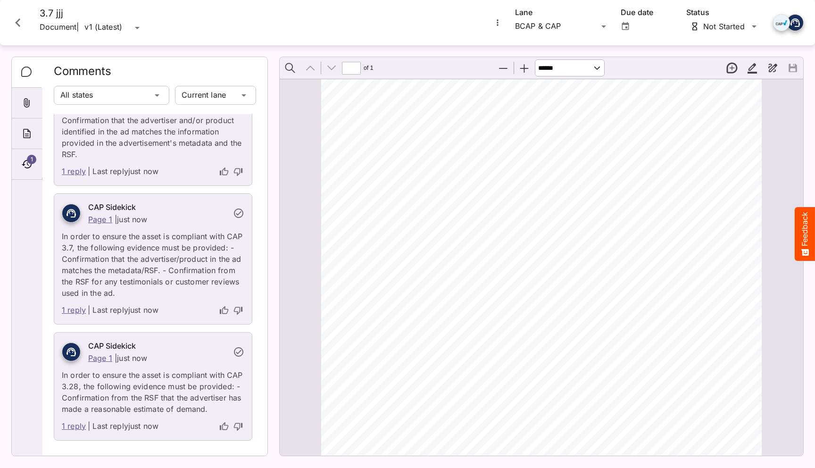
select select "******"
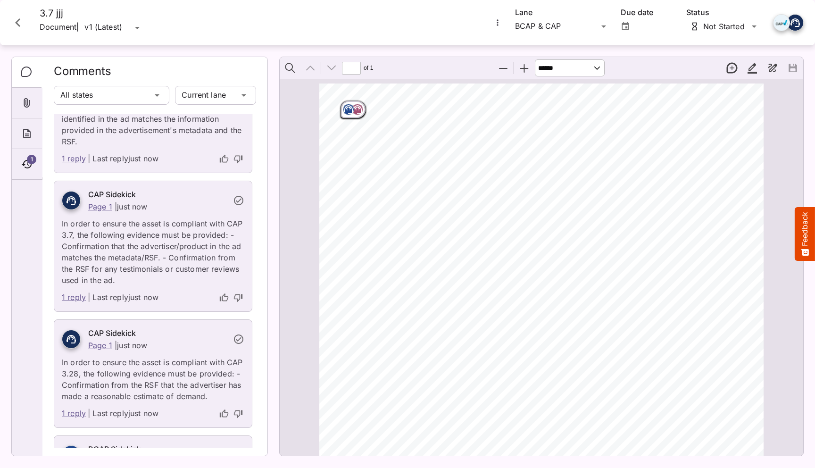
click at [572, 221] on button "Feedback" at bounding box center [805, 234] width 20 height 54
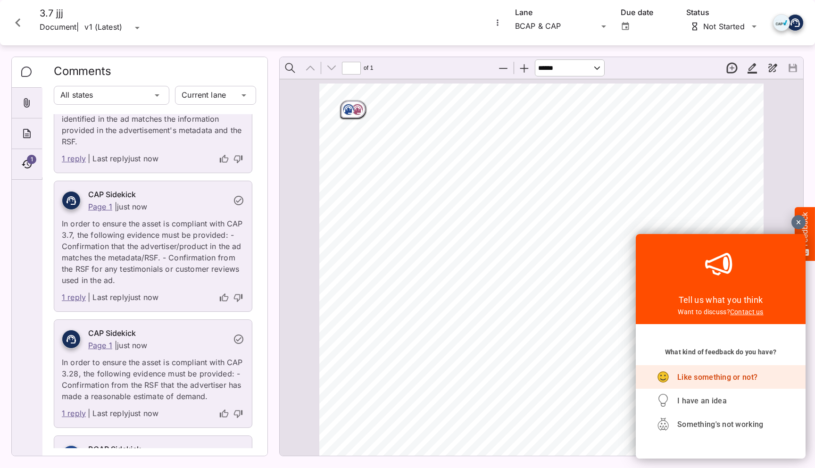
click at [572, 381] on span "Like something or not?" at bounding box center [717, 377] width 80 height 9
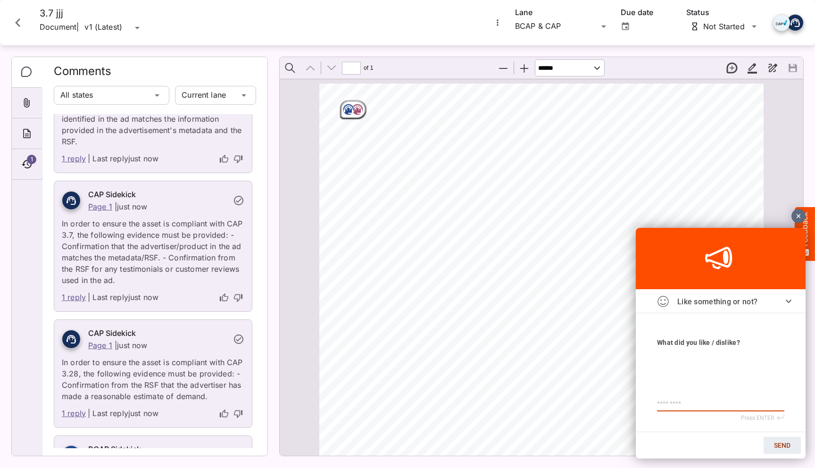
click at [572, 403] on textarea at bounding box center [720, 404] width 127 height 8
type textarea "*"
type textarea "**"
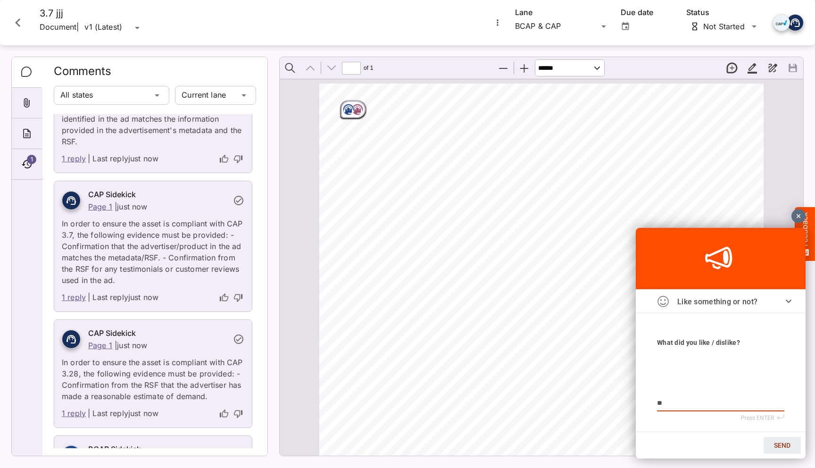
type textarea "***"
type textarea "****"
type textarea "*****"
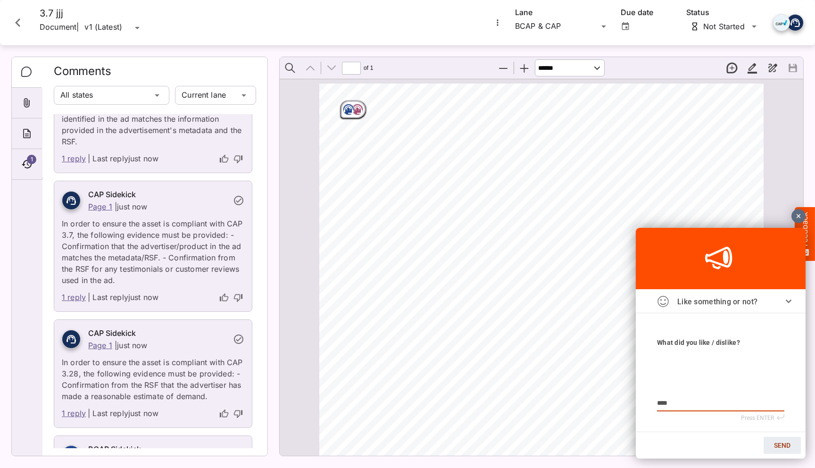
type textarea "*****"
type textarea "******"
type textarea "*******"
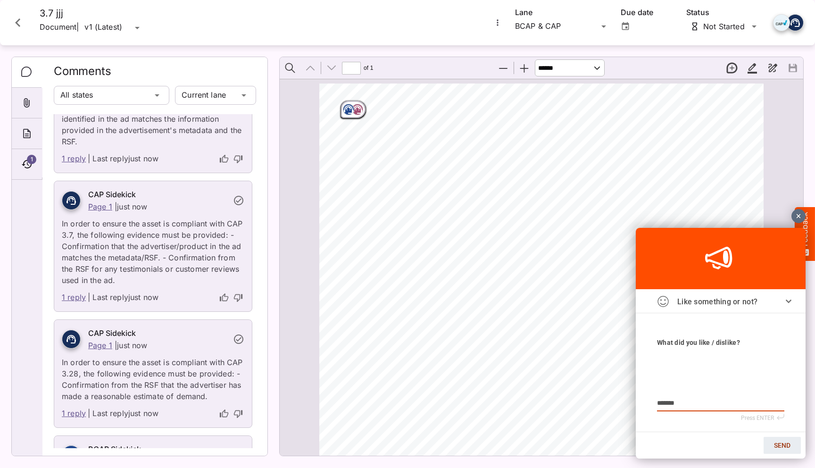
type textarea "*******"
type textarea "*********"
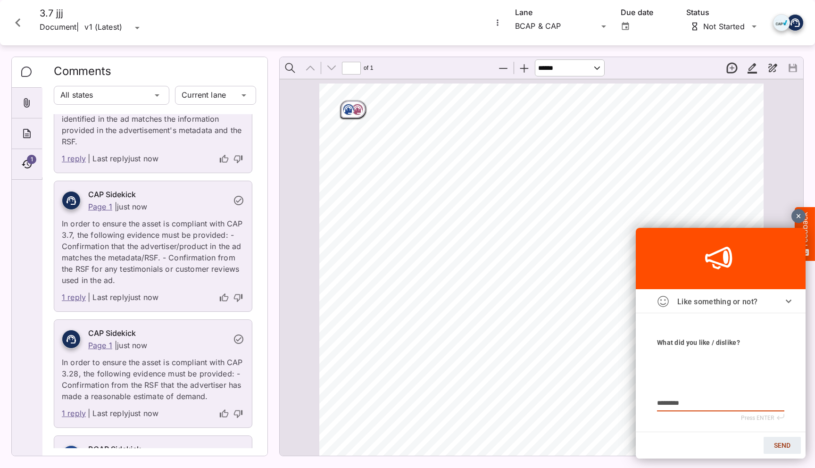
type textarea "*********"
type textarea "*******"
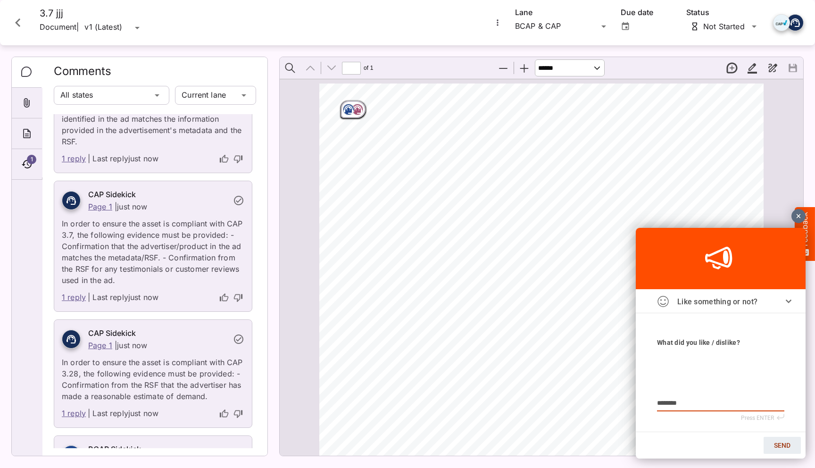
type textarea "*******"
type textarea "*********"
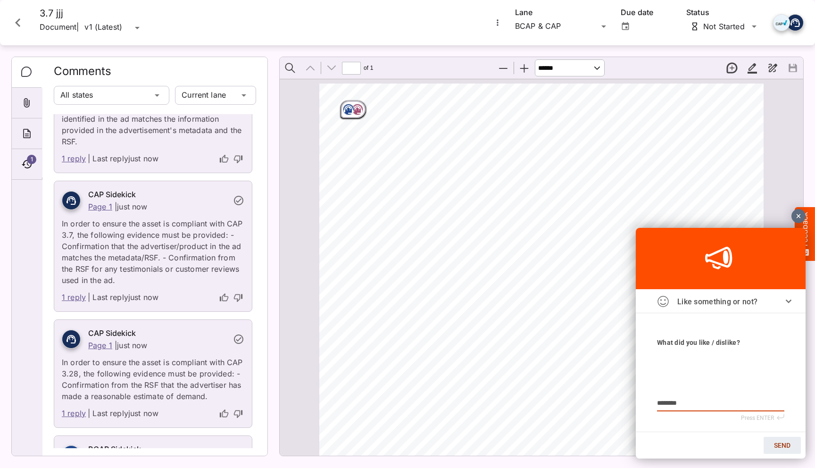
type textarea "*********"
type textarea "**********"
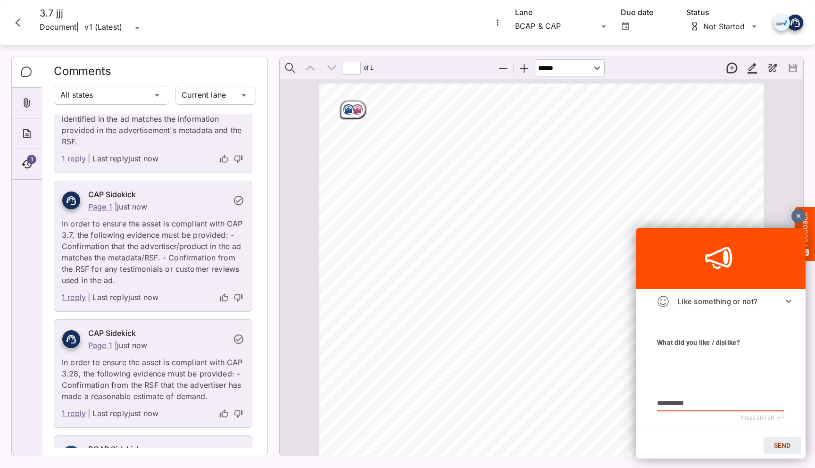
type textarea "**********"
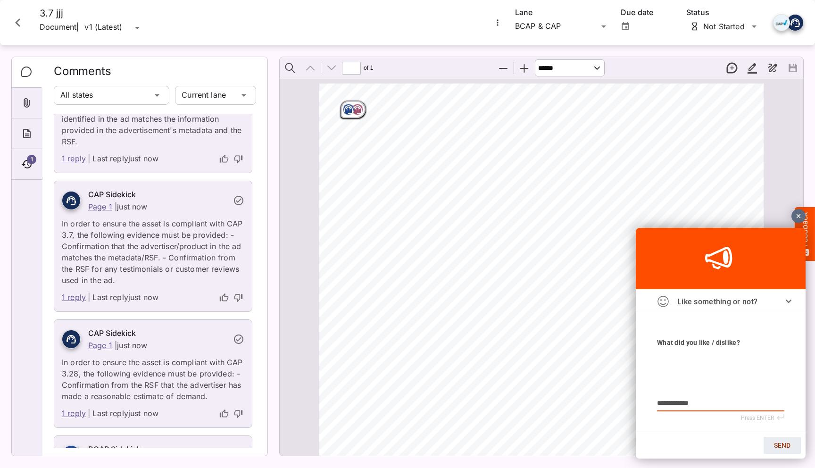
type textarea "**********"
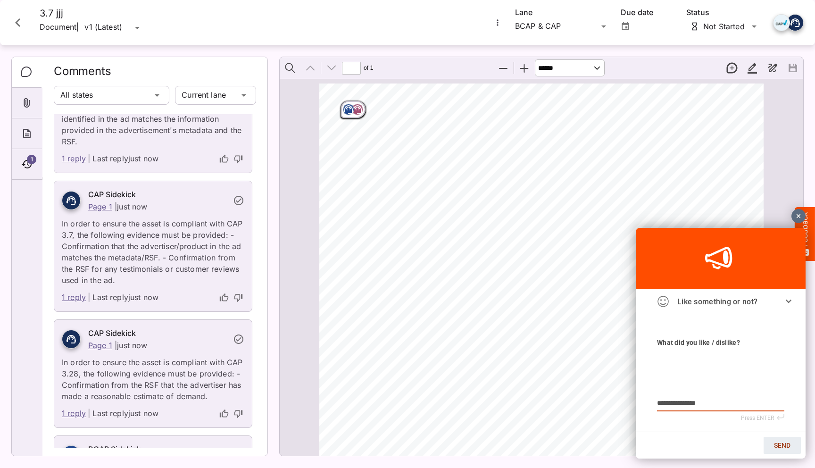
type textarea "**********"
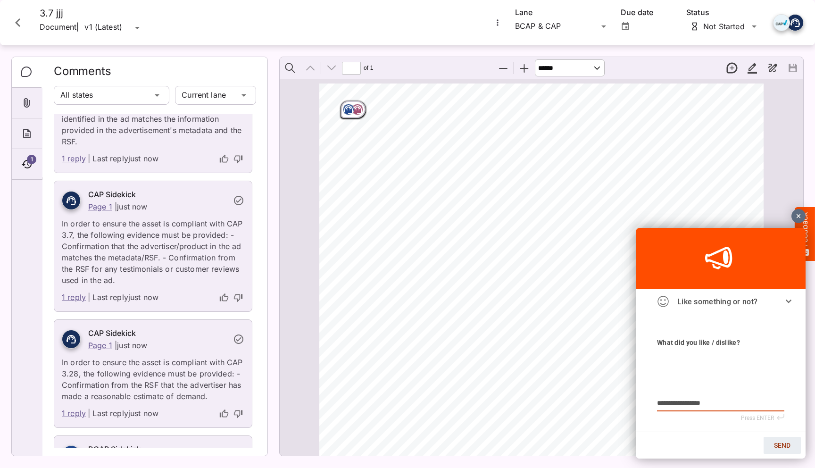
type textarea "**********"
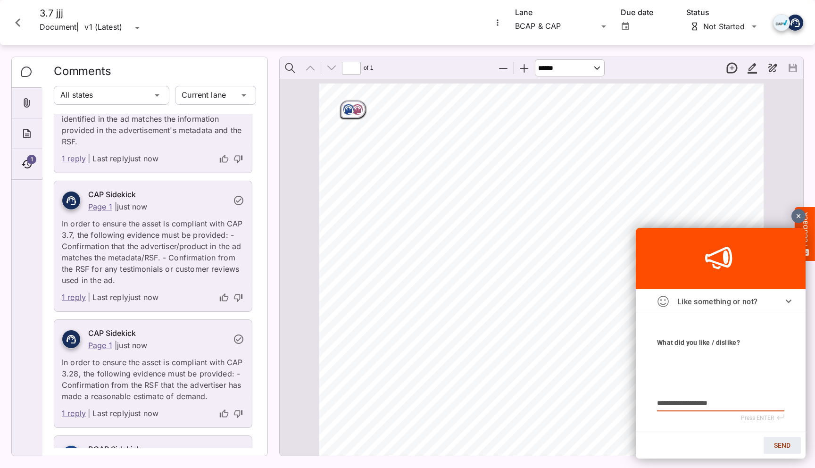
type textarea "**********"
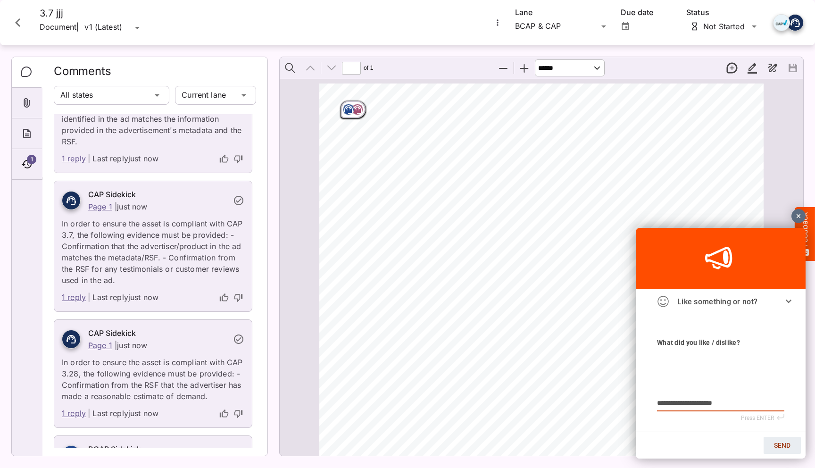
type textarea "**********"
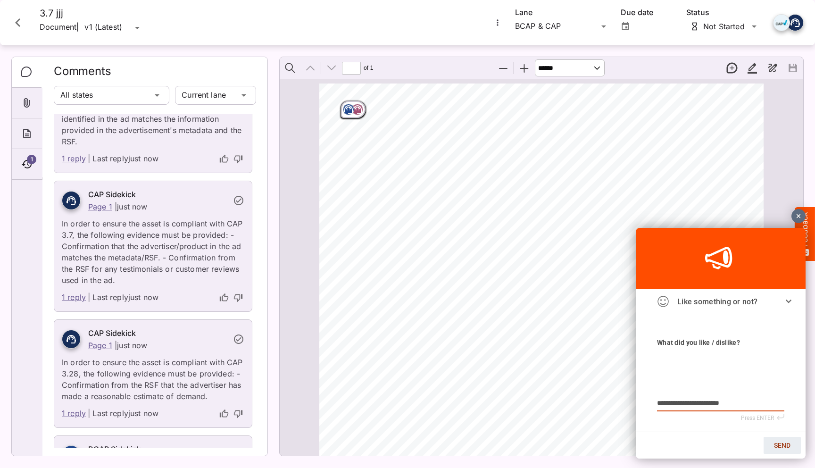
type textarea "**********"
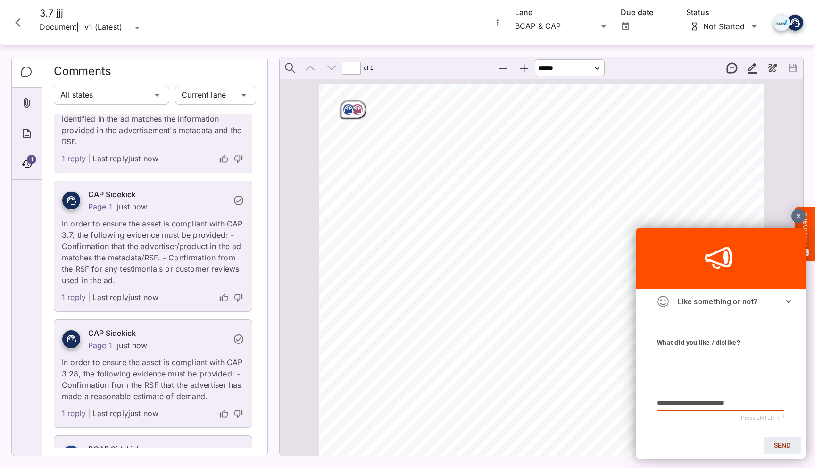
type textarea "**********"
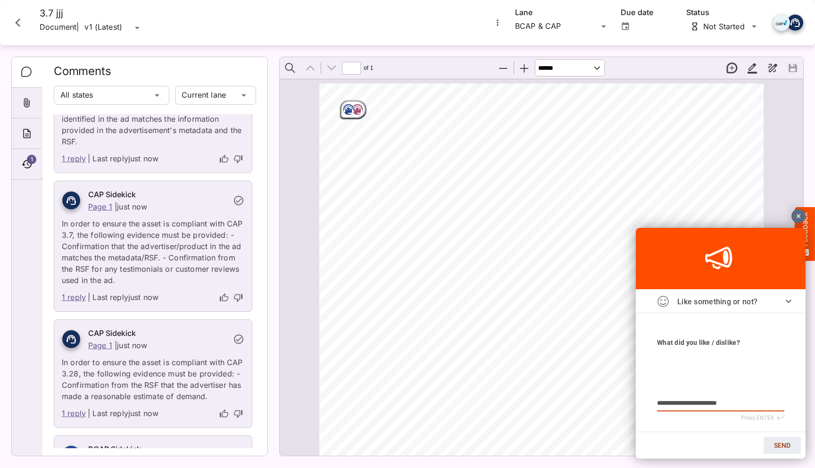
type textarea "**********"
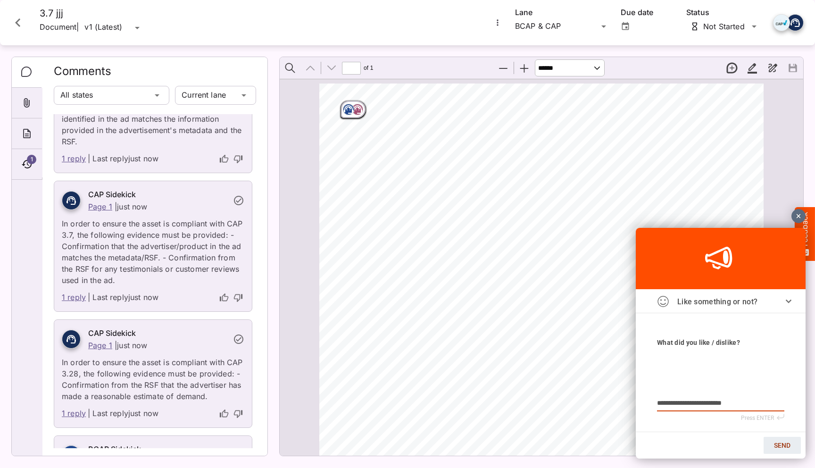
type textarea "**********"
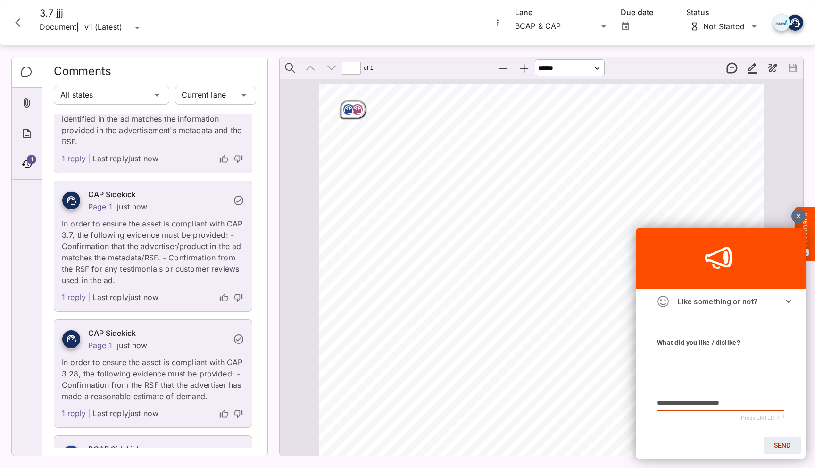
type textarea "**********"
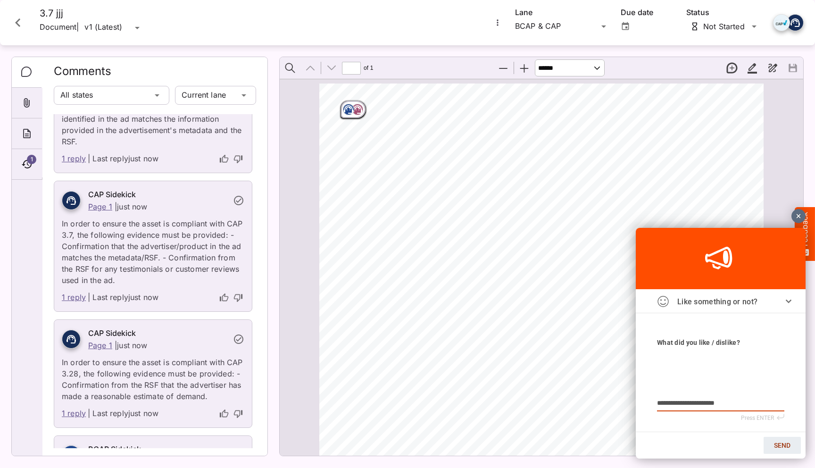
type textarea "**********"
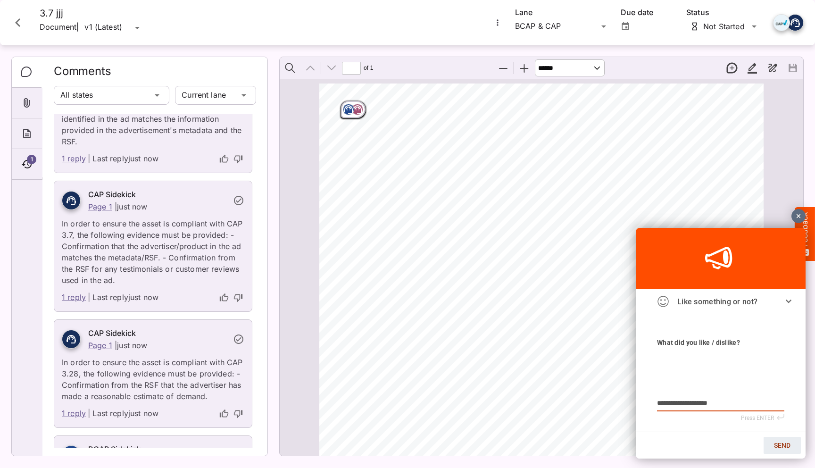
type textarea "**********"
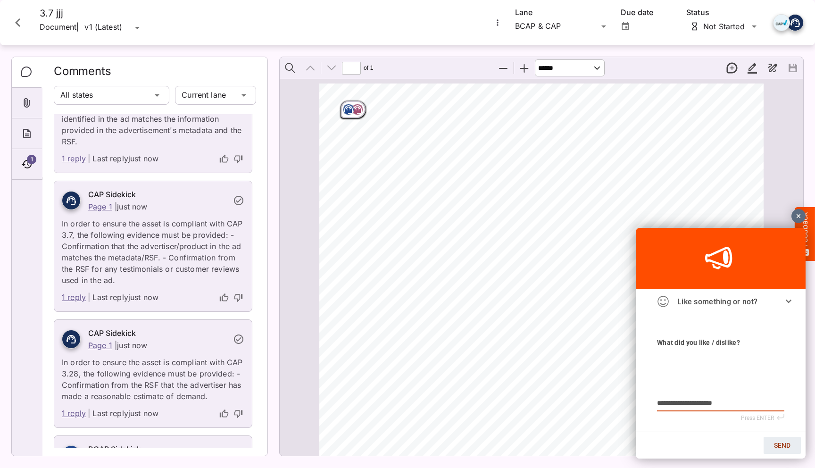
type textarea "**********"
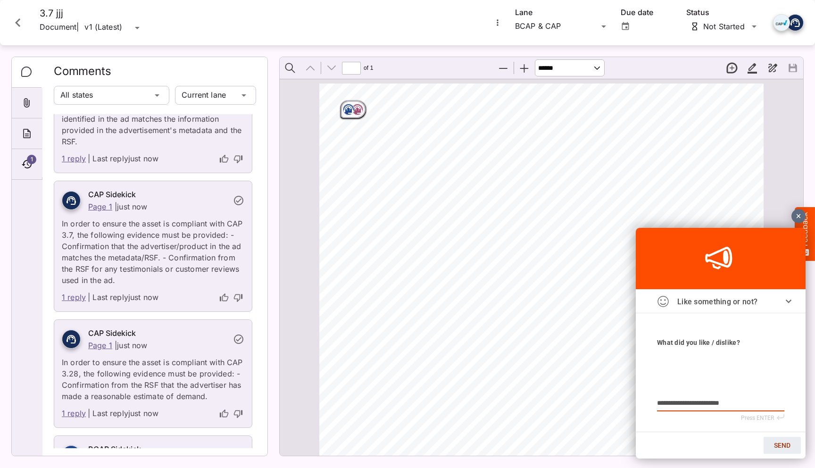
type textarea "**********"
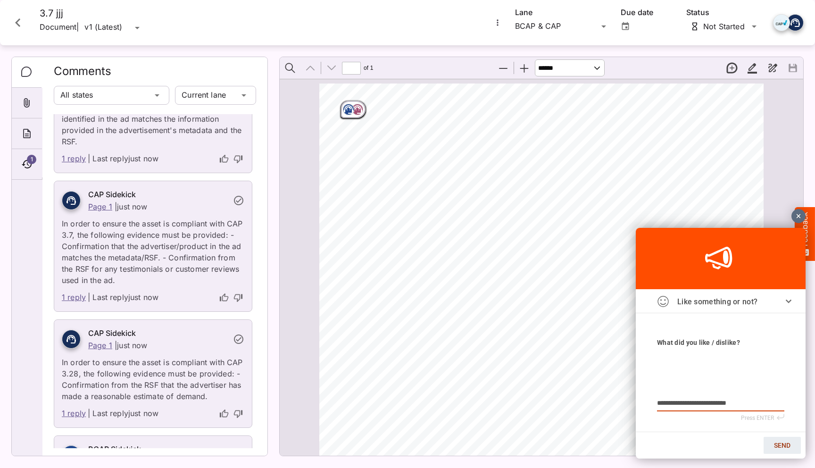
type textarea "**********"
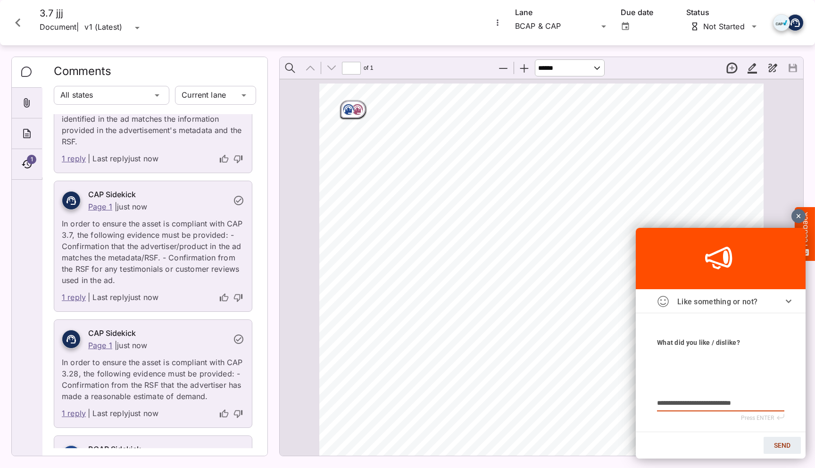
type textarea "**********"
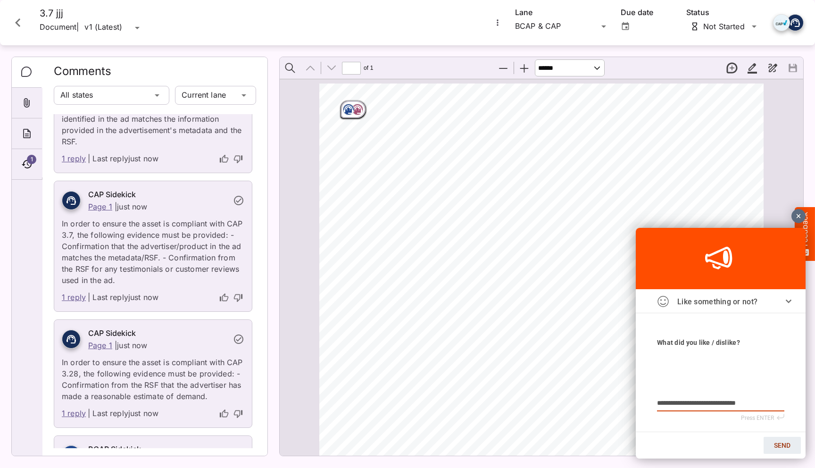
type textarea "**********"
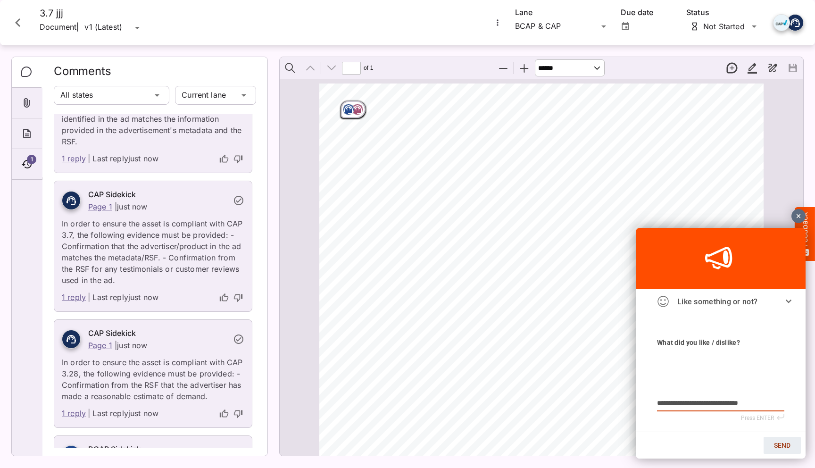
type textarea "**********"
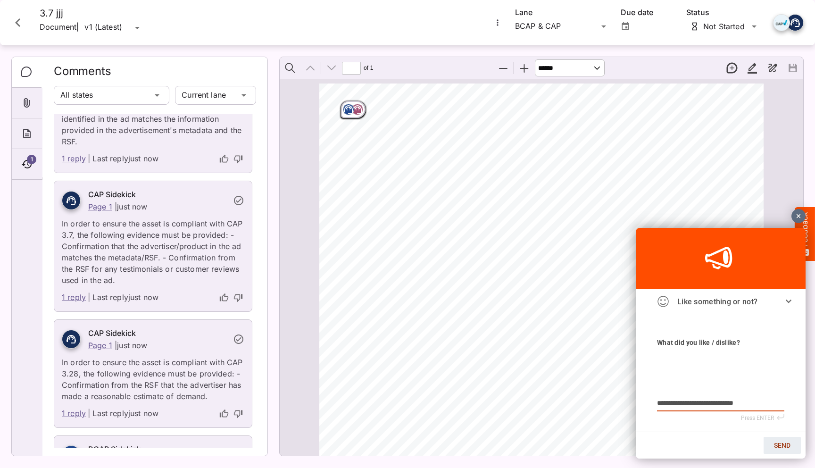
type textarea "**********"
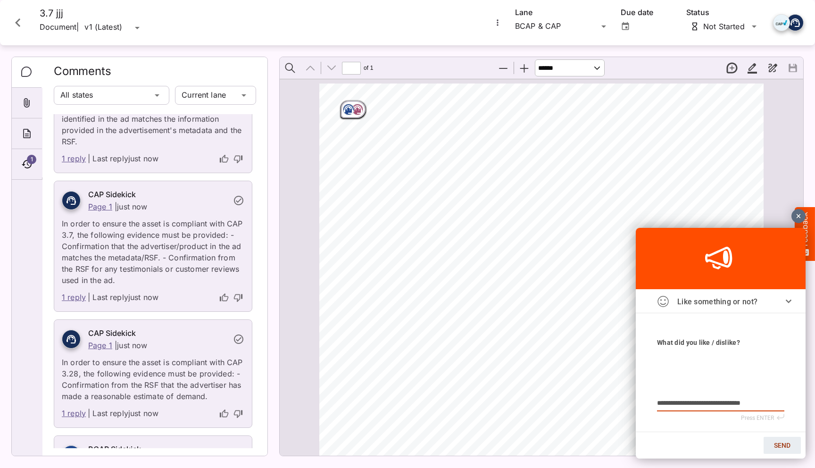
type textarea "**********"
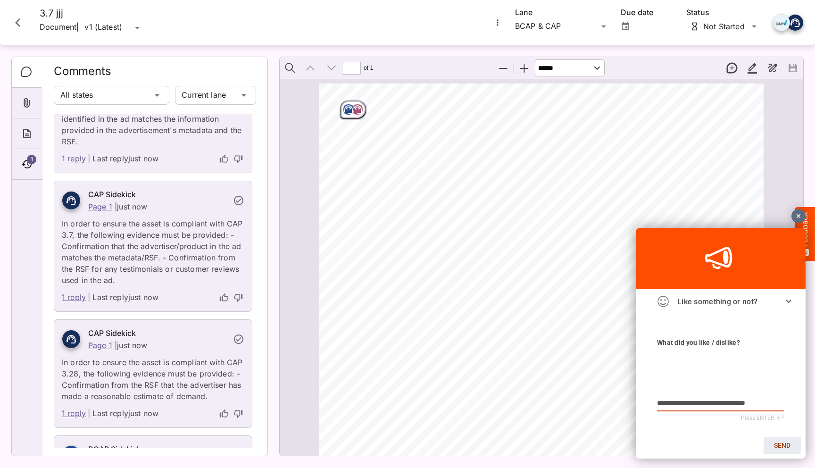
type textarea "**********"
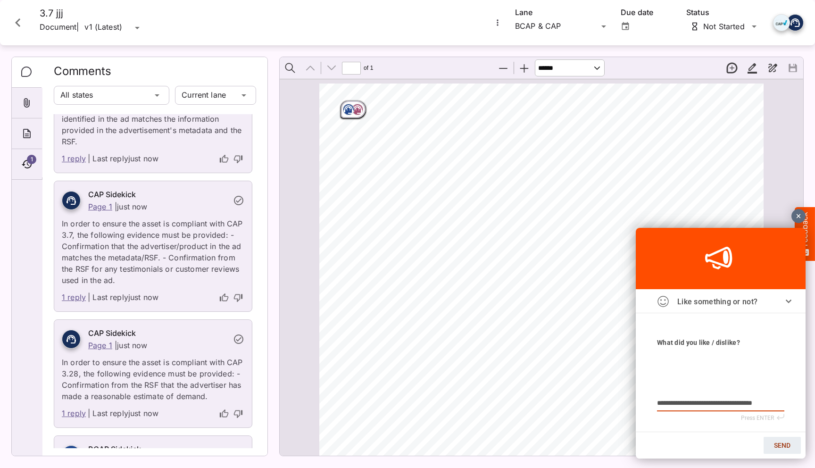
type textarea "**********"
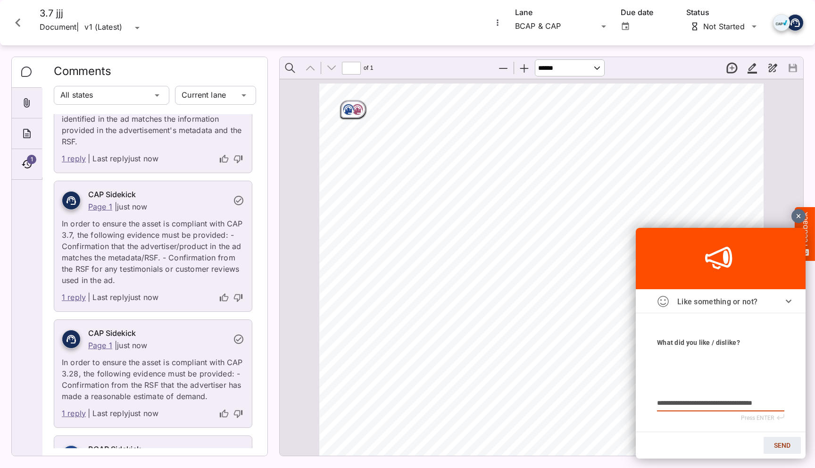
type textarea "**********"
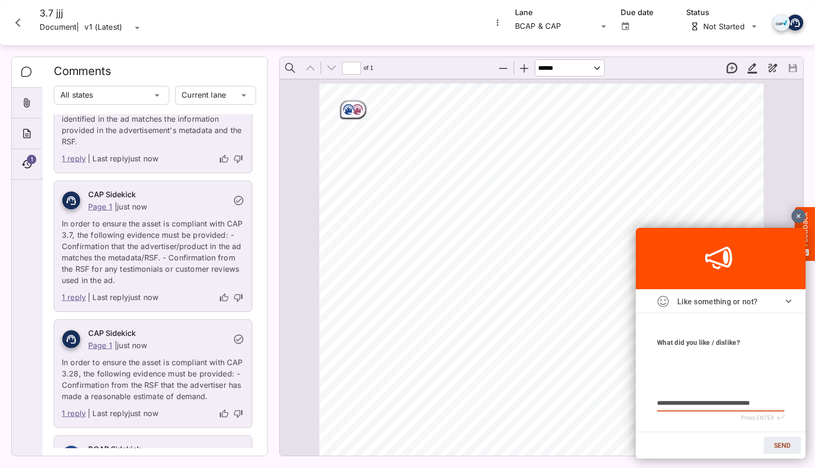
type textarea "**********"
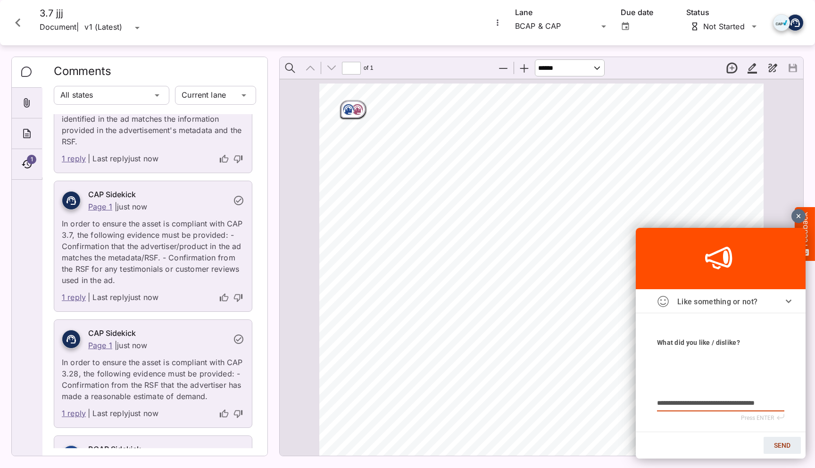
type textarea "**********"
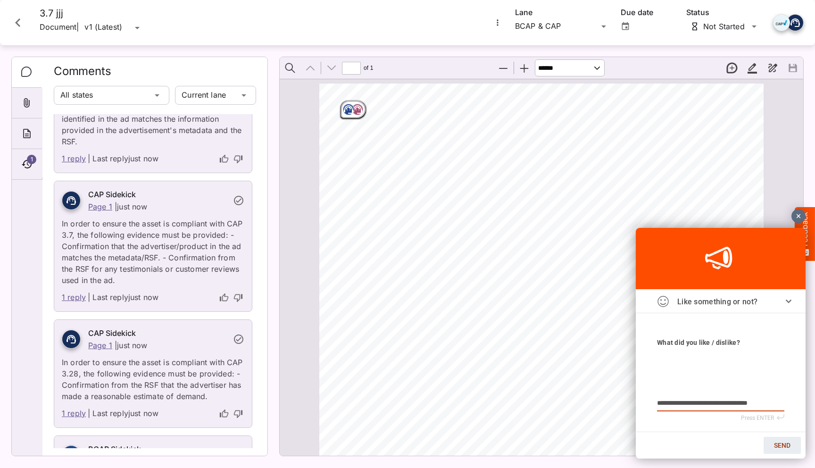
type textarea "**********"
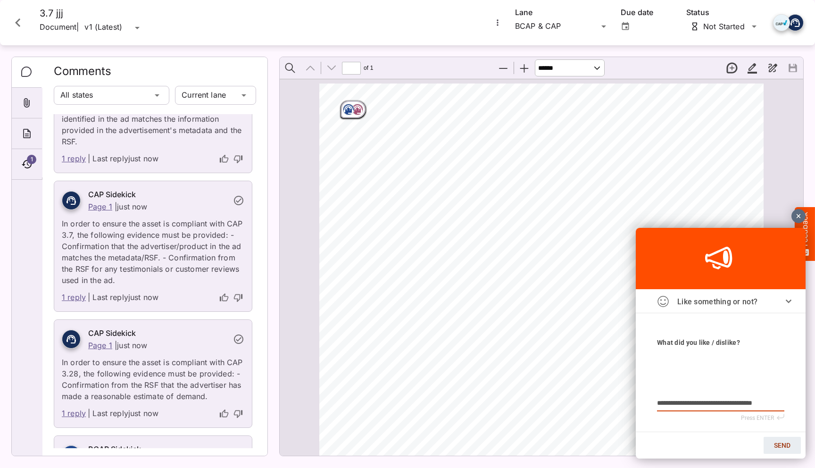
type textarea "**********"
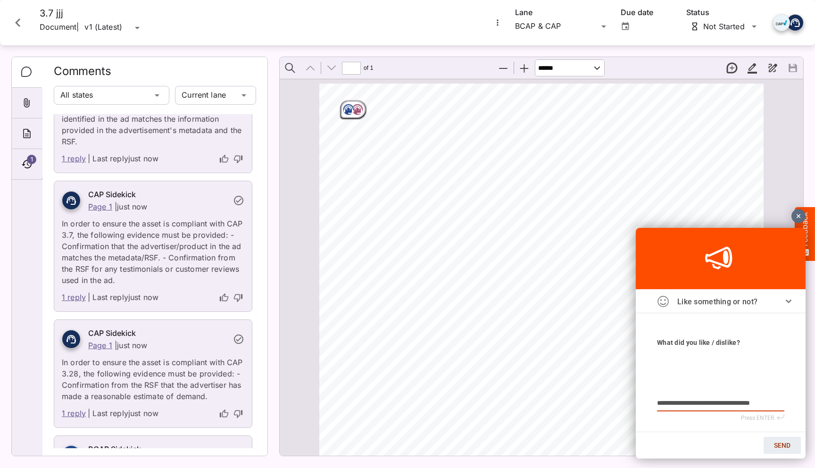
type textarea "**********"
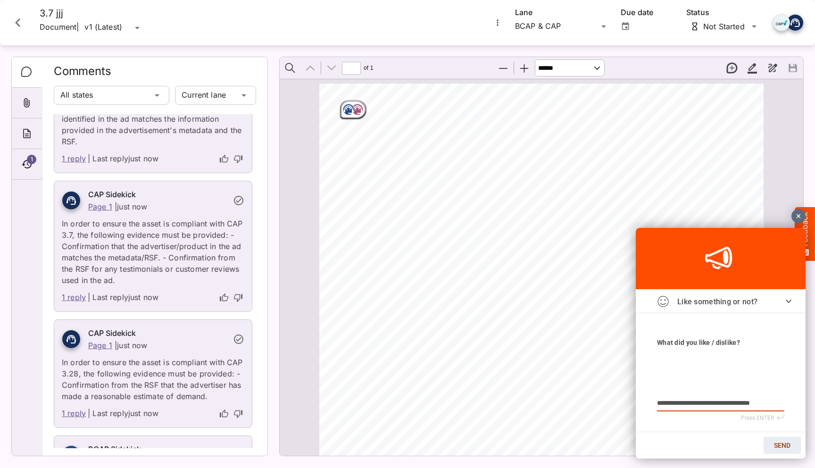
type textarea "**********"
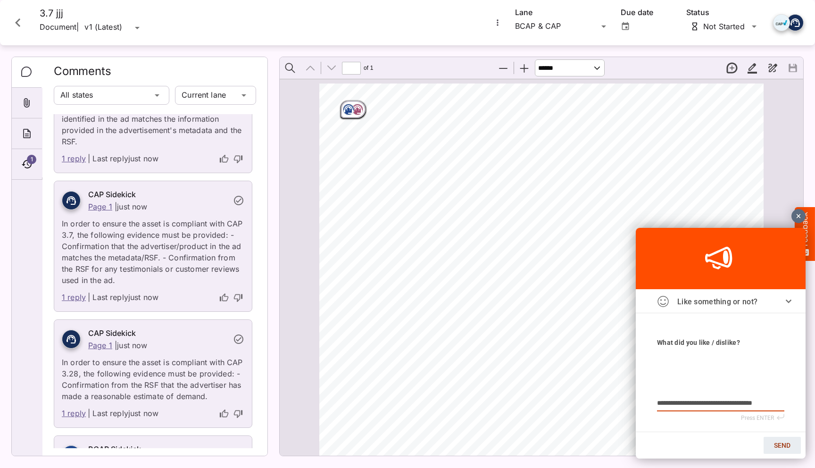
type textarea "**********"
drag, startPoint x: 759, startPoint y: 401, endPoint x: 744, endPoint y: 401, distance: 14.2
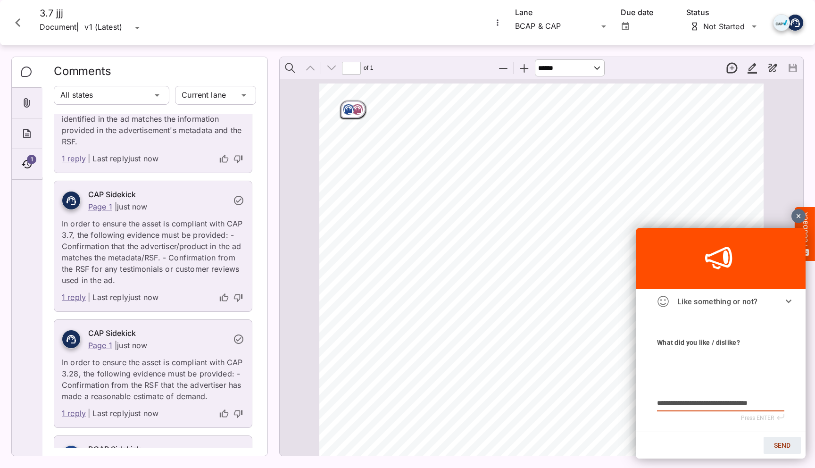
click at [572, 401] on textarea "**********" at bounding box center [720, 404] width 127 height 8
type textarea "**********"
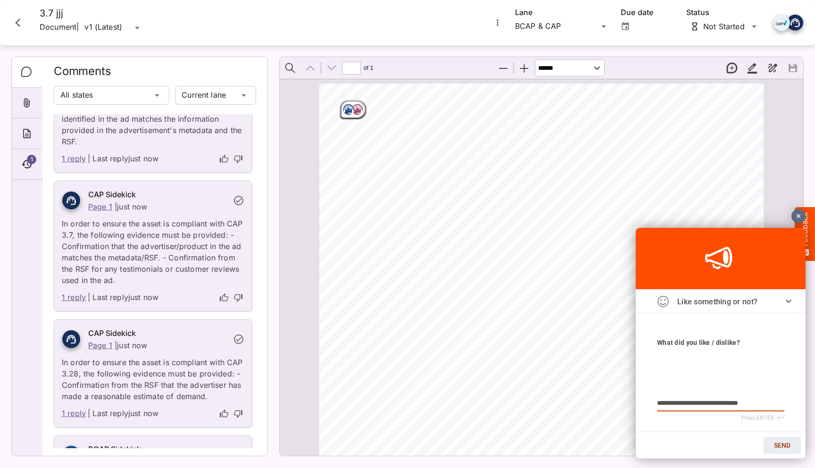
type textarea "**********"
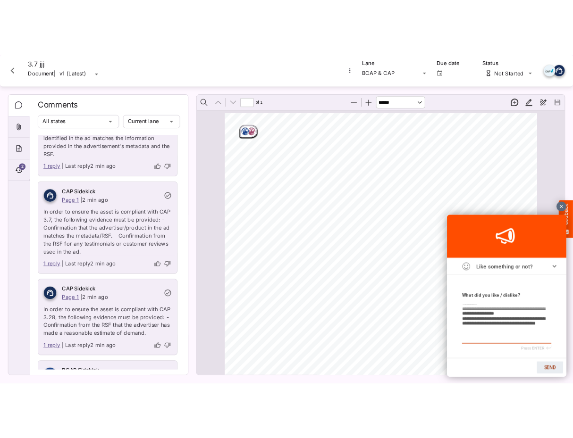
scroll to position [18, 0]
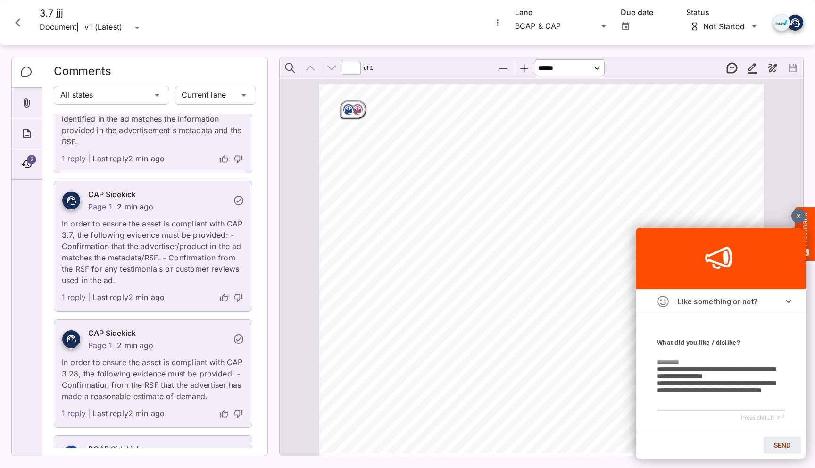
click at [572, 438] on span "SEND" at bounding box center [782, 446] width 17 height 8
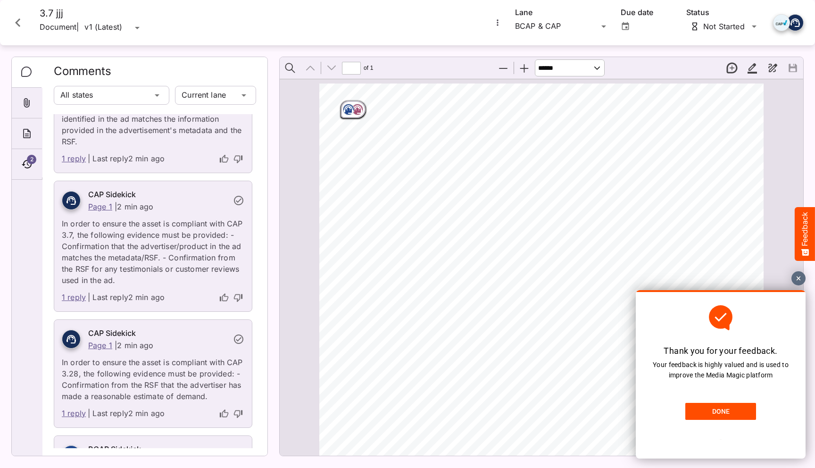
click at [572, 411] on span "DONE" at bounding box center [720, 412] width 17 height 8
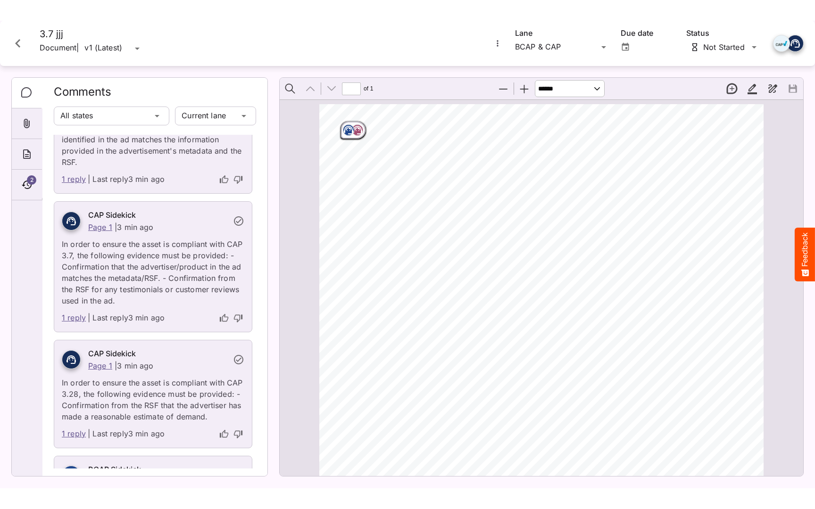
scroll to position [0, 0]
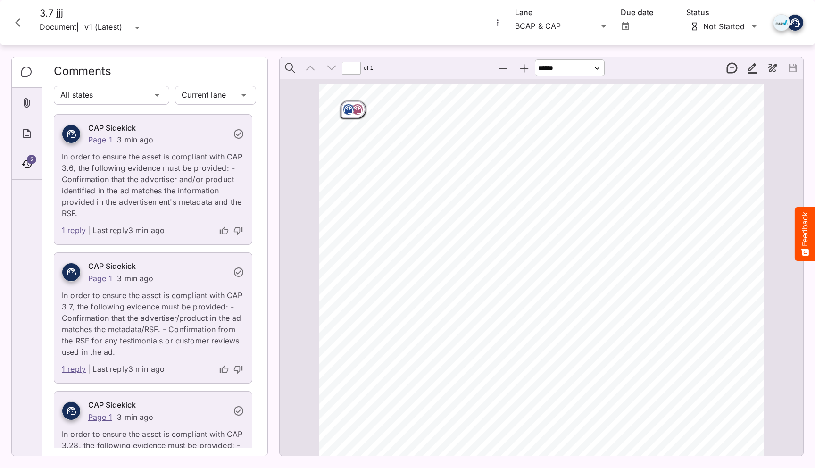
click at [519, 184] on div "ADVERTISER: Grain & Grit Hardware VERSION: BCAP 3.7 DURATION: 30 seconds DATE O…" at bounding box center [545, 403] width 453 height 641
click at [357, 99] on div "ADVERTISER: Grain & Grit Hardware VERSION: BCAP 3.7 DURATION: 30 seconds DATE O…" at bounding box center [545, 403] width 453 height 641
click at [356, 108] on icon "Page ⁨1⁩" at bounding box center [358, 108] width 6 height 3
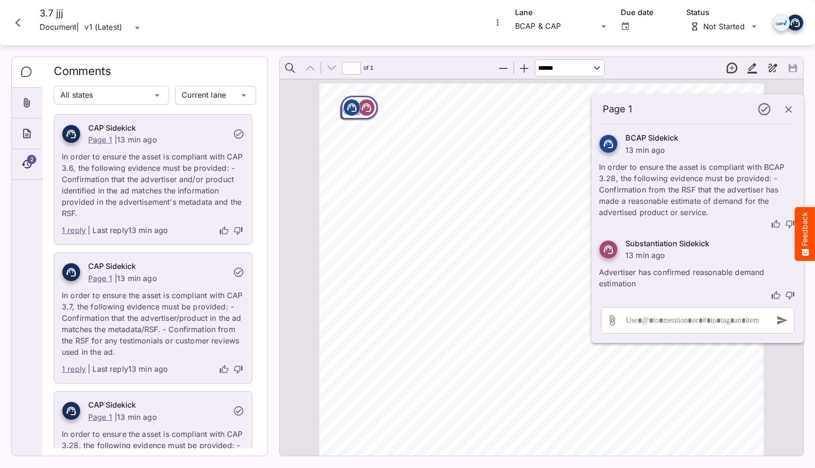
click at [73, 232] on link "1 reply" at bounding box center [74, 231] width 24 height 12
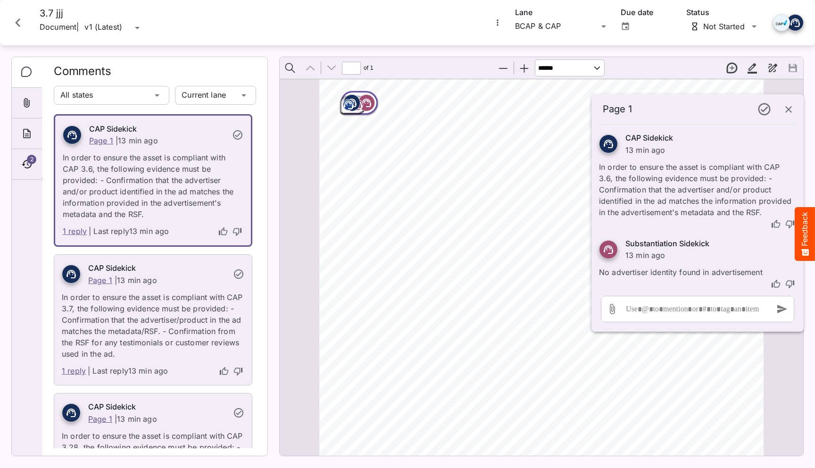
click at [74, 371] on link "1 reply" at bounding box center [74, 371] width 24 height 12
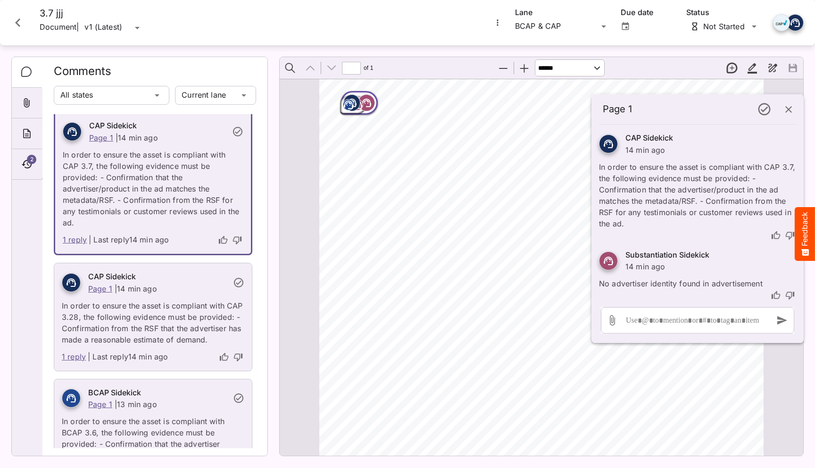
click at [77, 354] on link "1 reply" at bounding box center [74, 357] width 24 height 12
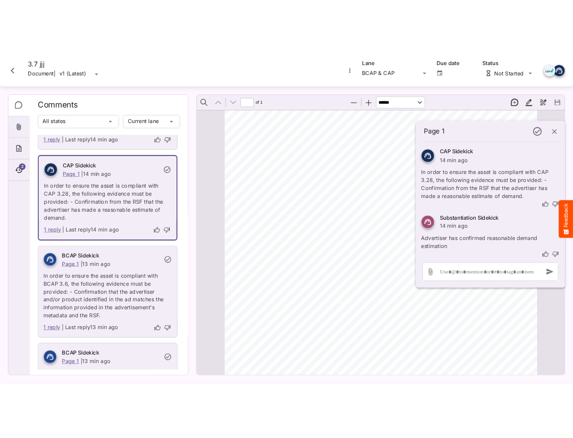
scroll to position [0, 0]
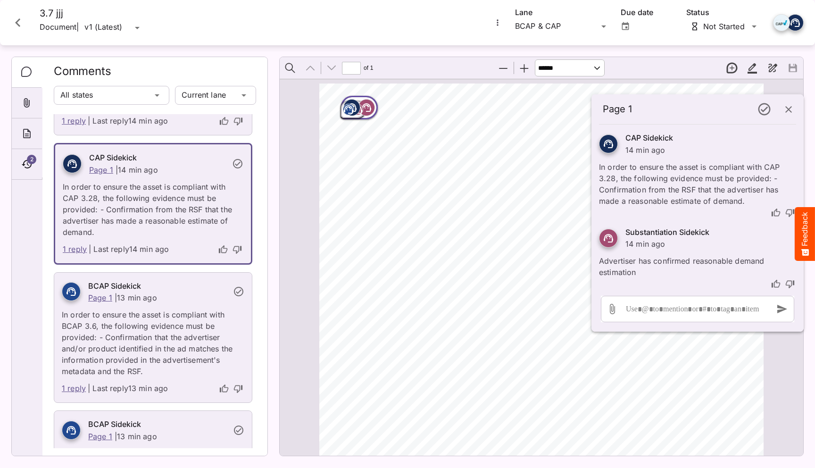
click at [572, 110] on icon "button" at bounding box center [788, 109] width 11 height 11
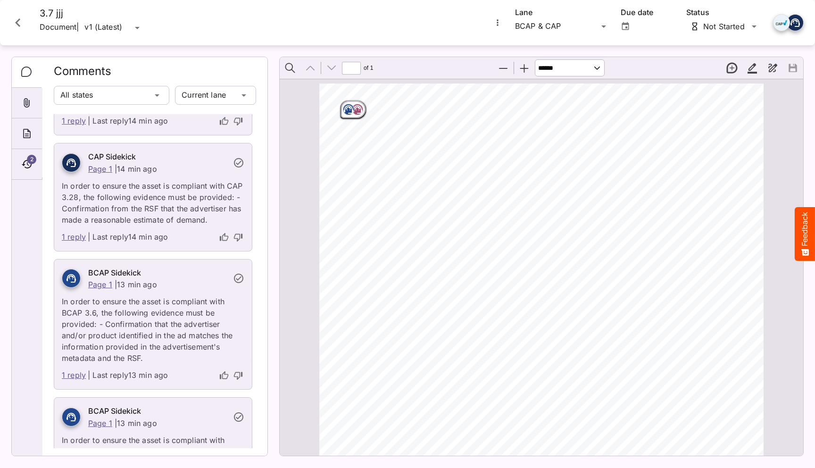
click at [20, 21] on icon "Close card" at bounding box center [17, 22] width 17 height 17
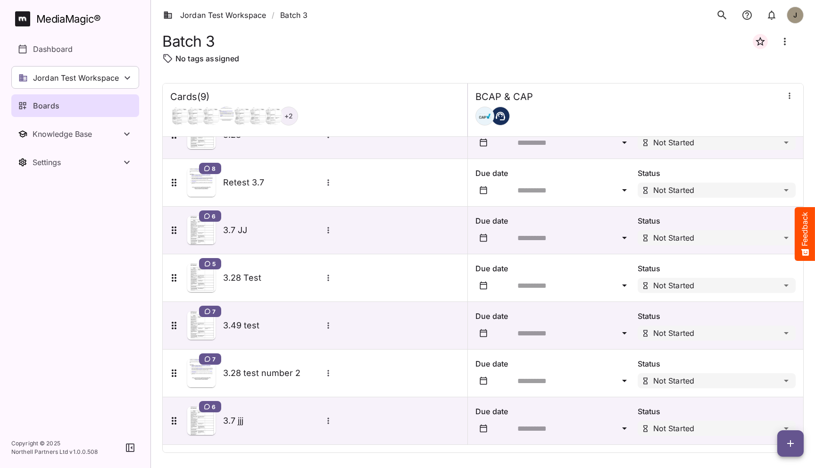
scroll to position [121, 0]
click at [66, 26] on div "MediaMagic ®" at bounding box center [68, 19] width 65 height 16
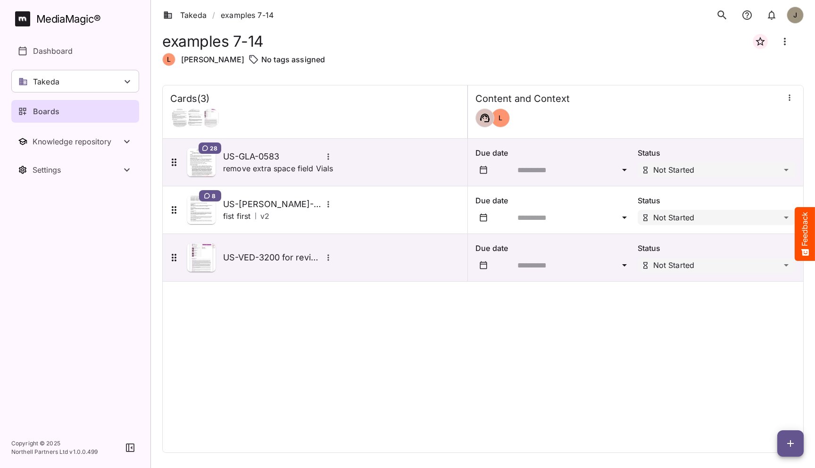
click at [100, 106] on div "Boards" at bounding box center [76, 111] width 116 height 11
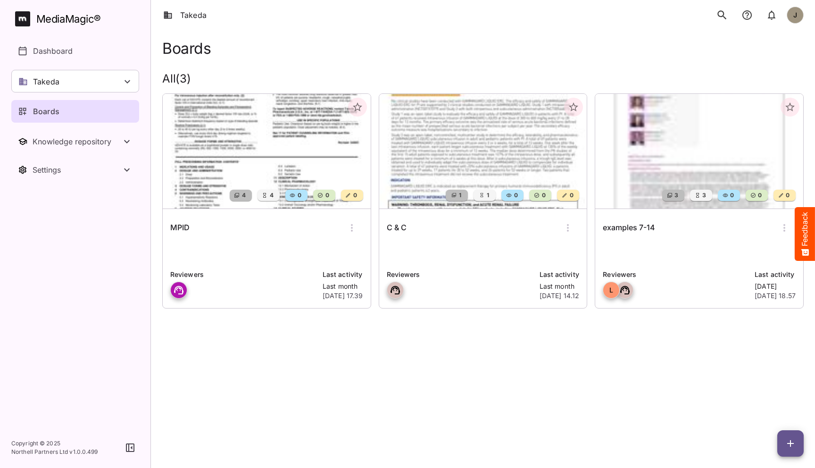
click at [399, 48] on div "Boards" at bounding box center [483, 48] width 642 height 17
